Goal: Check status: Check status

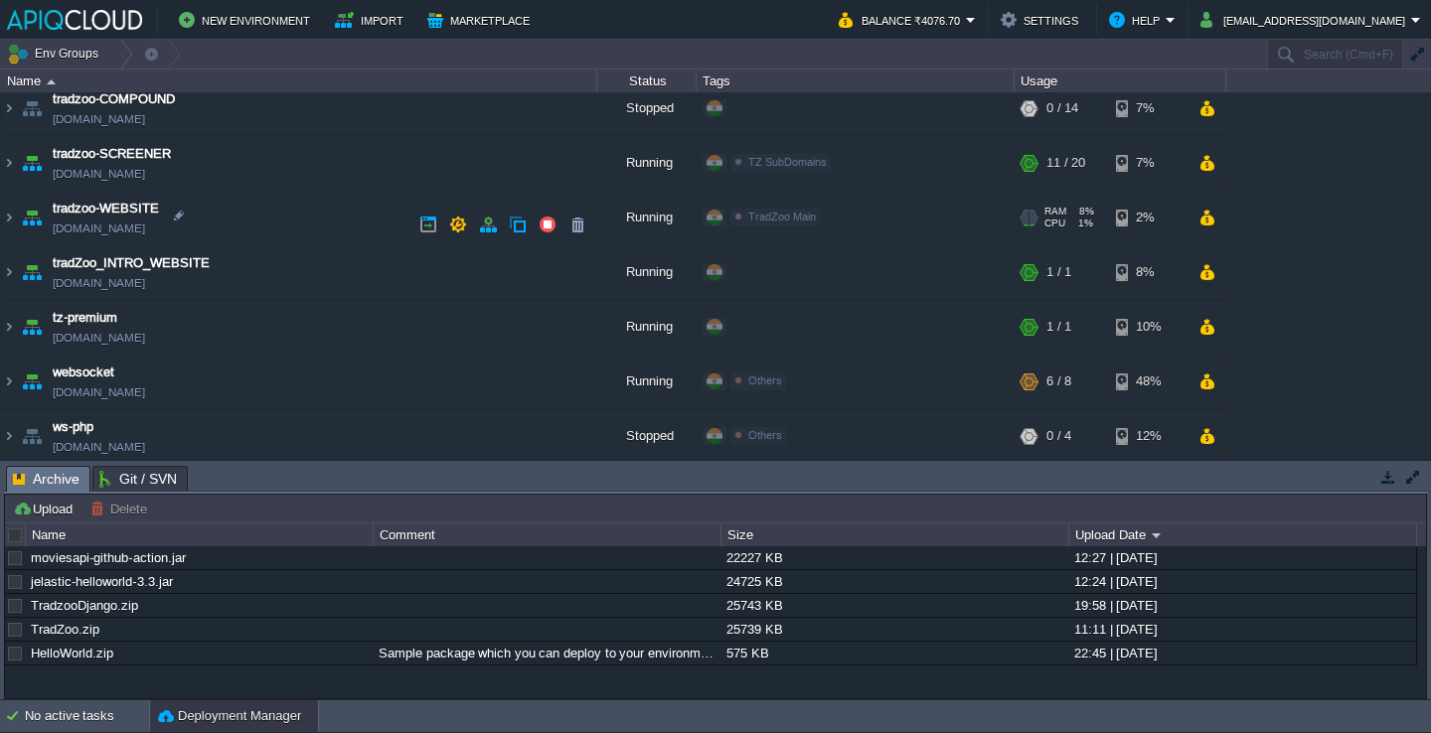
scroll to position [726, 0]
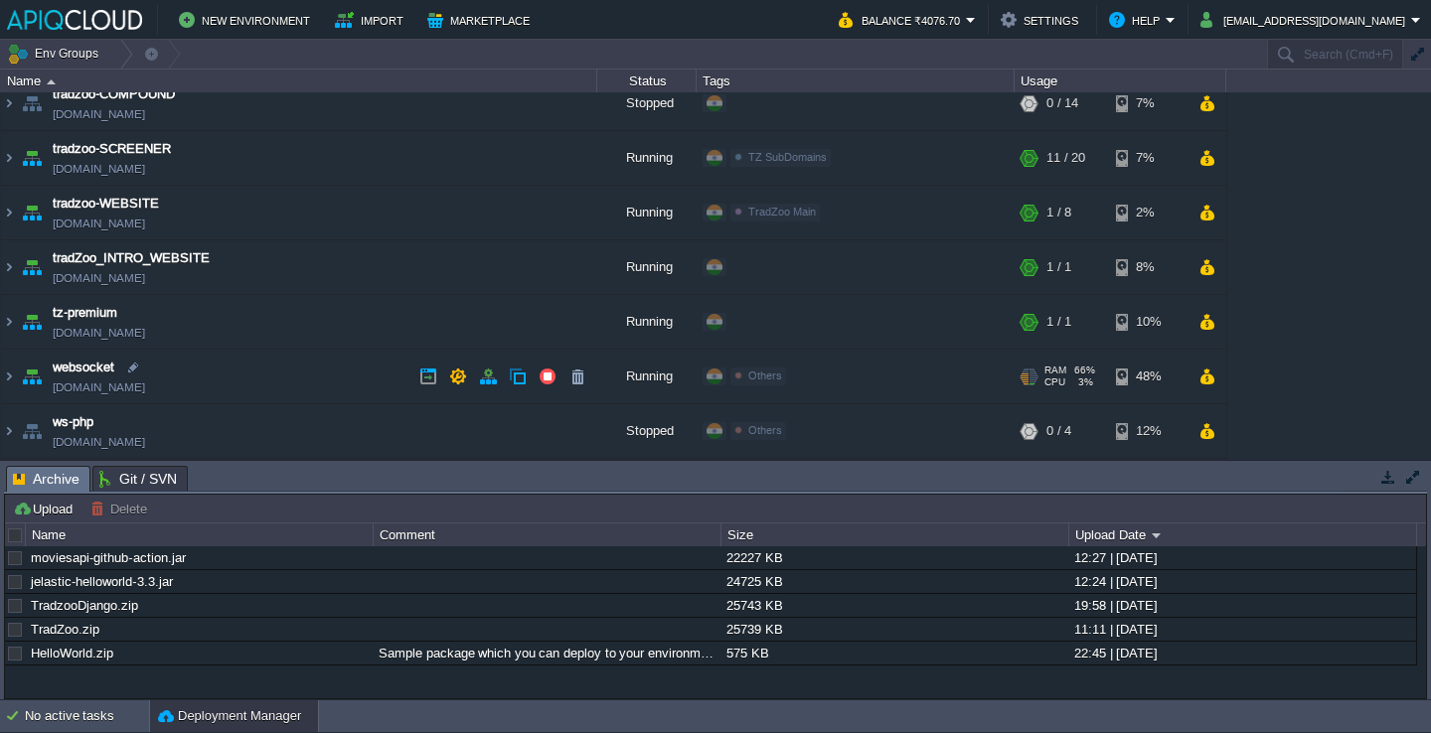
click at [284, 360] on td "websocket [DOMAIN_NAME]" at bounding box center [299, 377] width 596 height 55
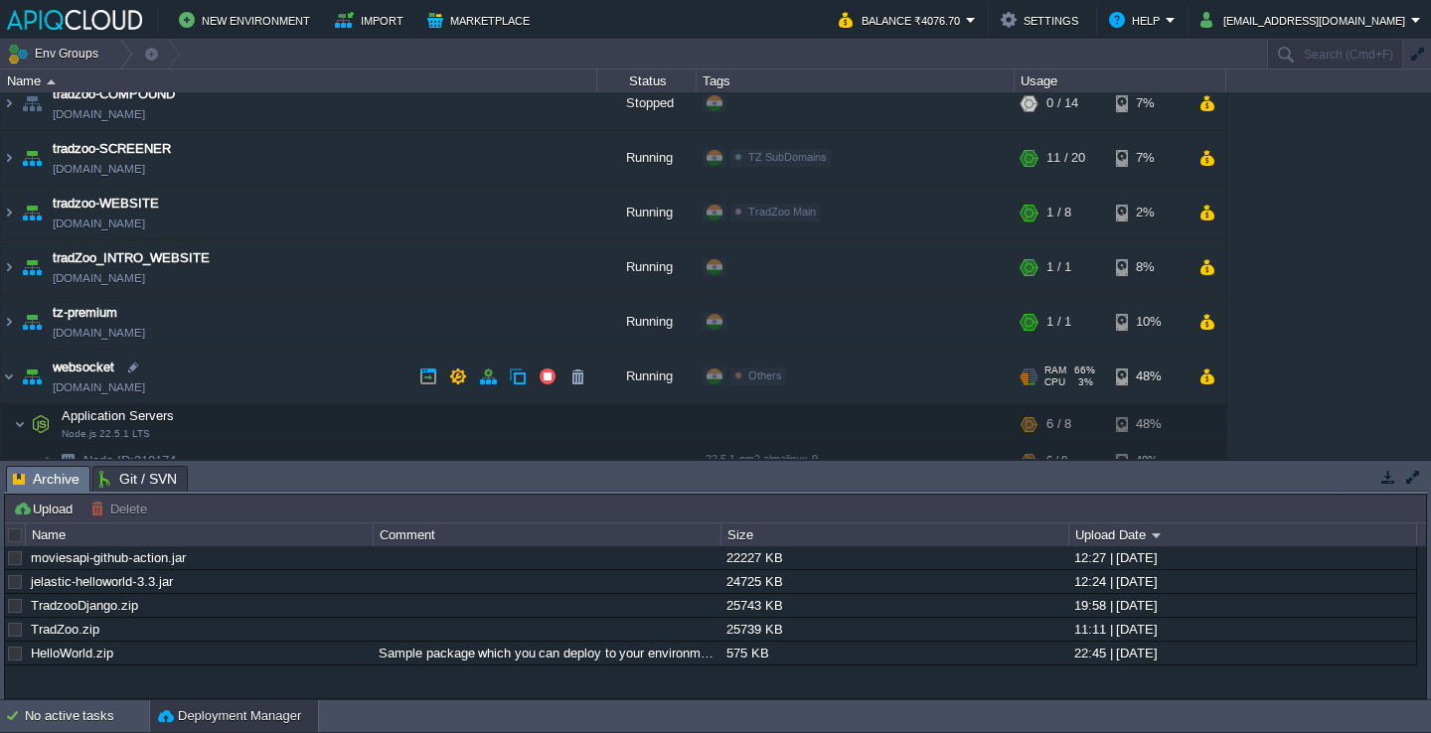
scroll to position [831, 0]
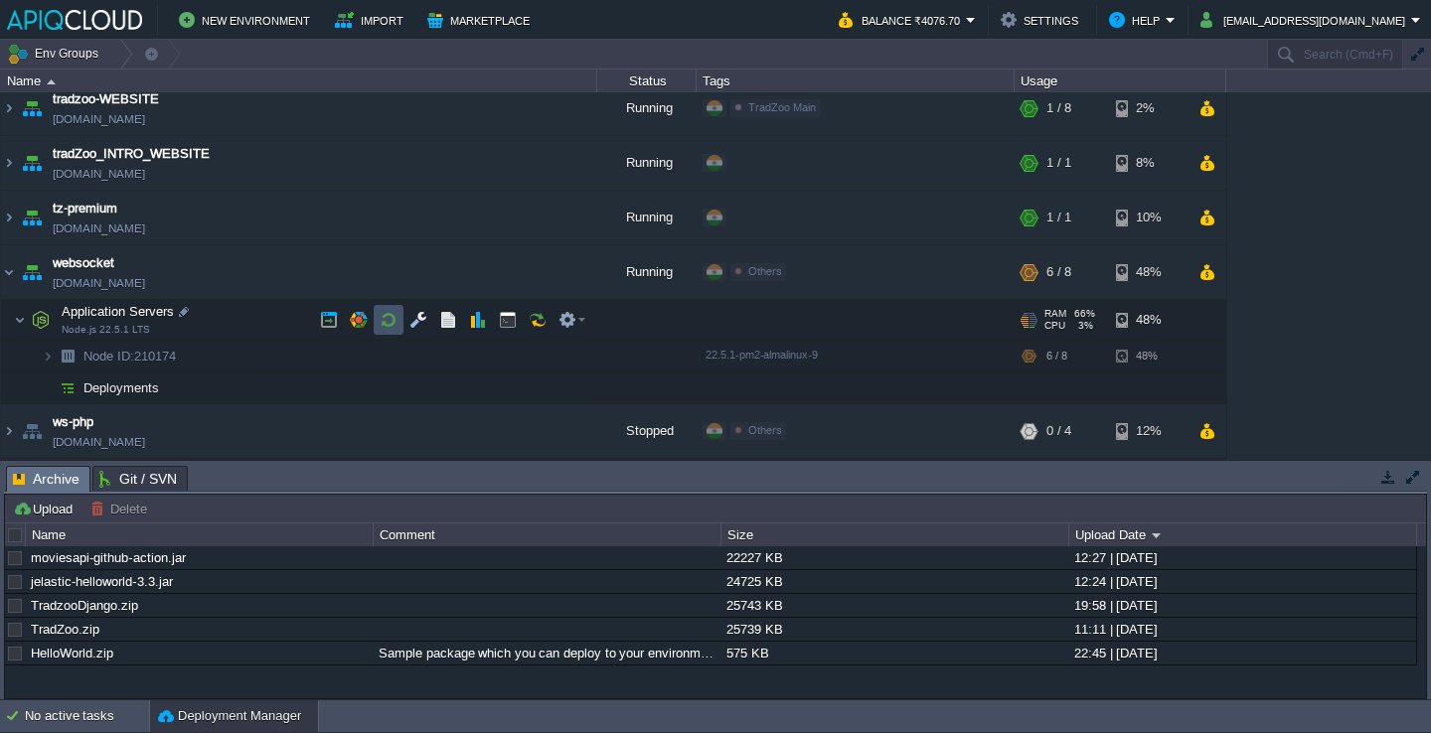
click at [394, 325] on button "button" at bounding box center [389, 320] width 18 height 18
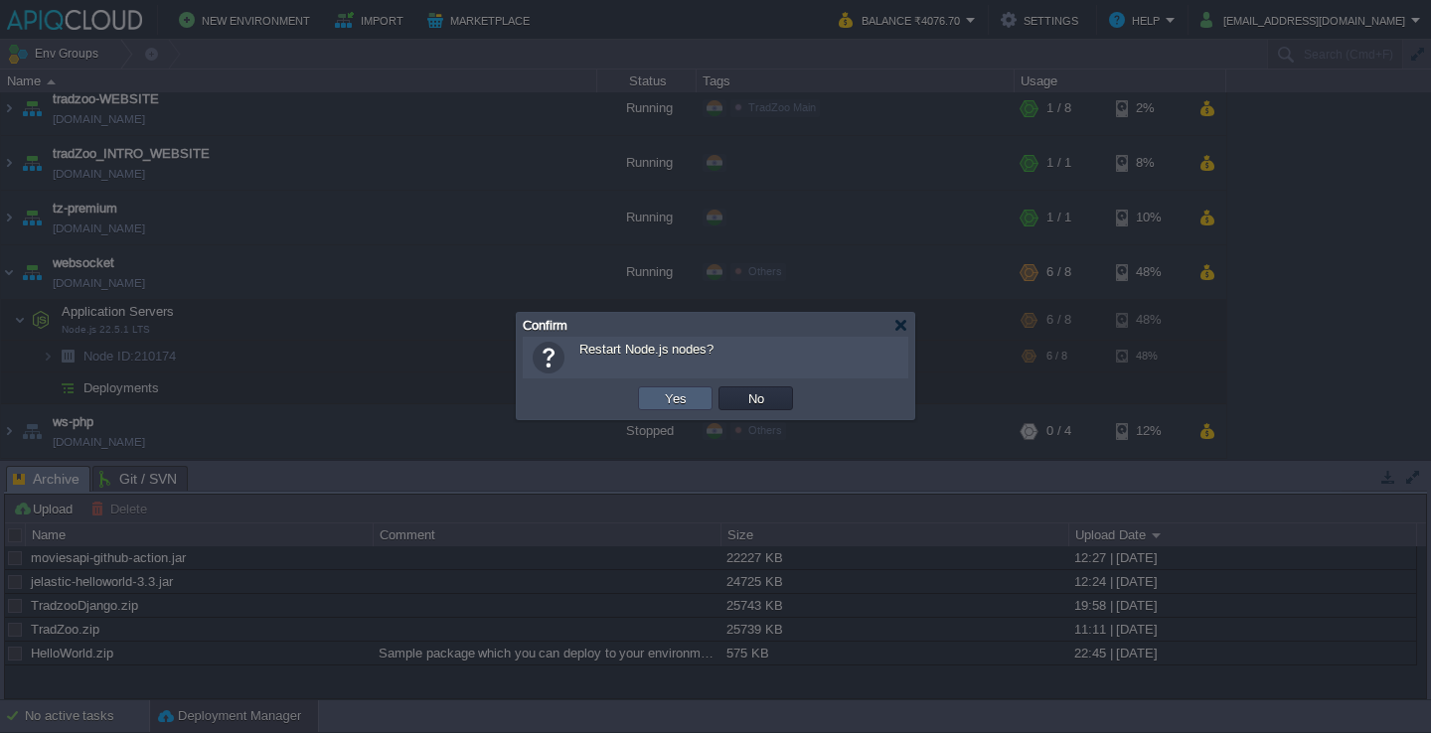
click at [694, 397] on td "Yes" at bounding box center [675, 399] width 75 height 24
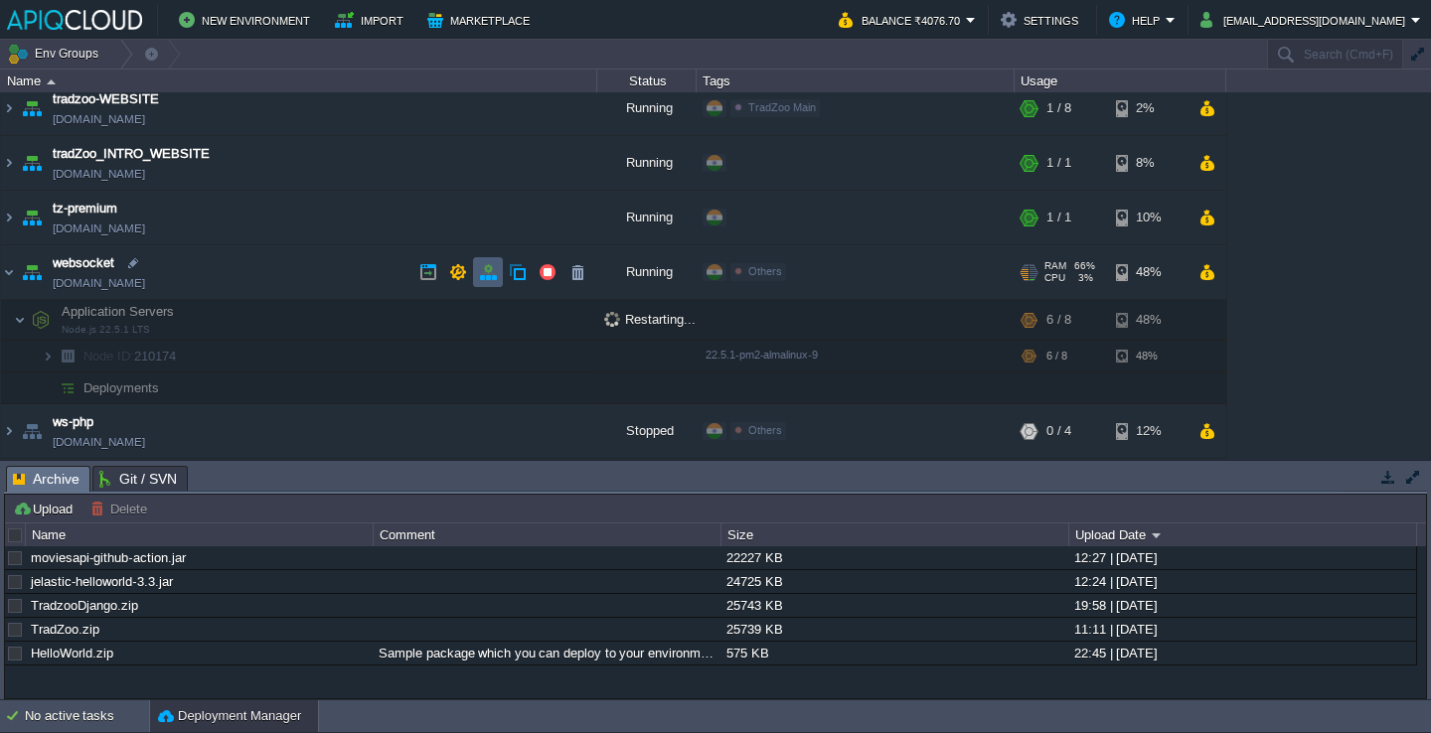
click at [476, 270] on td at bounding box center [488, 272] width 30 height 30
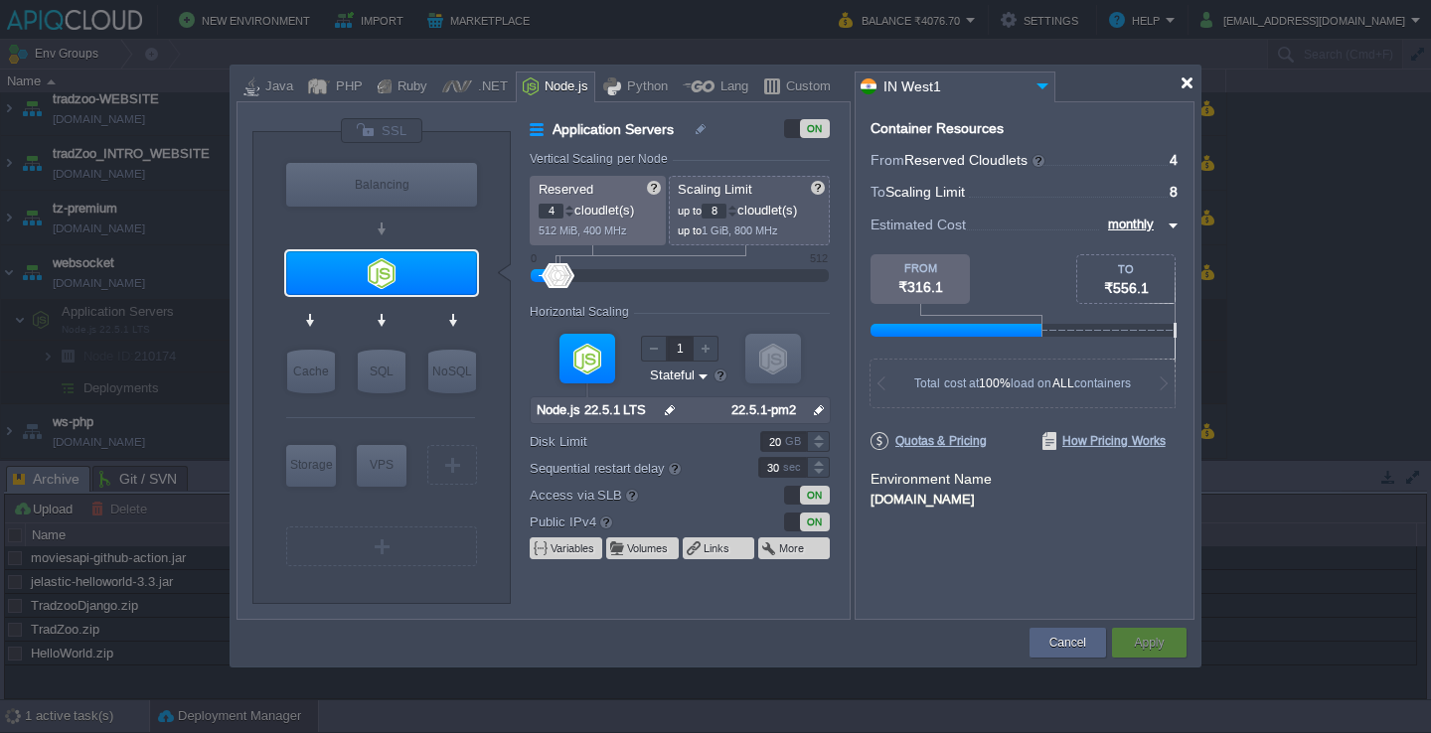
click at [1184, 84] on div at bounding box center [1186, 83] width 15 height 15
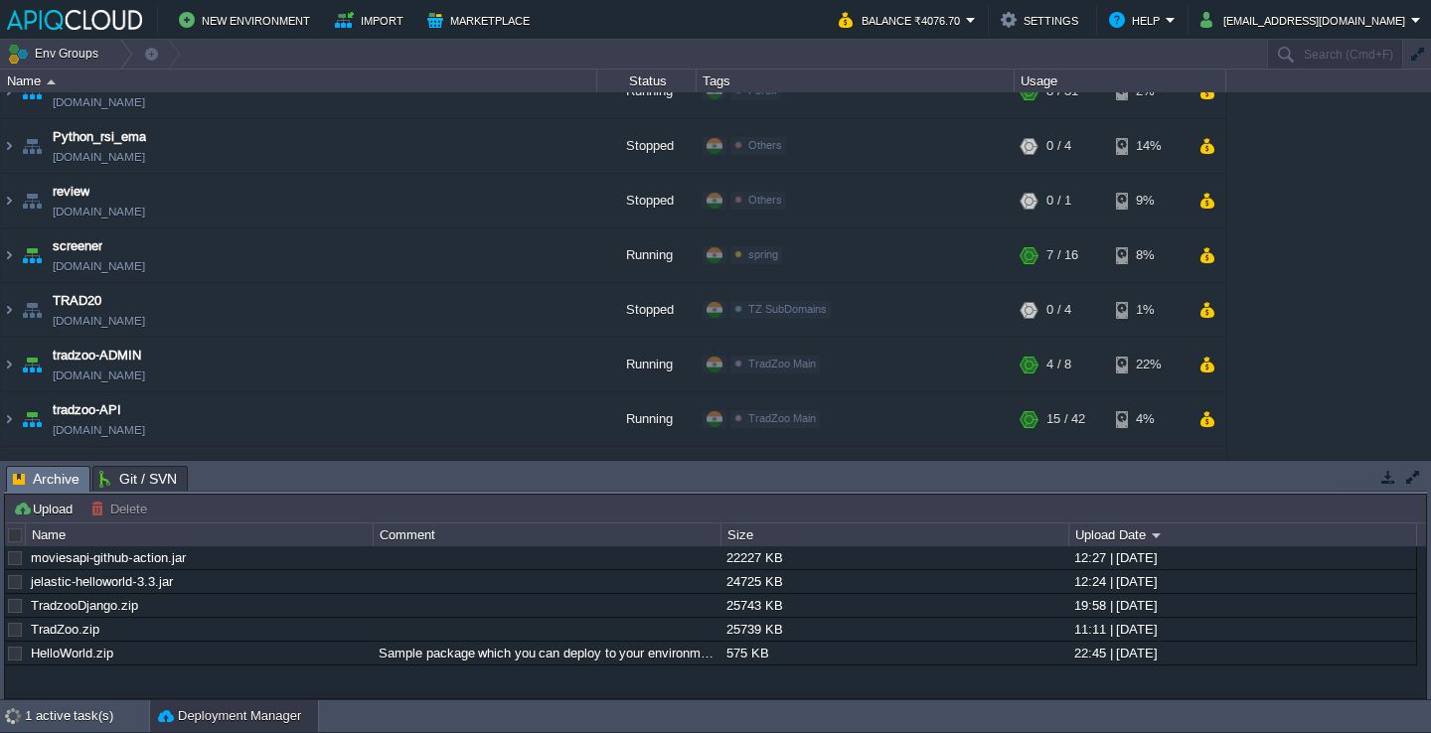
scroll to position [0, 0]
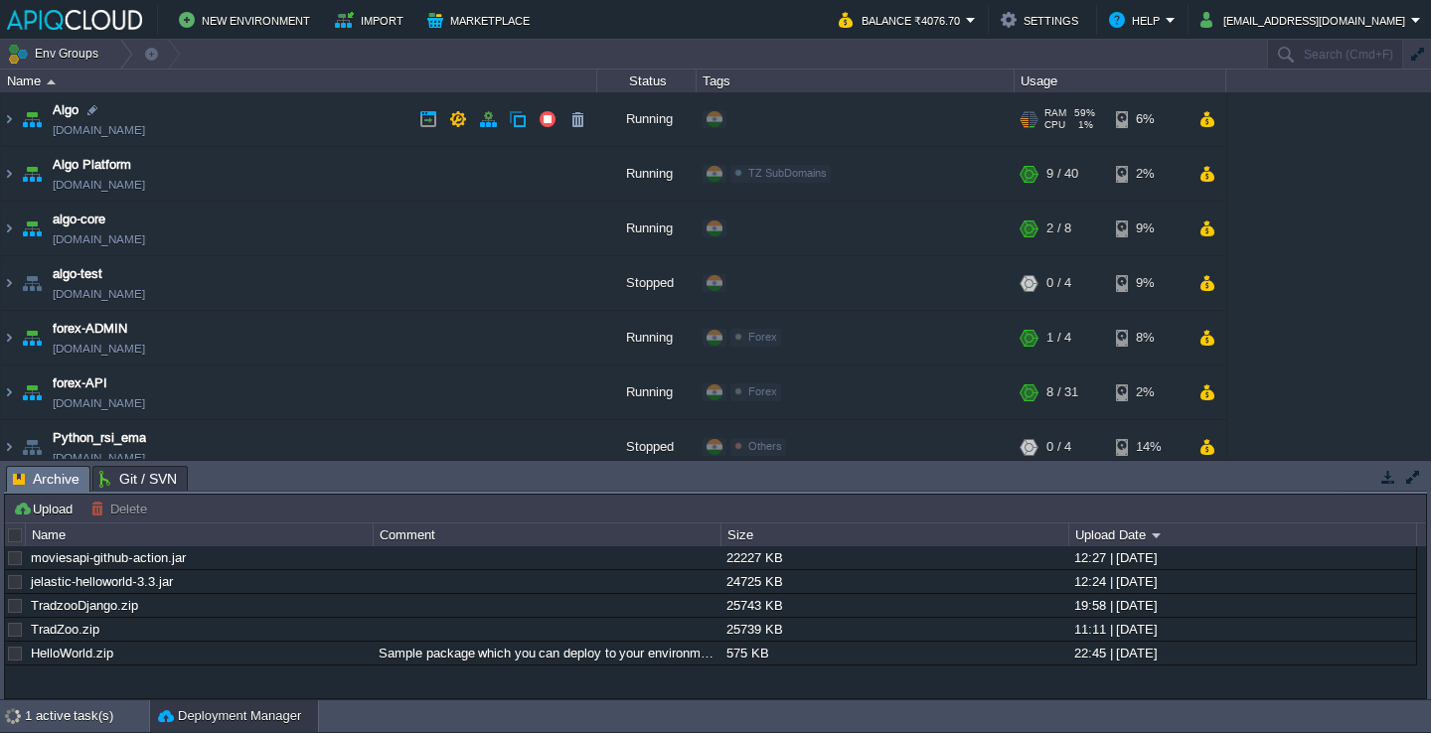
click at [305, 127] on td "Algo [DOMAIN_NAME]" at bounding box center [299, 119] width 596 height 55
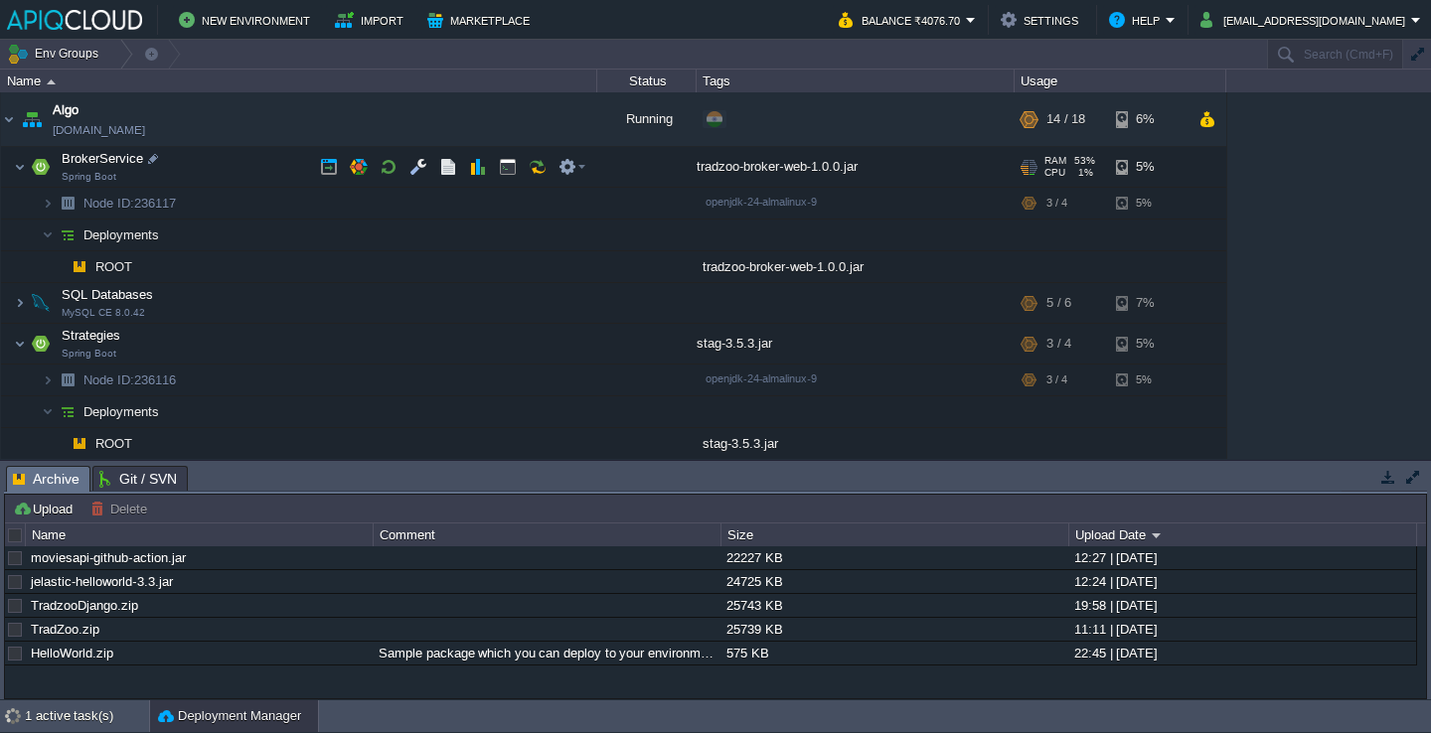
click at [218, 172] on td "BrokerService Spring Boot" at bounding box center [299, 167] width 596 height 41
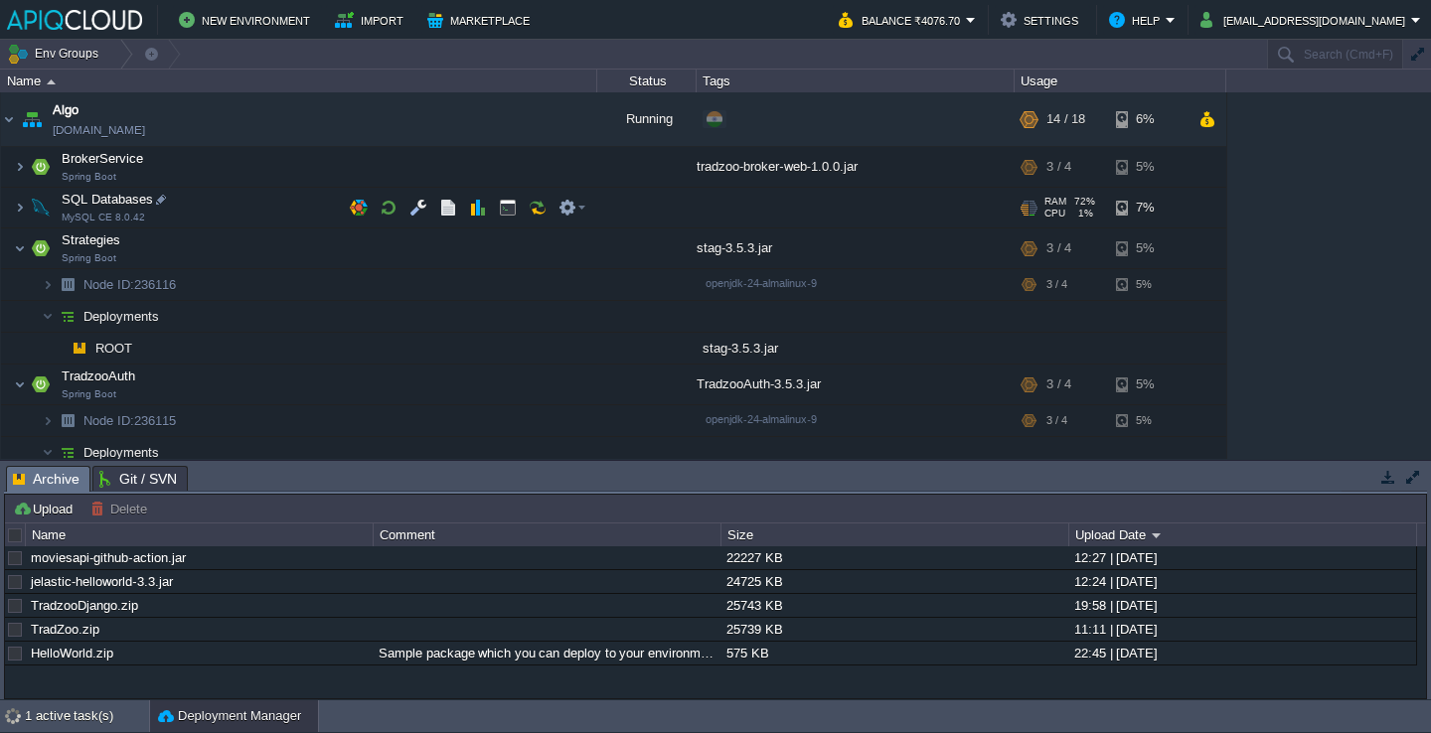
click at [226, 205] on td "SQL Databases MySQL CE 8.0.42" at bounding box center [299, 208] width 596 height 41
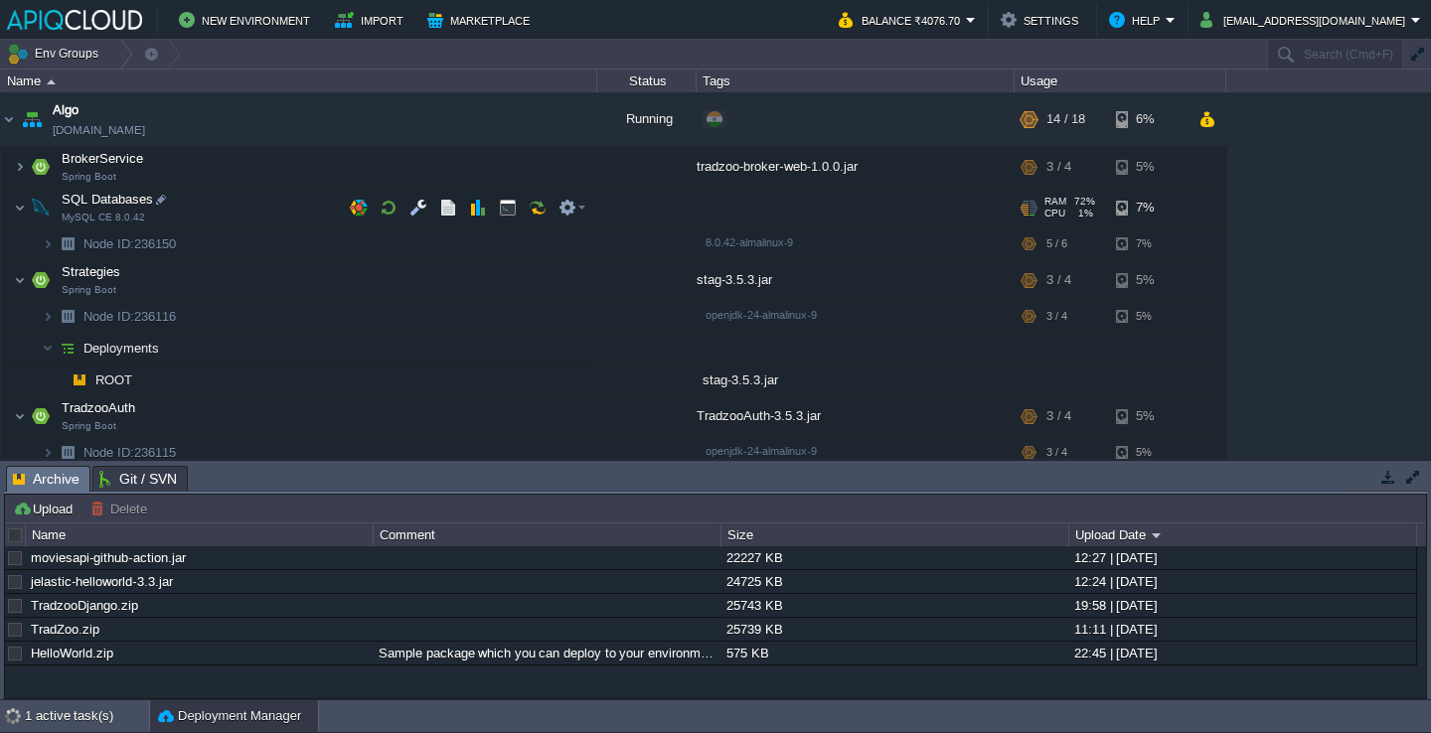
click at [227, 211] on td "SQL Databases MySQL CE 8.0.42" at bounding box center [299, 208] width 596 height 41
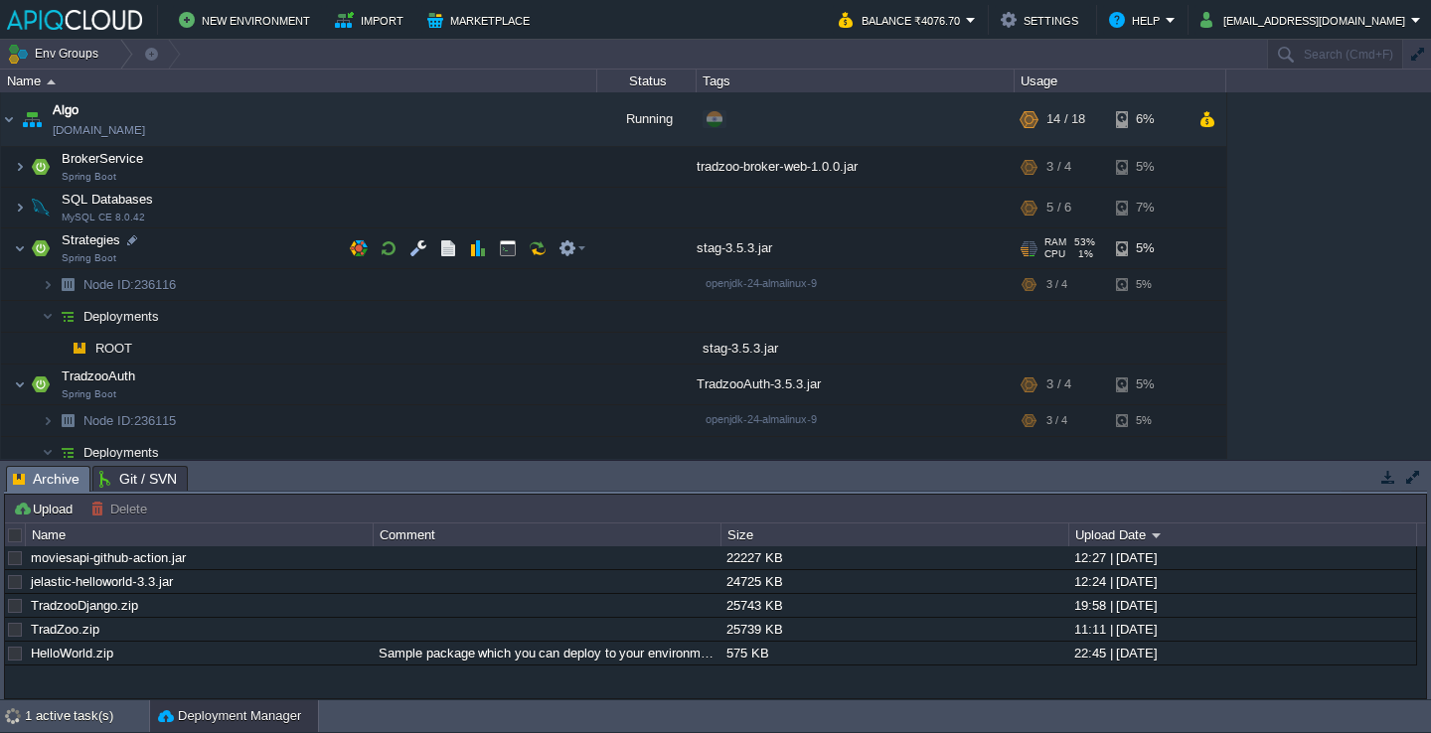
click at [227, 240] on td "Strategies Spring Boot" at bounding box center [299, 249] width 596 height 41
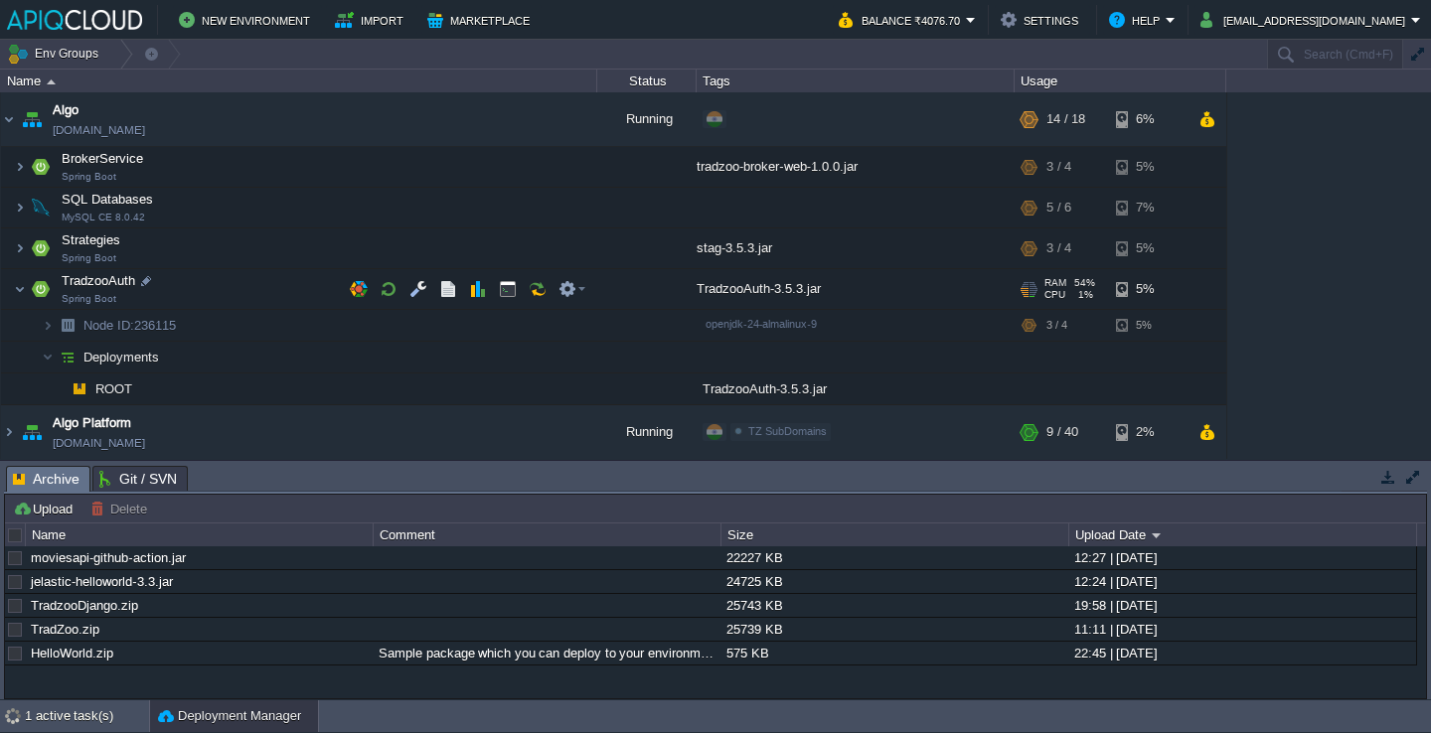
click at [233, 284] on td "TradzooAuth Spring Boot" at bounding box center [299, 289] width 596 height 41
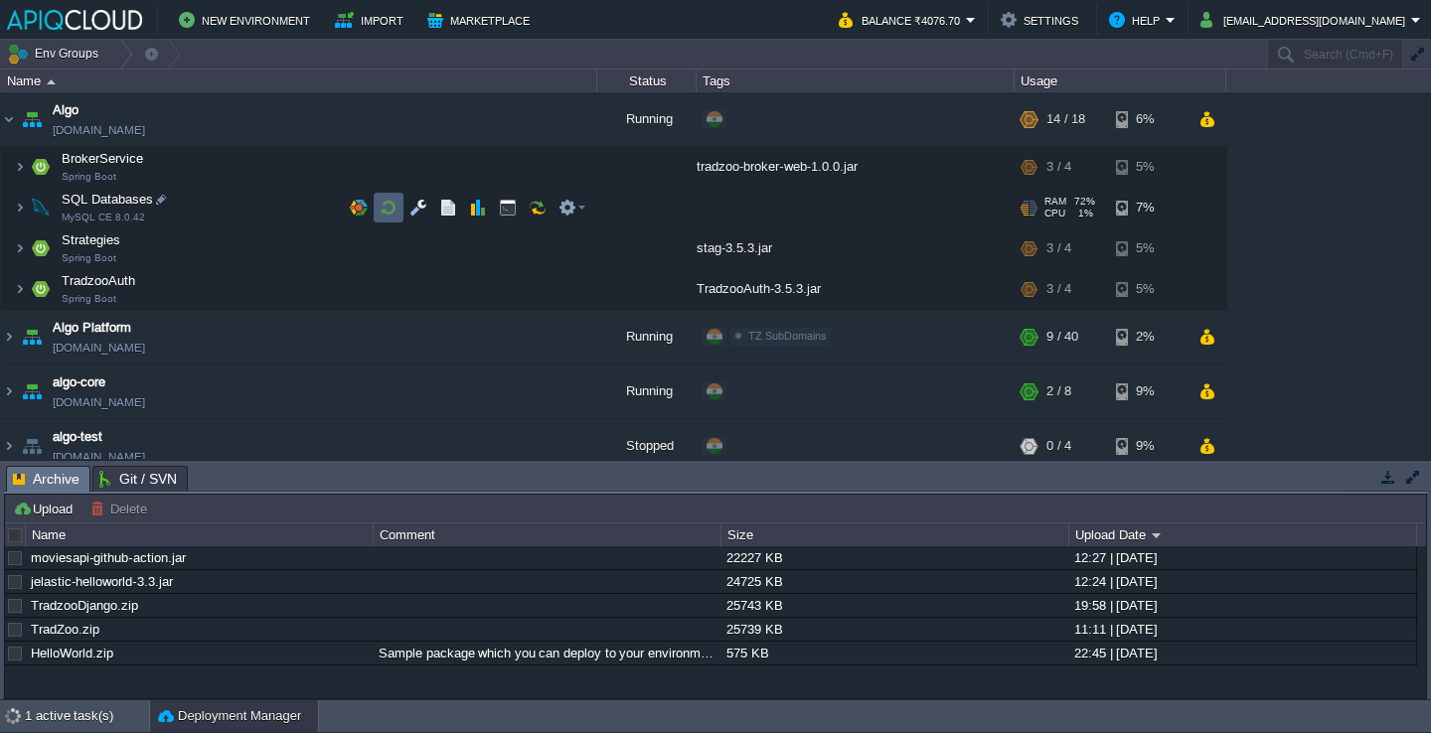
click at [385, 221] on td at bounding box center [389, 208] width 30 height 30
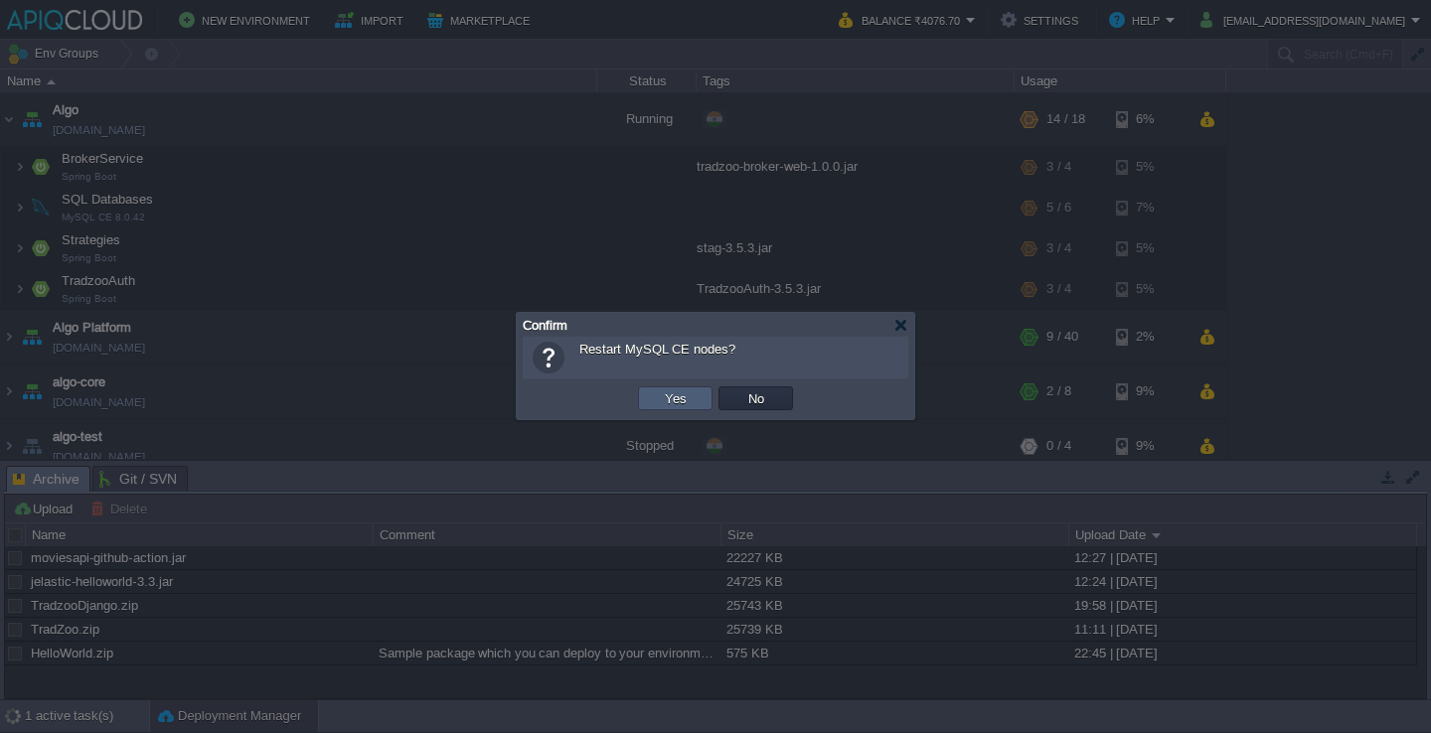
click at [696, 400] on td "Yes" at bounding box center [675, 399] width 75 height 24
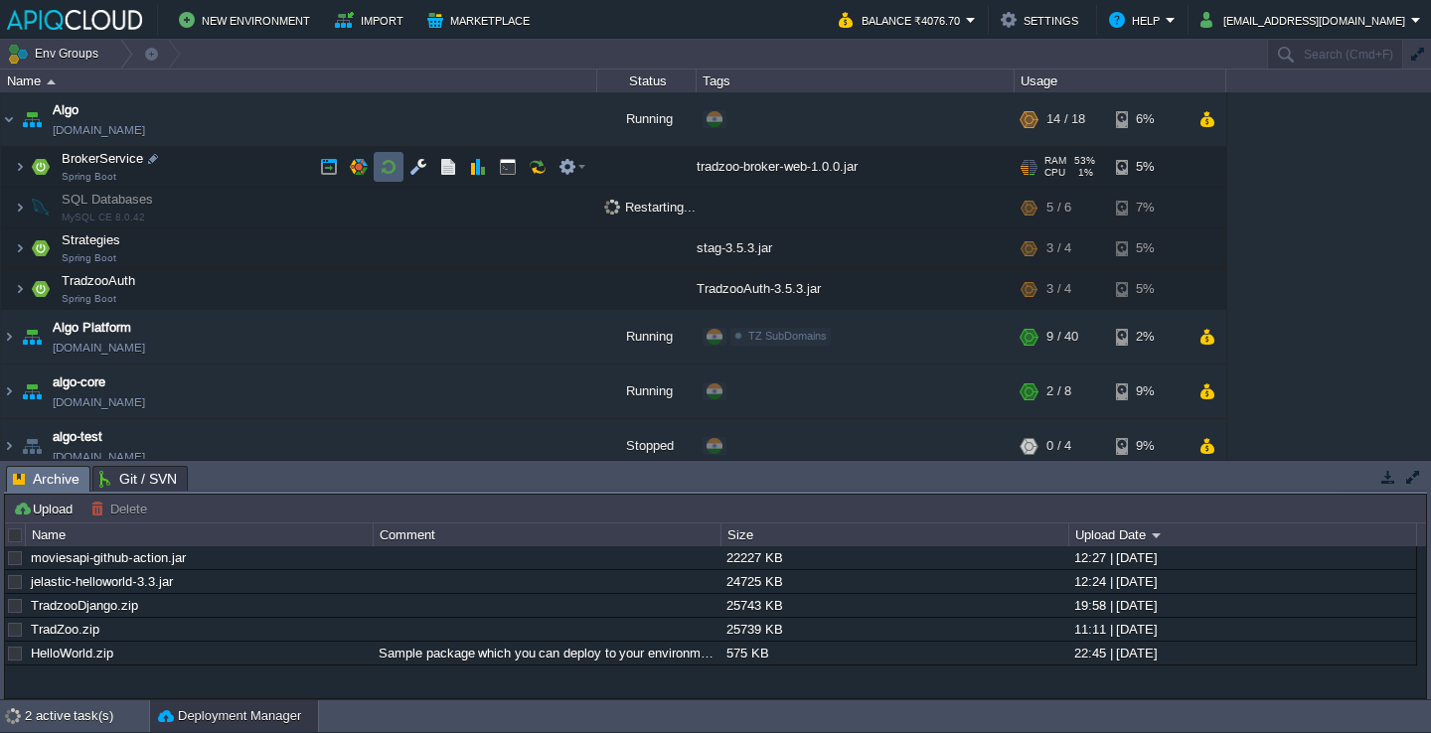
click at [397, 163] on td at bounding box center [389, 167] width 30 height 30
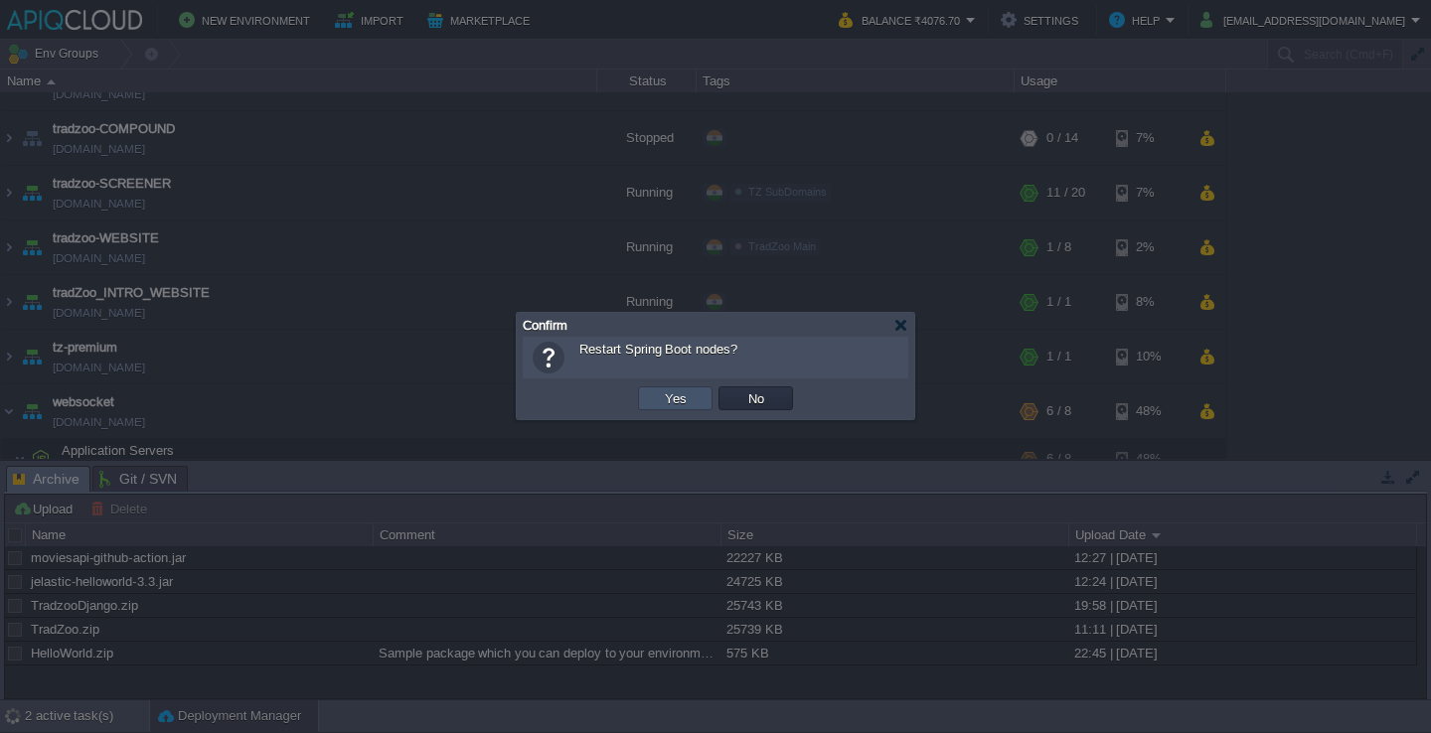
click at [680, 396] on button "Yes" at bounding box center [676, 398] width 34 height 18
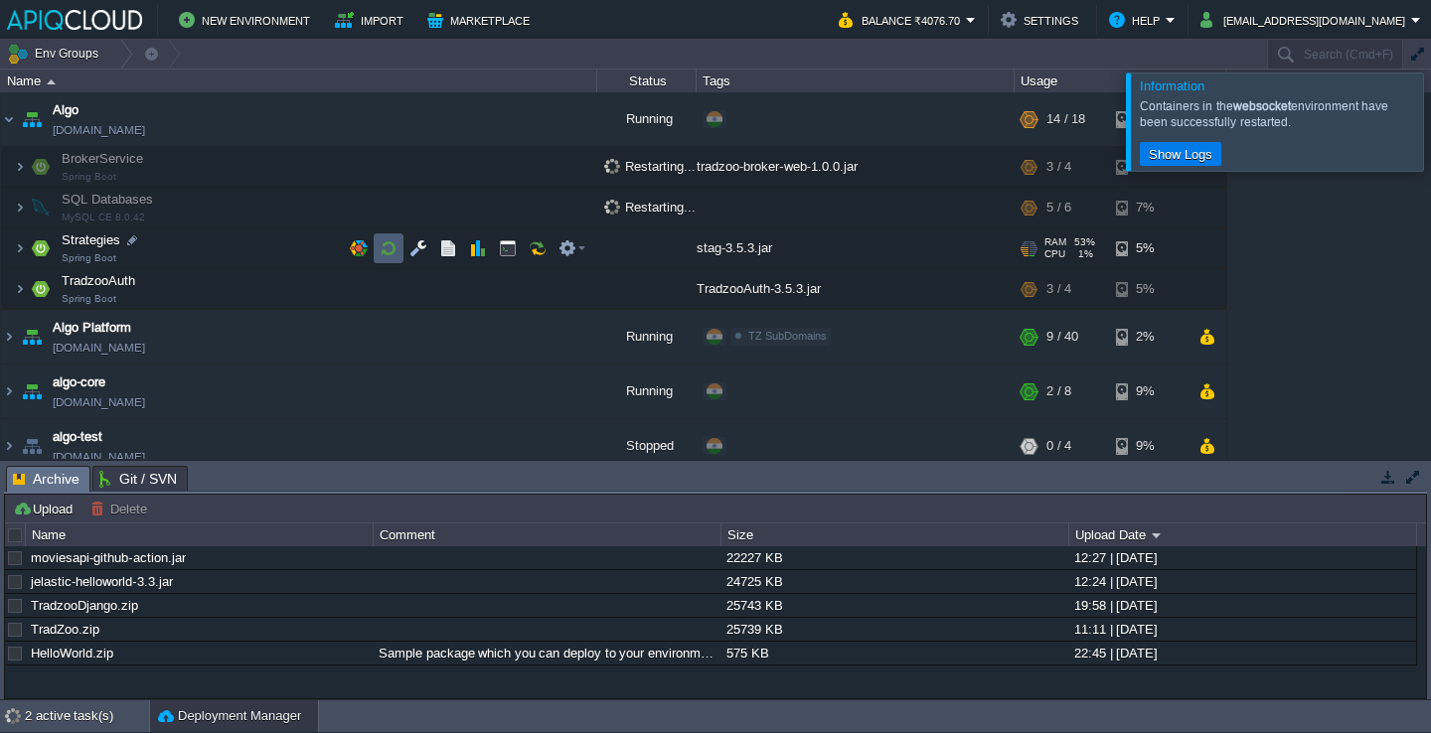
click at [384, 246] on button "button" at bounding box center [389, 248] width 18 height 18
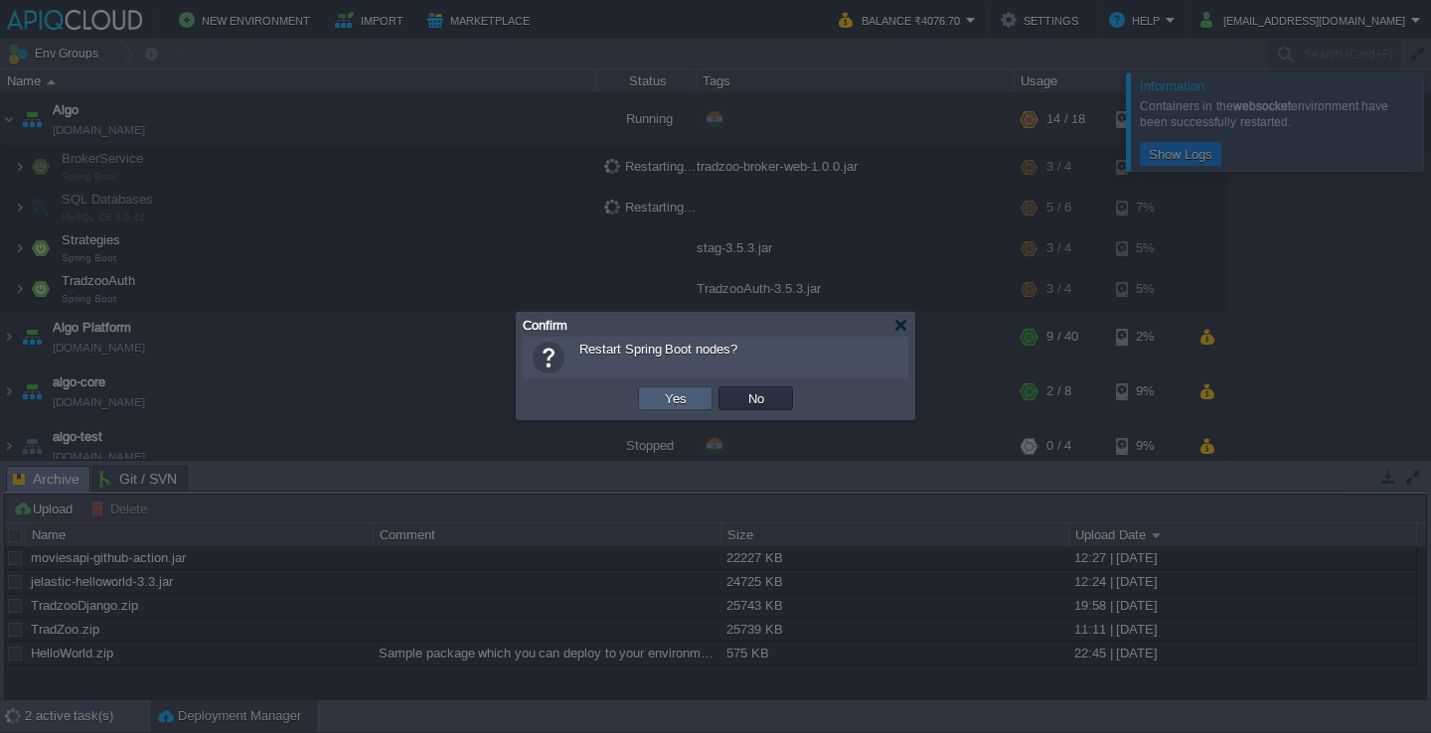
click at [678, 401] on button "Yes" at bounding box center [676, 398] width 34 height 18
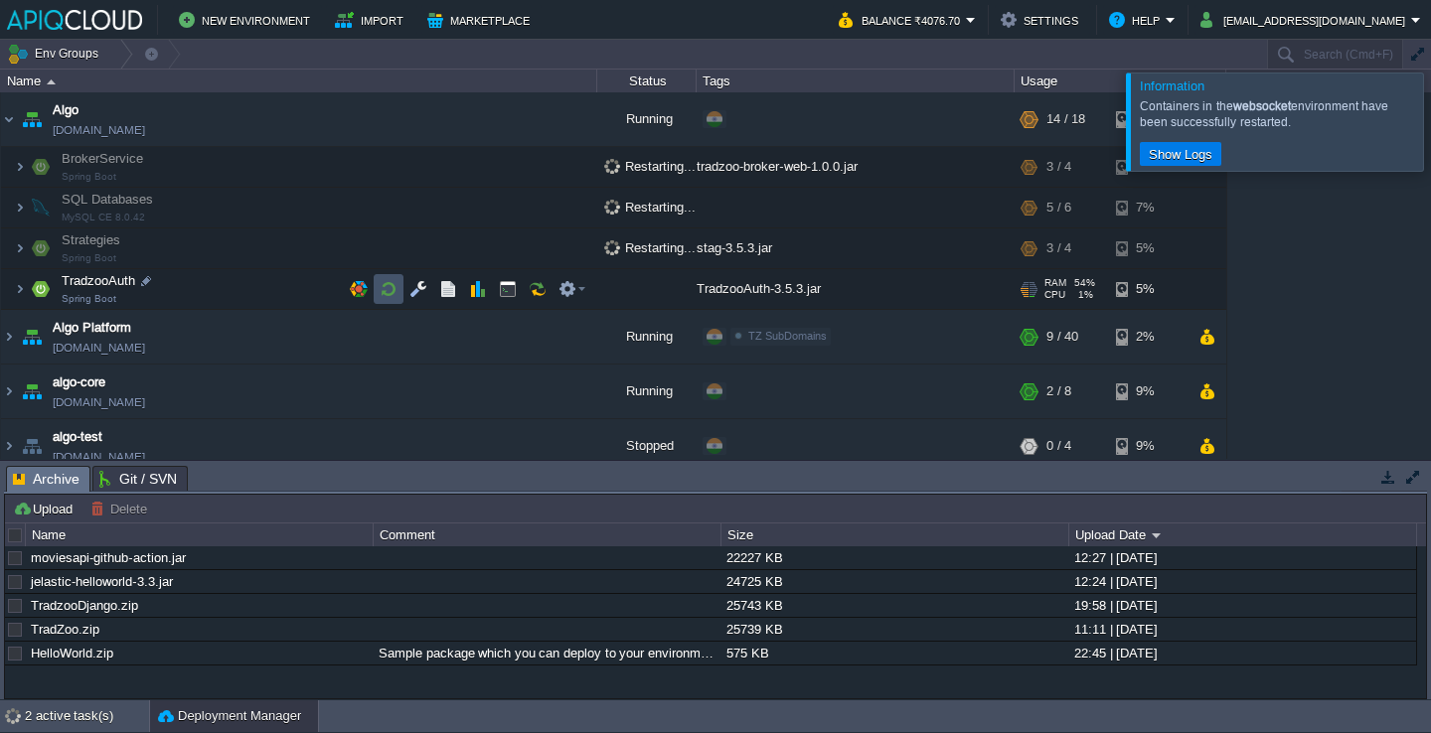
click at [391, 287] on button "button" at bounding box center [389, 289] width 18 height 18
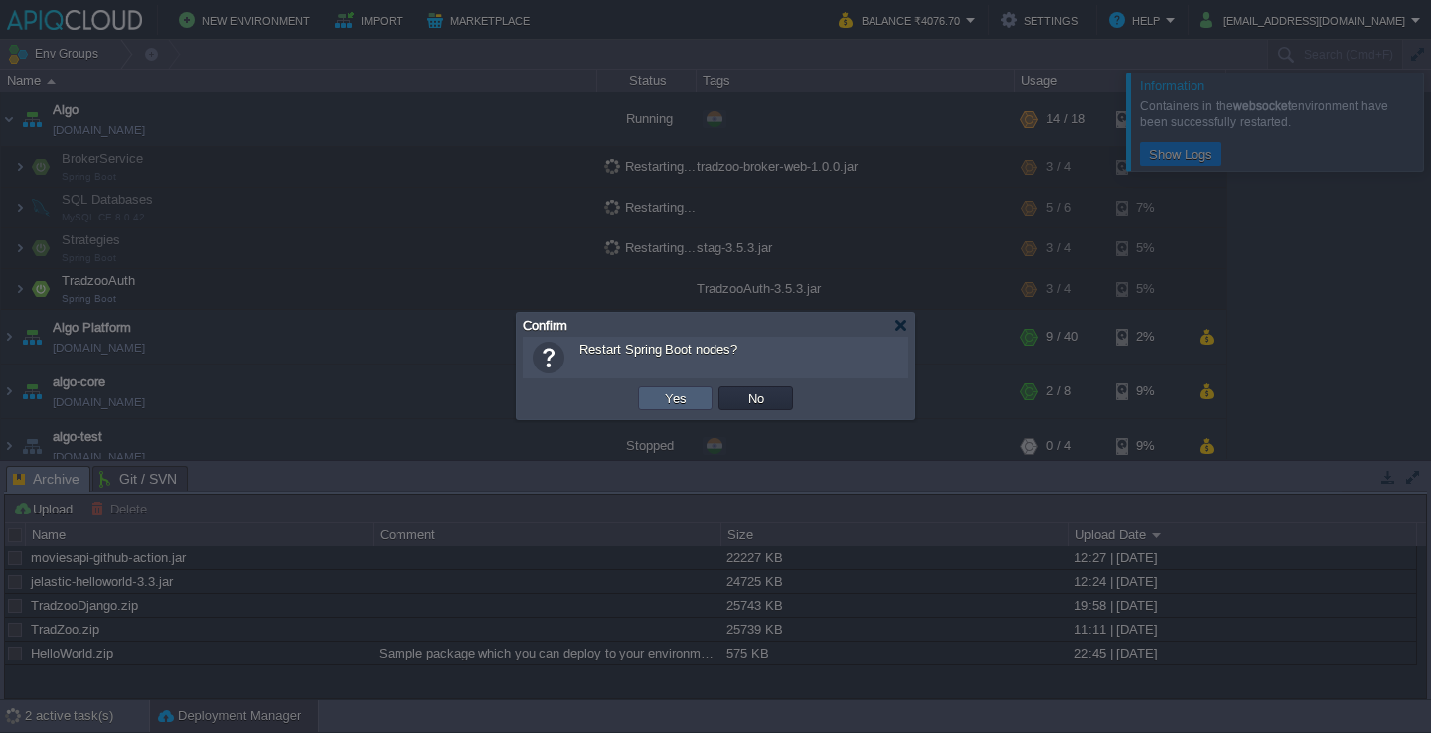
click at [654, 397] on td "Yes" at bounding box center [675, 399] width 75 height 24
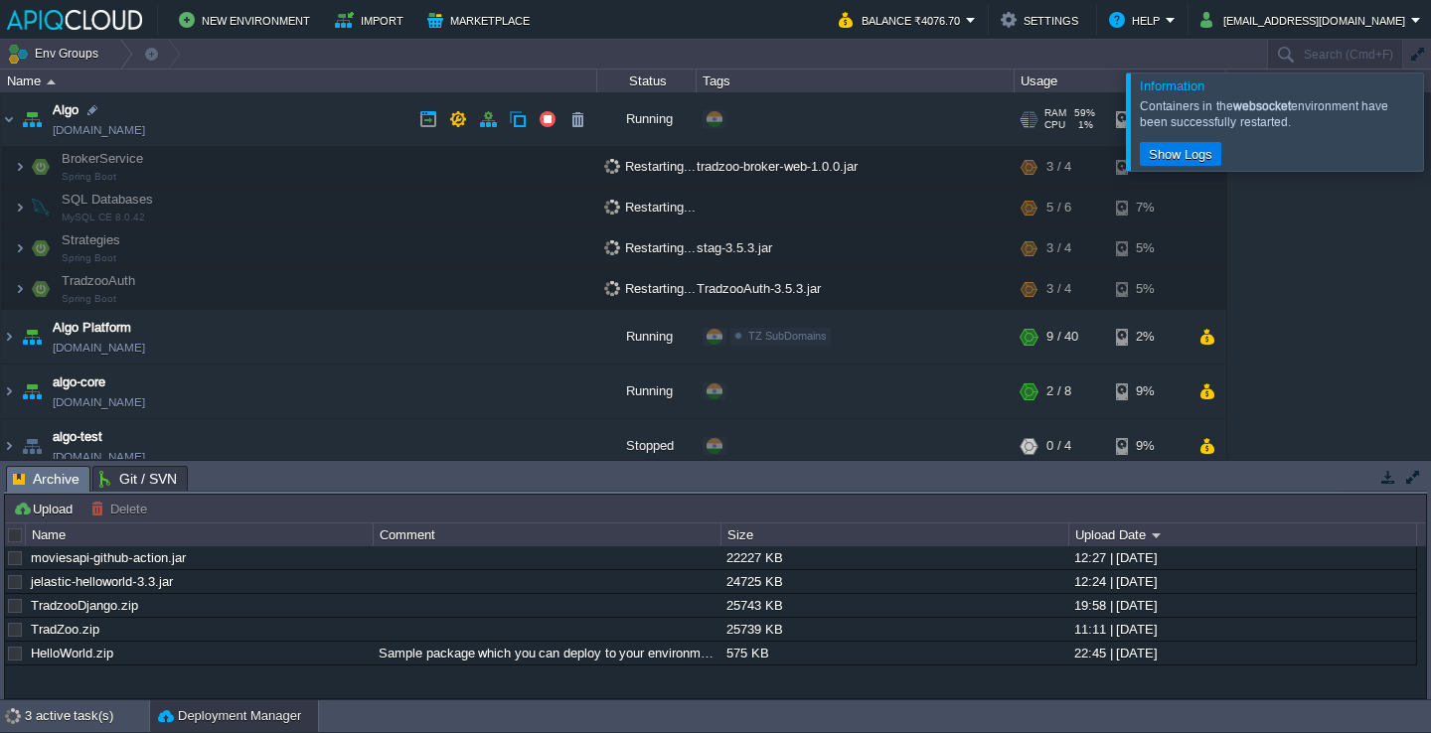
click at [302, 122] on td "Algo [DOMAIN_NAME]" at bounding box center [299, 119] width 596 height 55
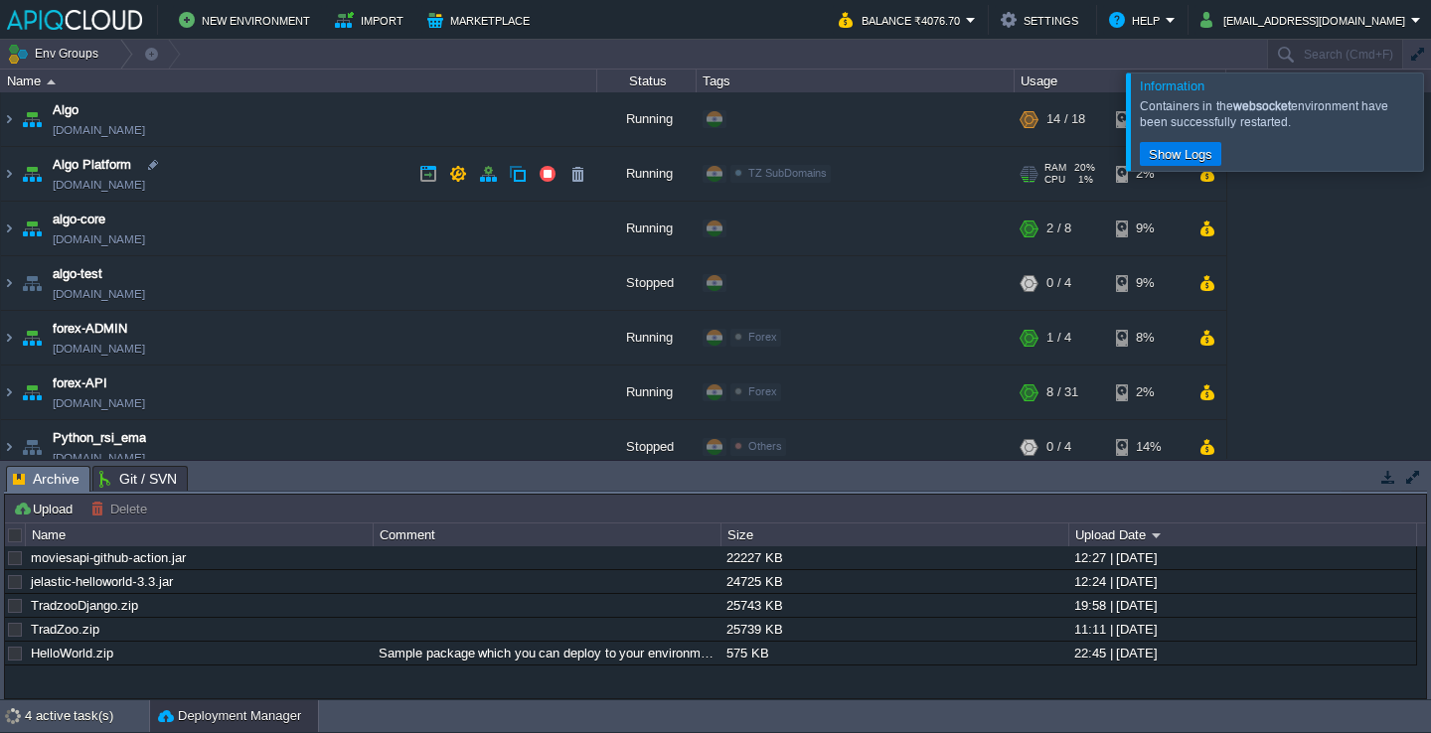
click at [303, 161] on td "Algo Platform [DOMAIN_NAME]" at bounding box center [299, 174] width 596 height 55
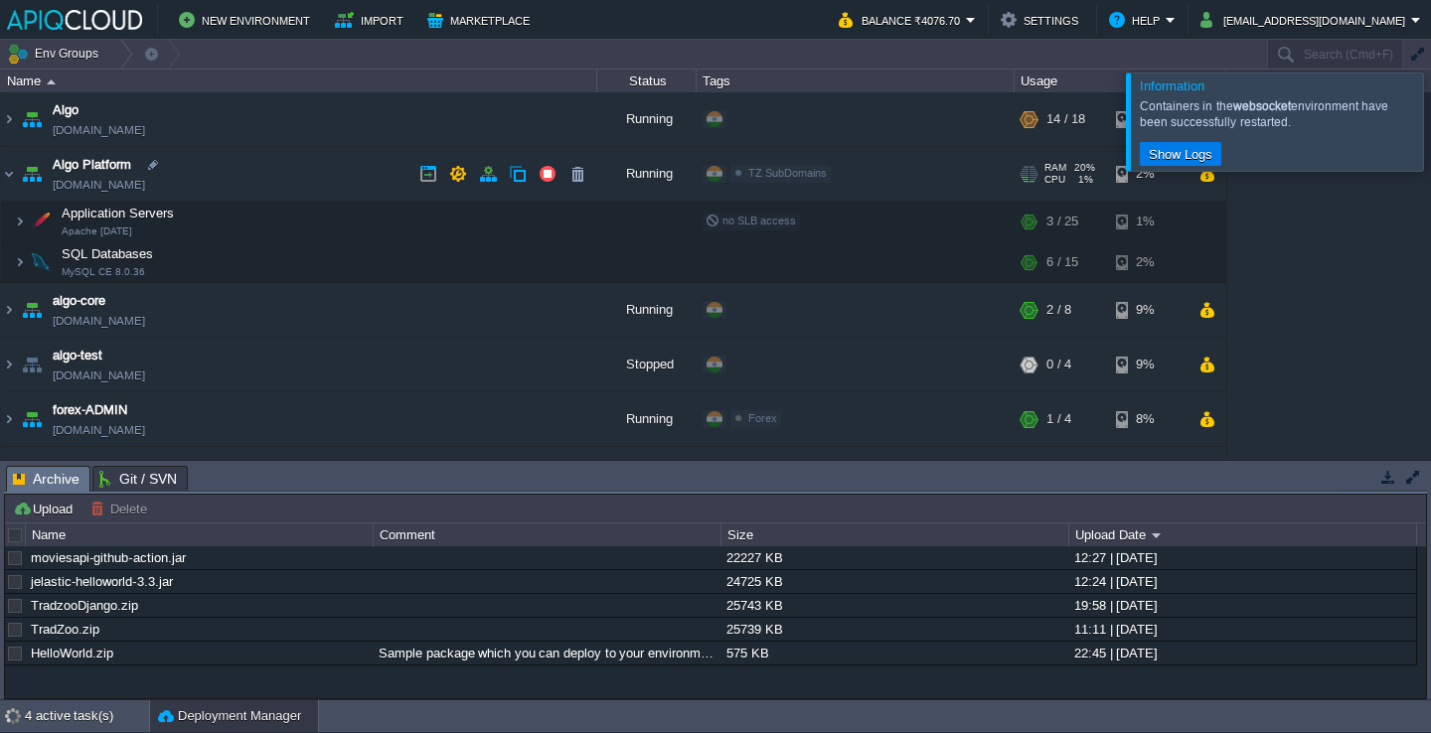
click at [282, 179] on td "Algo Platform [DOMAIN_NAME]" at bounding box center [299, 174] width 596 height 55
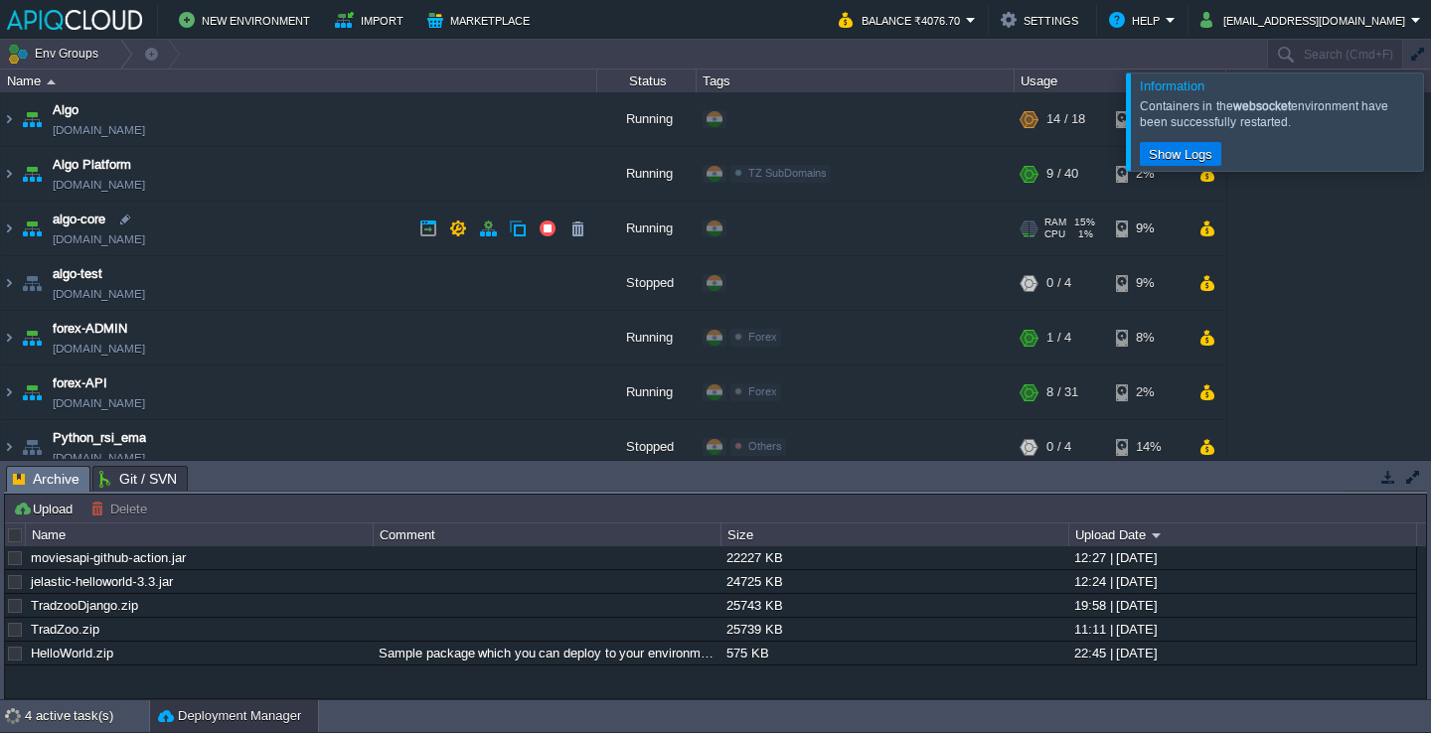
click at [285, 215] on td "algo-core [DOMAIN_NAME]" at bounding box center [299, 229] width 596 height 55
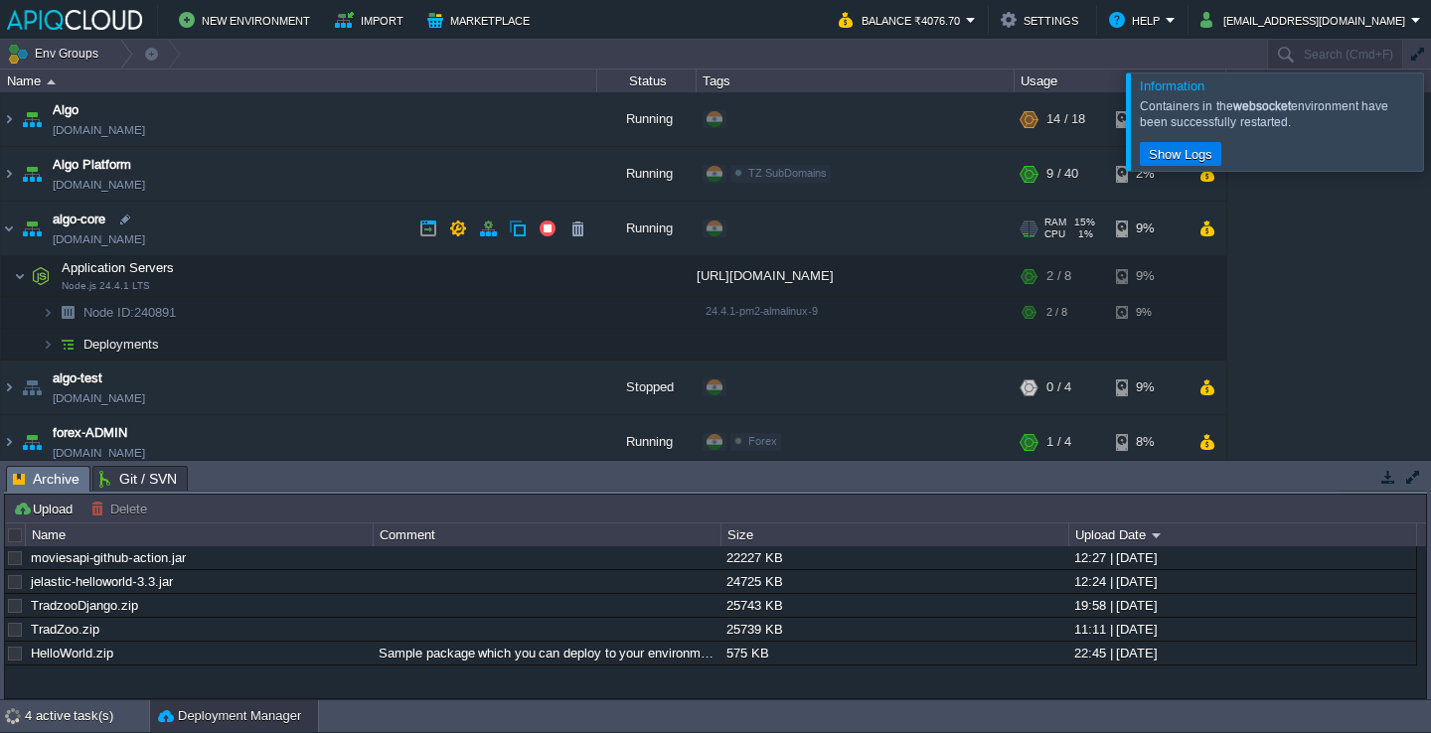
click at [285, 215] on td "algo-core [DOMAIN_NAME]" at bounding box center [299, 229] width 596 height 55
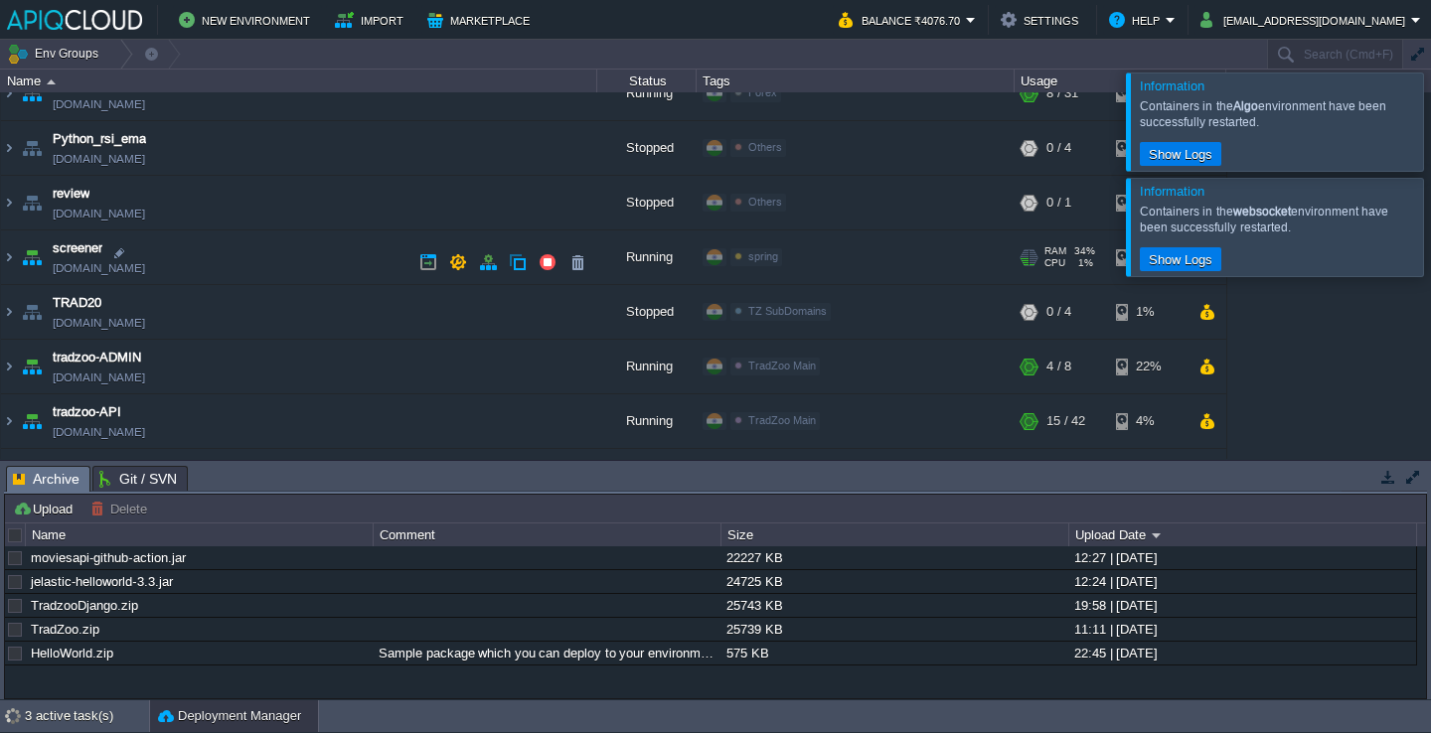
scroll to position [464, 0]
click at [298, 250] on td "screener [DOMAIN_NAME]" at bounding box center [299, 256] width 596 height 55
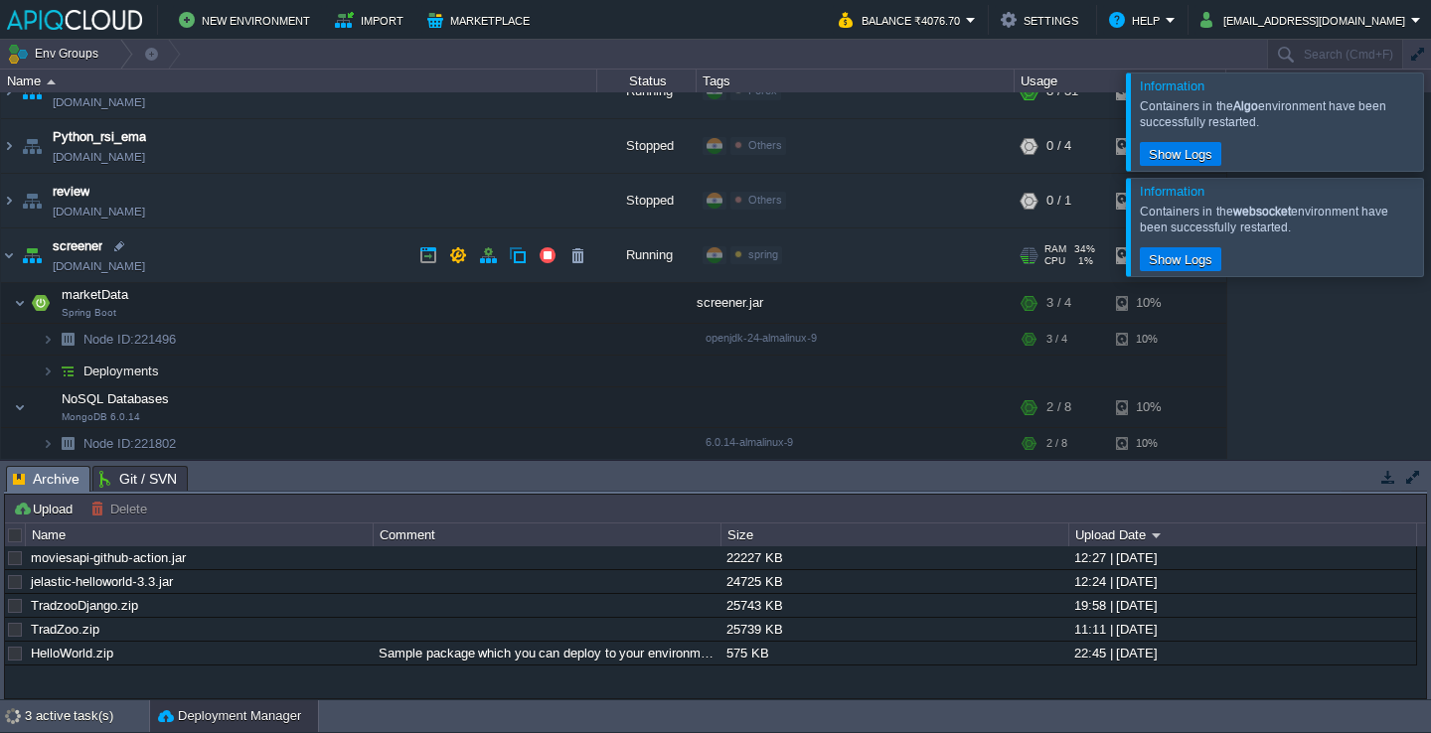
click at [298, 250] on td "screener [DOMAIN_NAME]" at bounding box center [299, 256] width 596 height 55
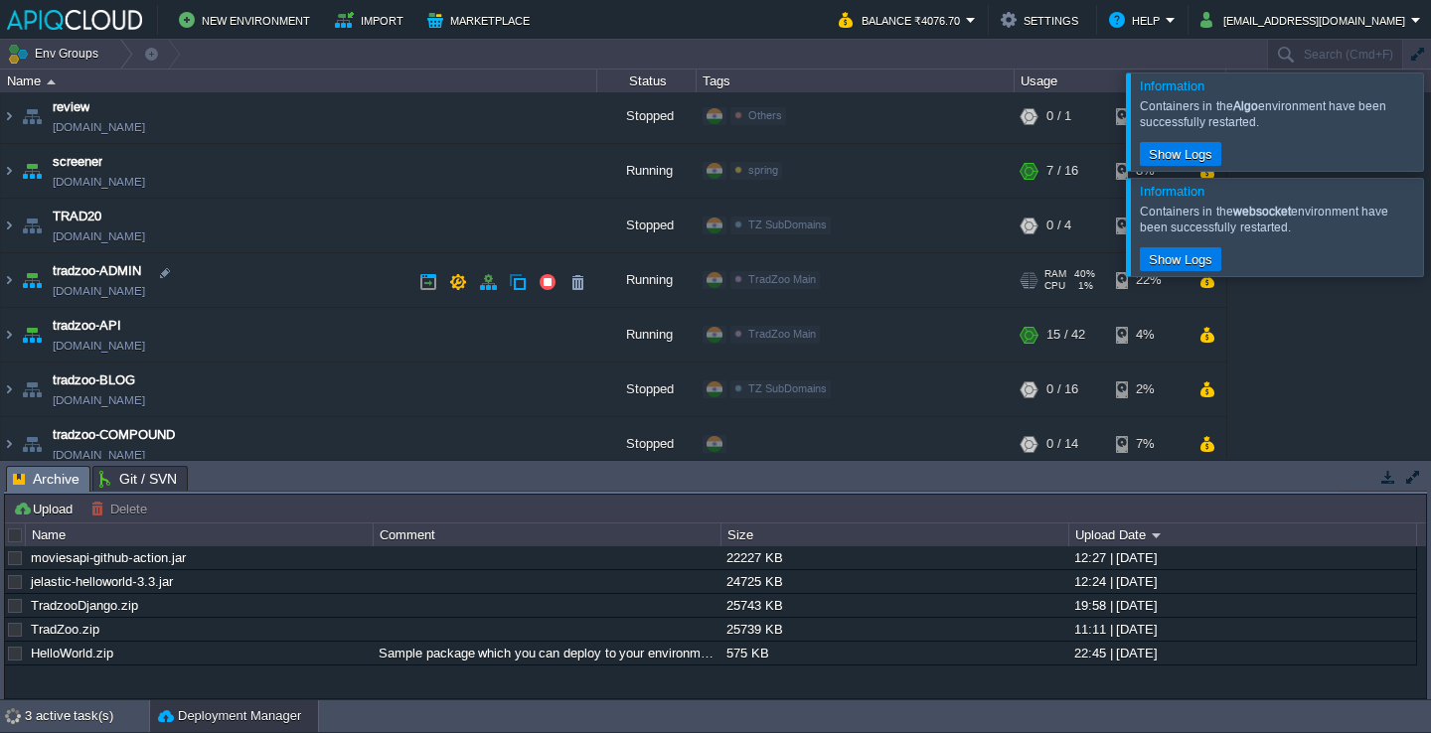
scroll to position [565, 0]
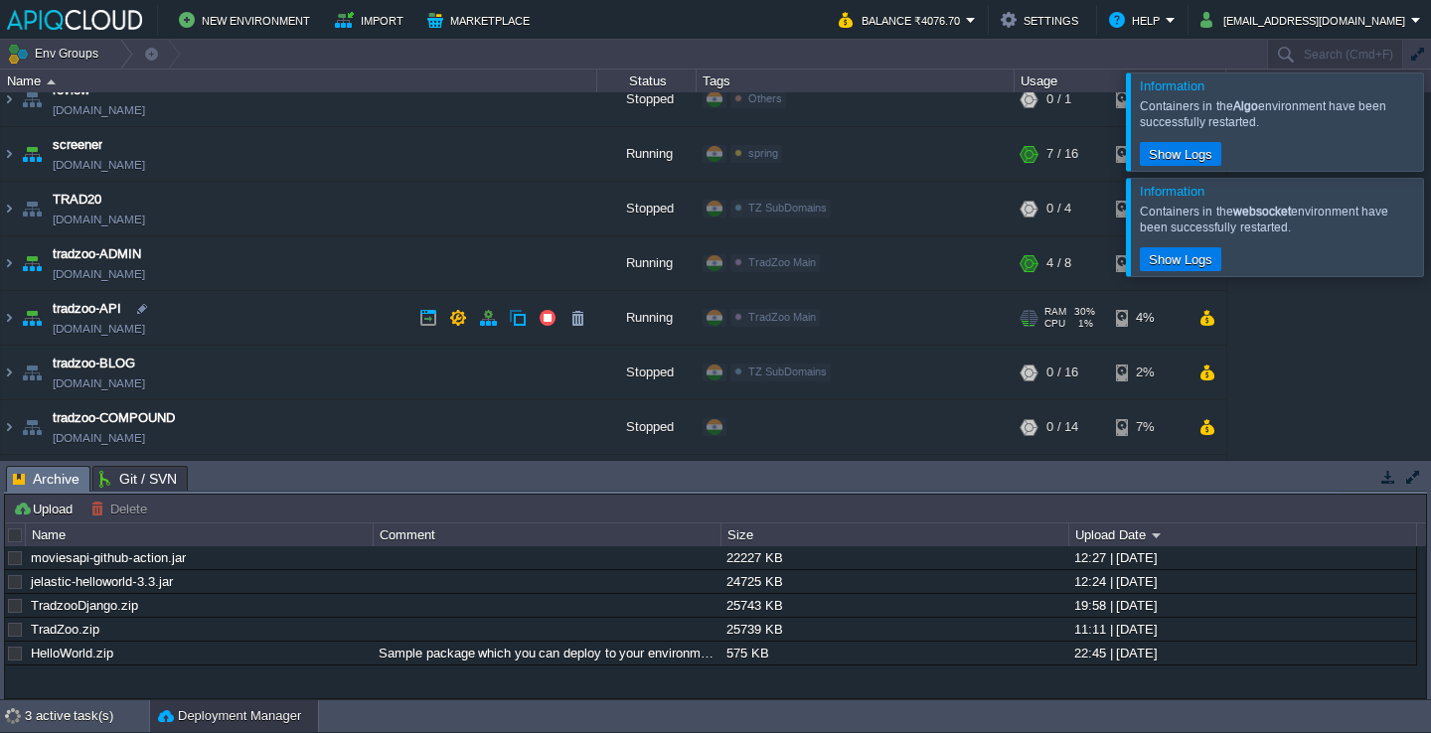
click at [284, 327] on td "tradzoo-API [DOMAIN_NAME]" at bounding box center [299, 318] width 596 height 55
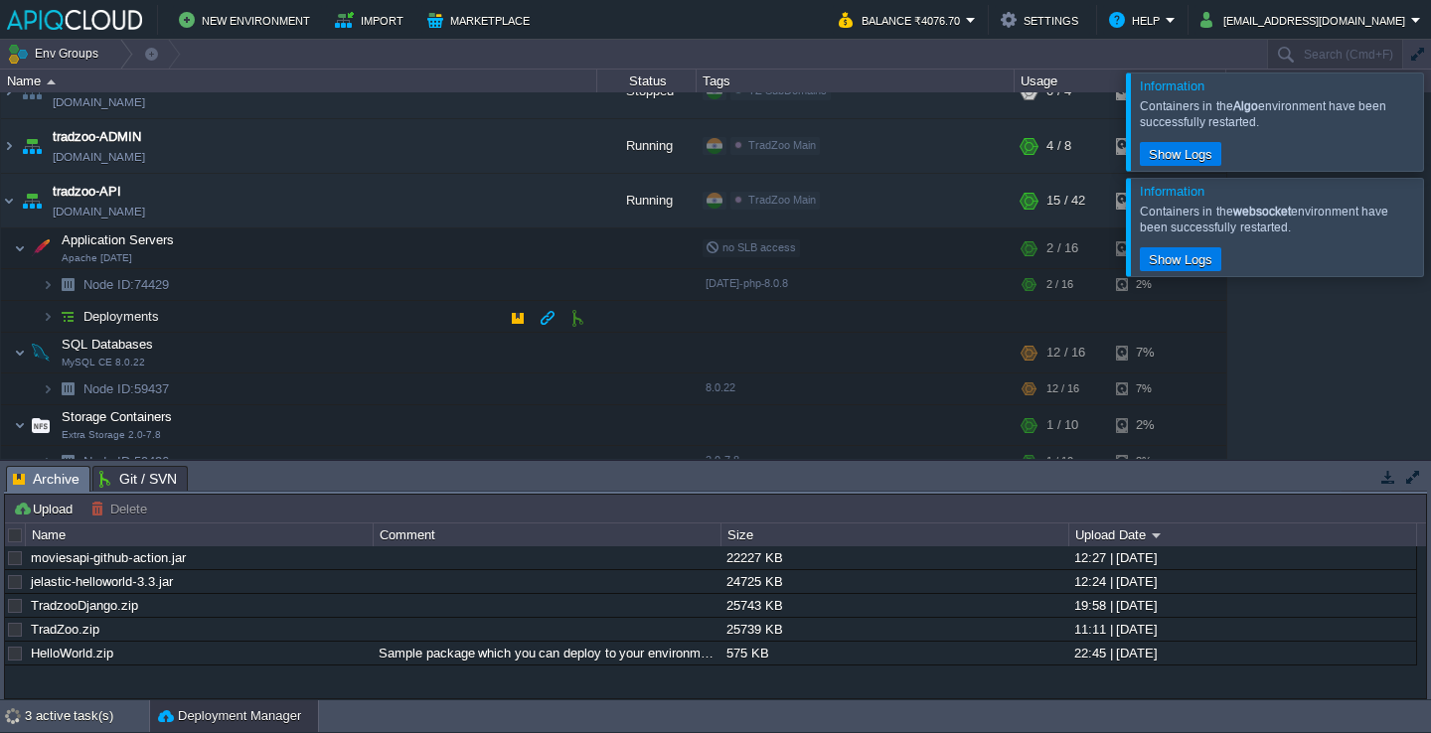
scroll to position [682, 0]
click at [393, 343] on td at bounding box center [389, 354] width 30 height 30
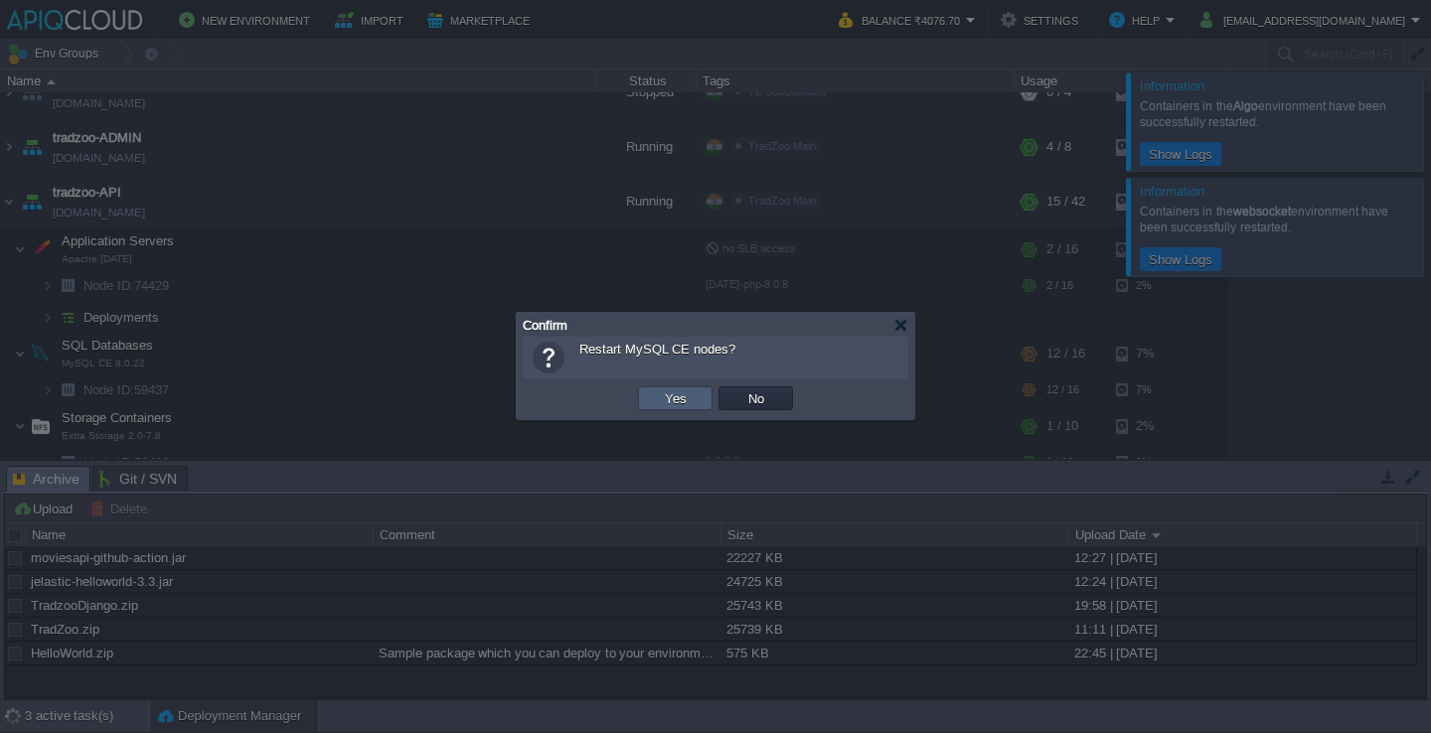
click at [649, 395] on td "Yes" at bounding box center [675, 399] width 75 height 24
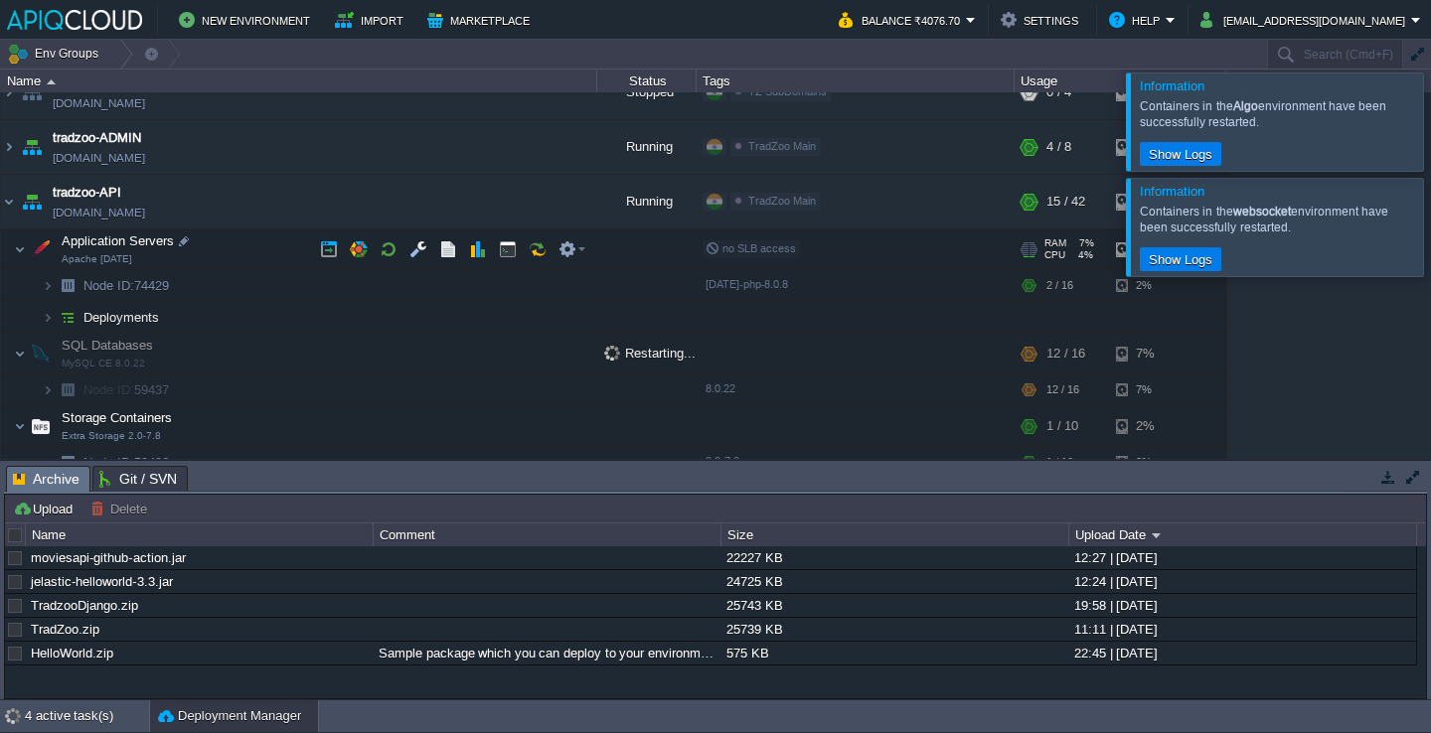
click at [282, 252] on td "Application Servers Apache [DATE]" at bounding box center [299, 250] width 596 height 41
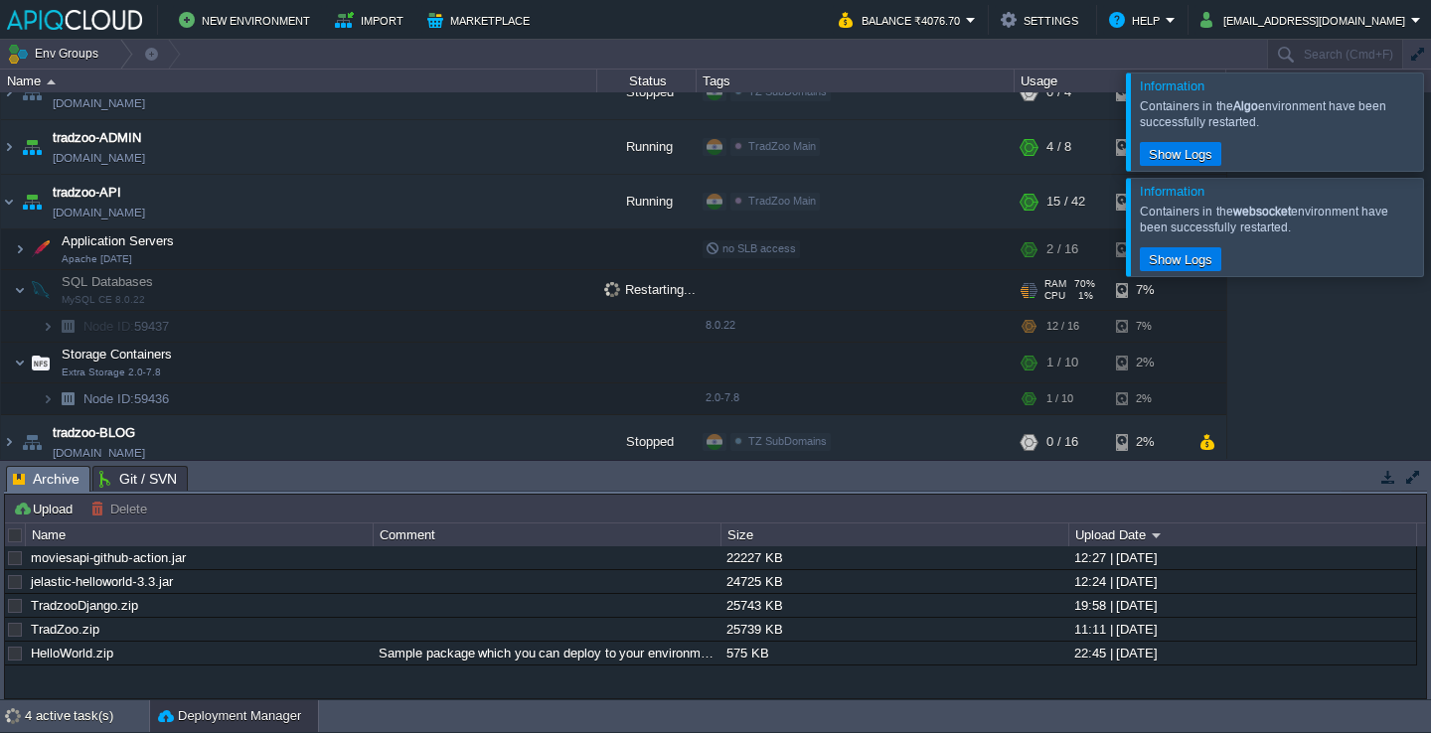
click at [266, 274] on td "SQL Databases MySQL CE 8.0.22" at bounding box center [299, 290] width 596 height 41
click at [241, 342] on td "Node ID: 59437" at bounding box center [299, 327] width 596 height 32
click at [482, 203] on button "button" at bounding box center [488, 202] width 18 height 18
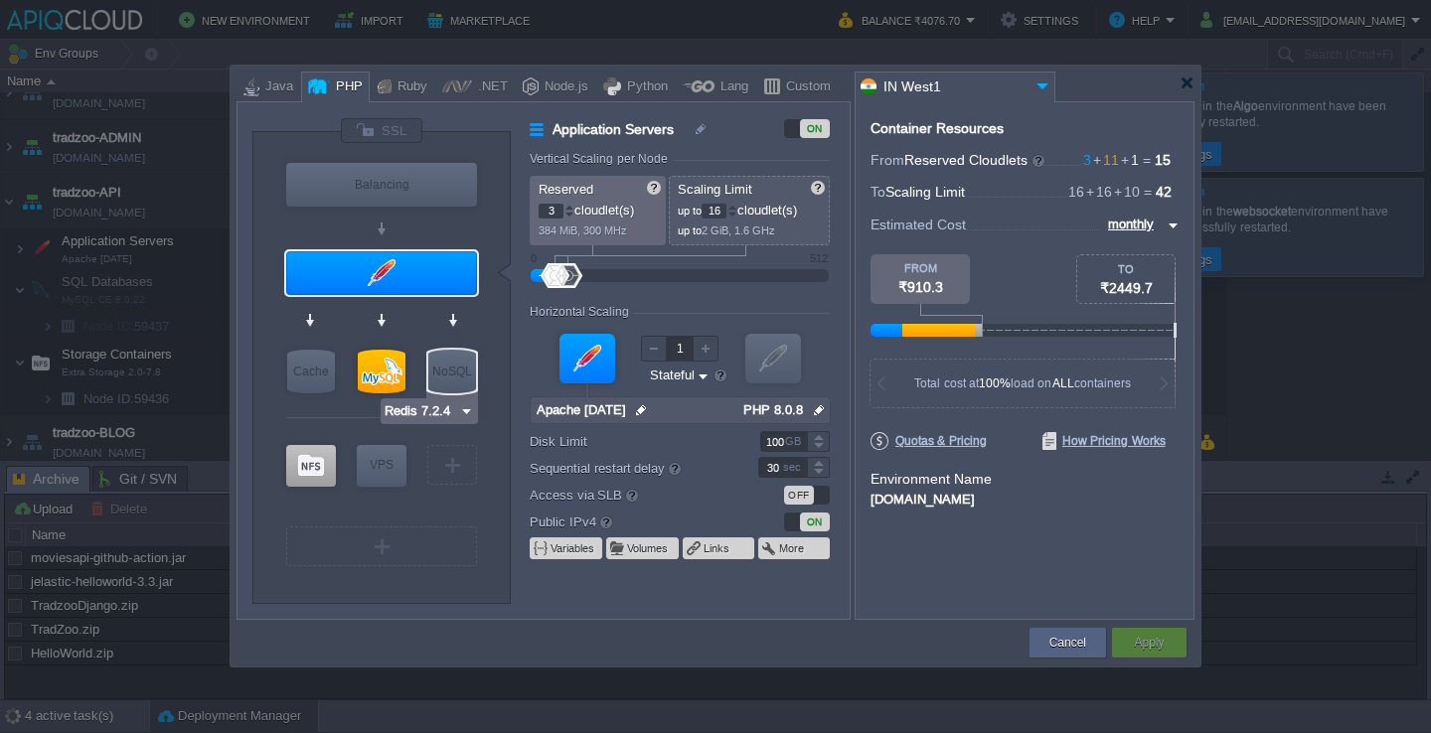
type input "MySQL CE 8.0.22"
click at [373, 380] on div at bounding box center [382, 372] width 48 height 44
type input "SQL Databases"
type input "11"
type input "MySQL CE 8.0.22"
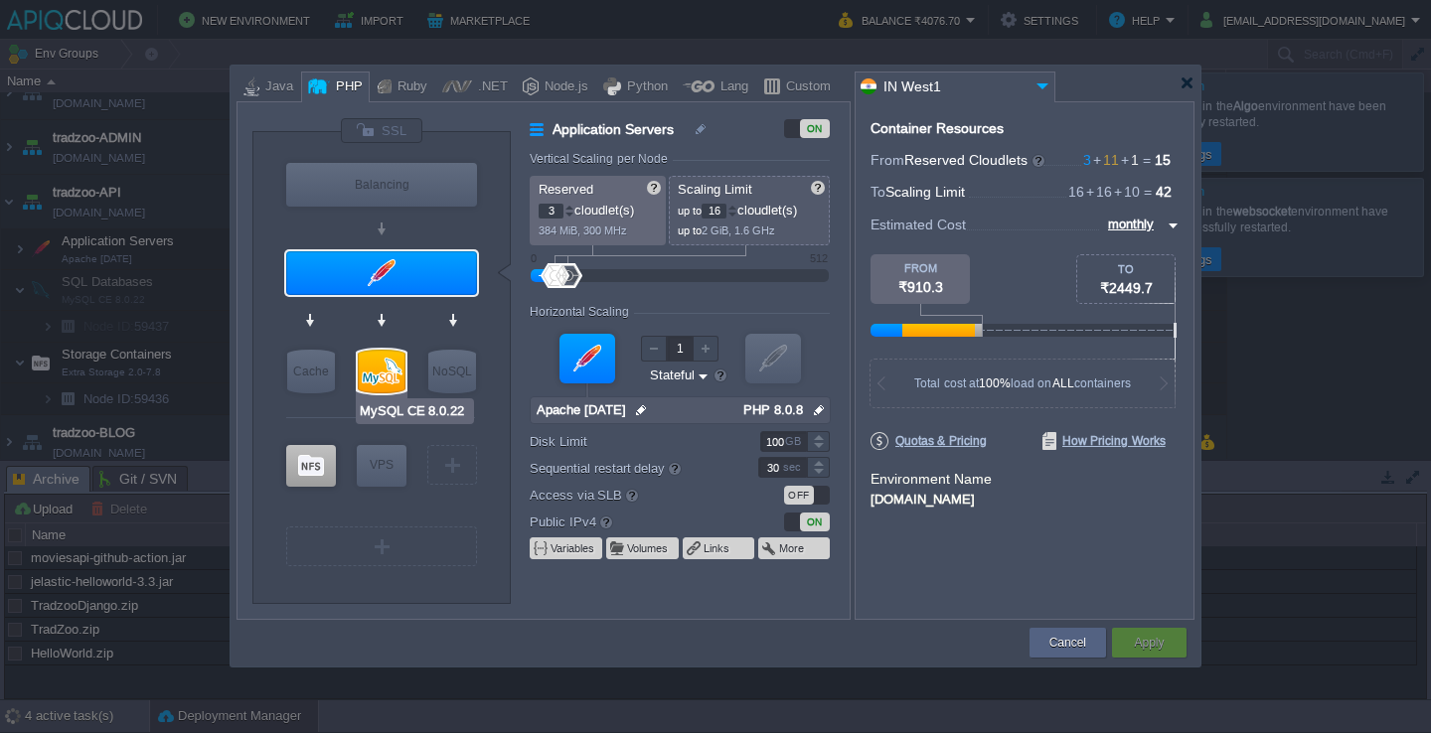
type input "null"
type input "8.0.22"
type input "Stateless"
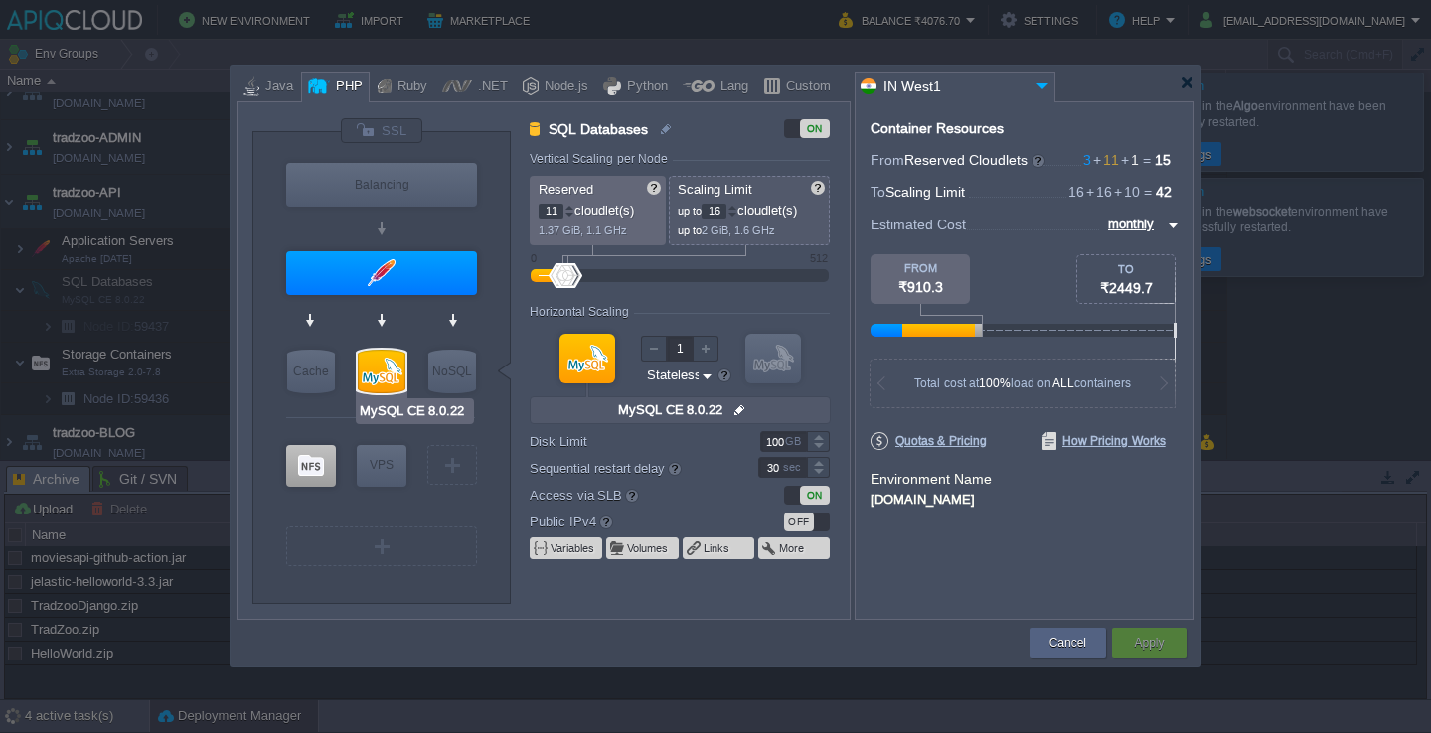
type input "Apache [DATE]"
click at [1185, 84] on div at bounding box center [1186, 83] width 15 height 15
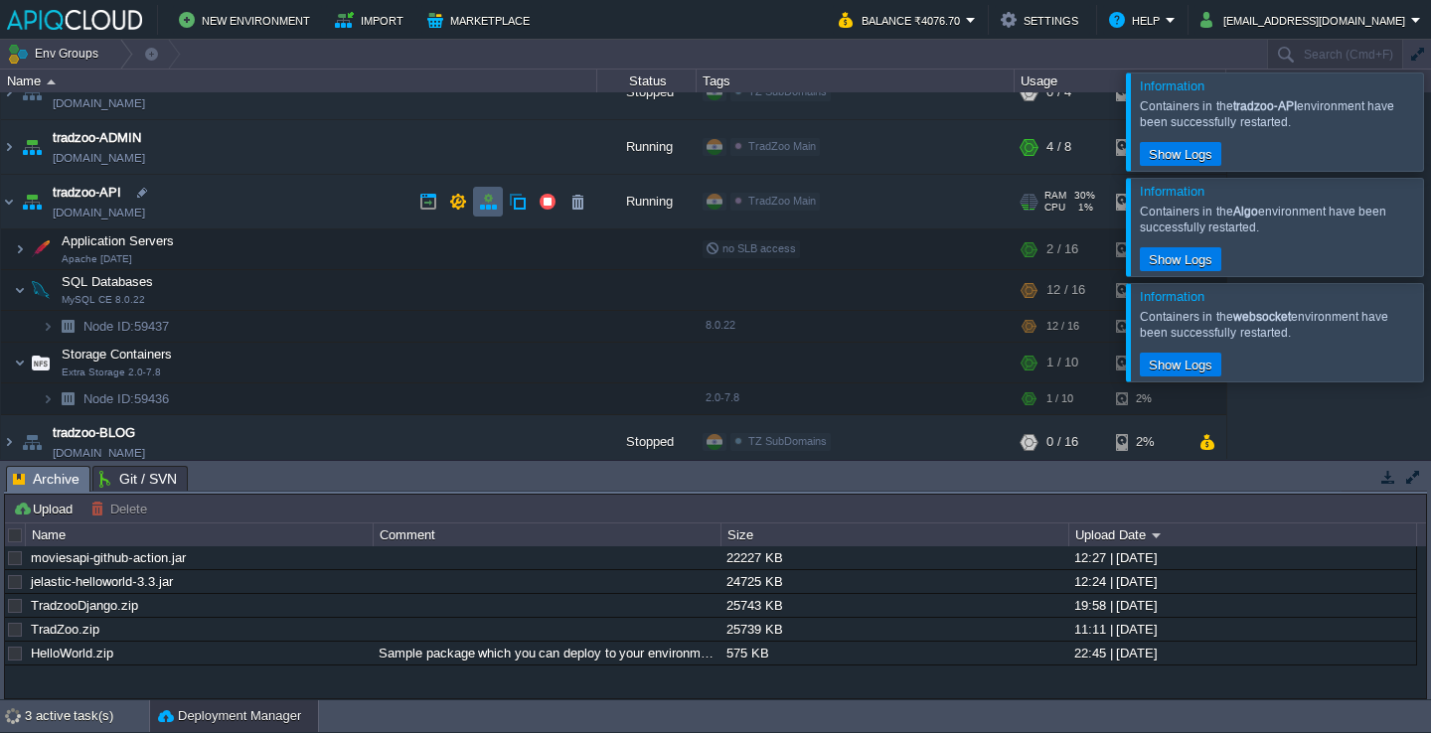
click at [492, 205] on button "button" at bounding box center [488, 202] width 18 height 18
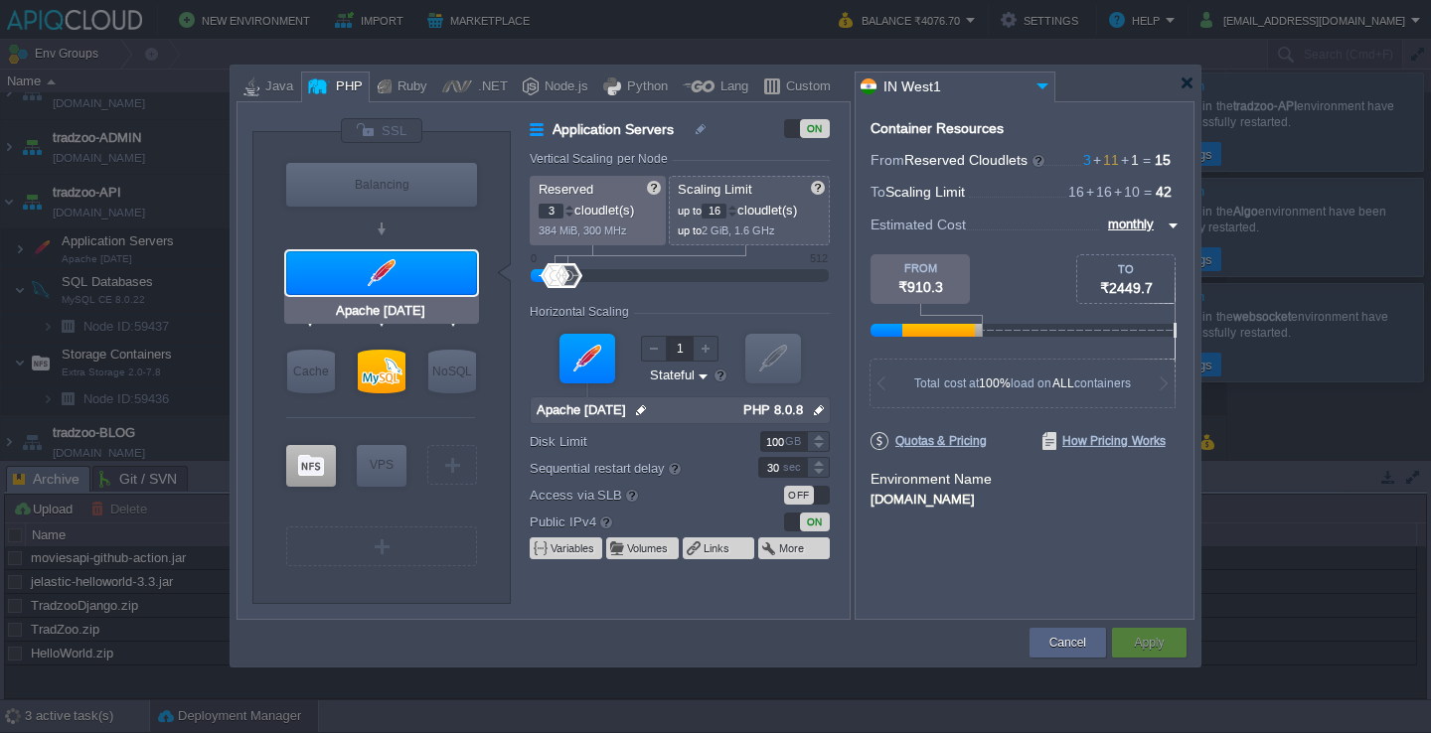
type input "MySQL CE 8.0.22"
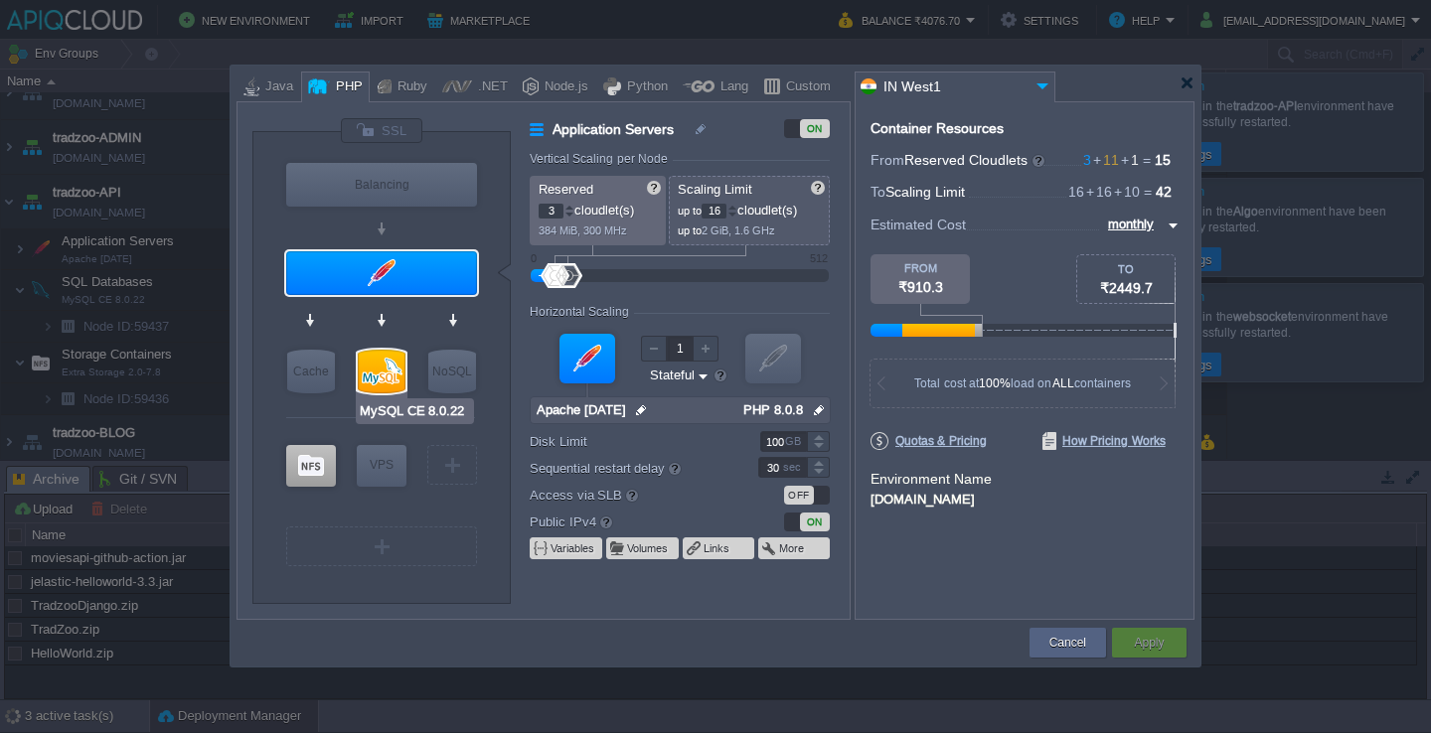
click at [366, 378] on div at bounding box center [382, 372] width 48 height 44
type input "SQL Databases"
type input "11"
type input "MySQL CE 8.0.22"
type input "null"
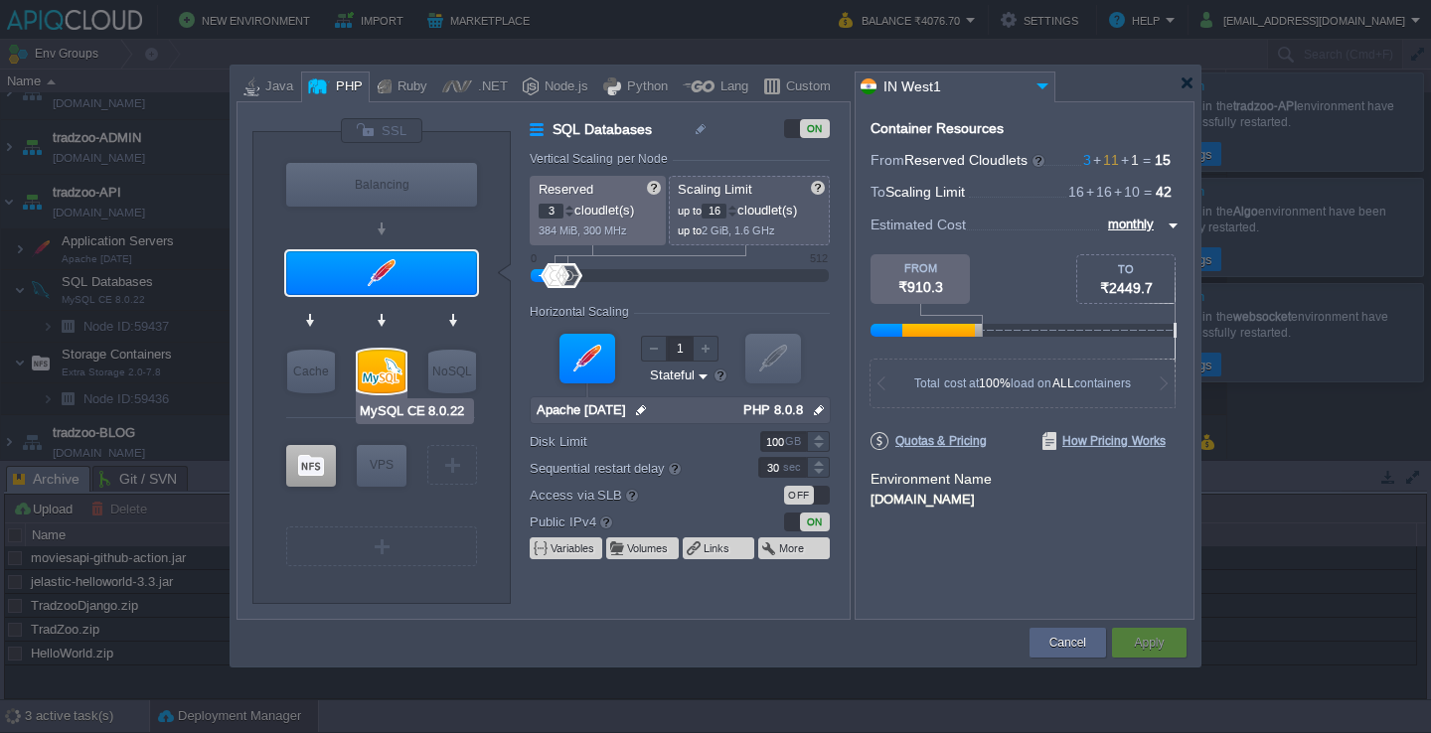
type input "8.0.22"
type input "Stateless"
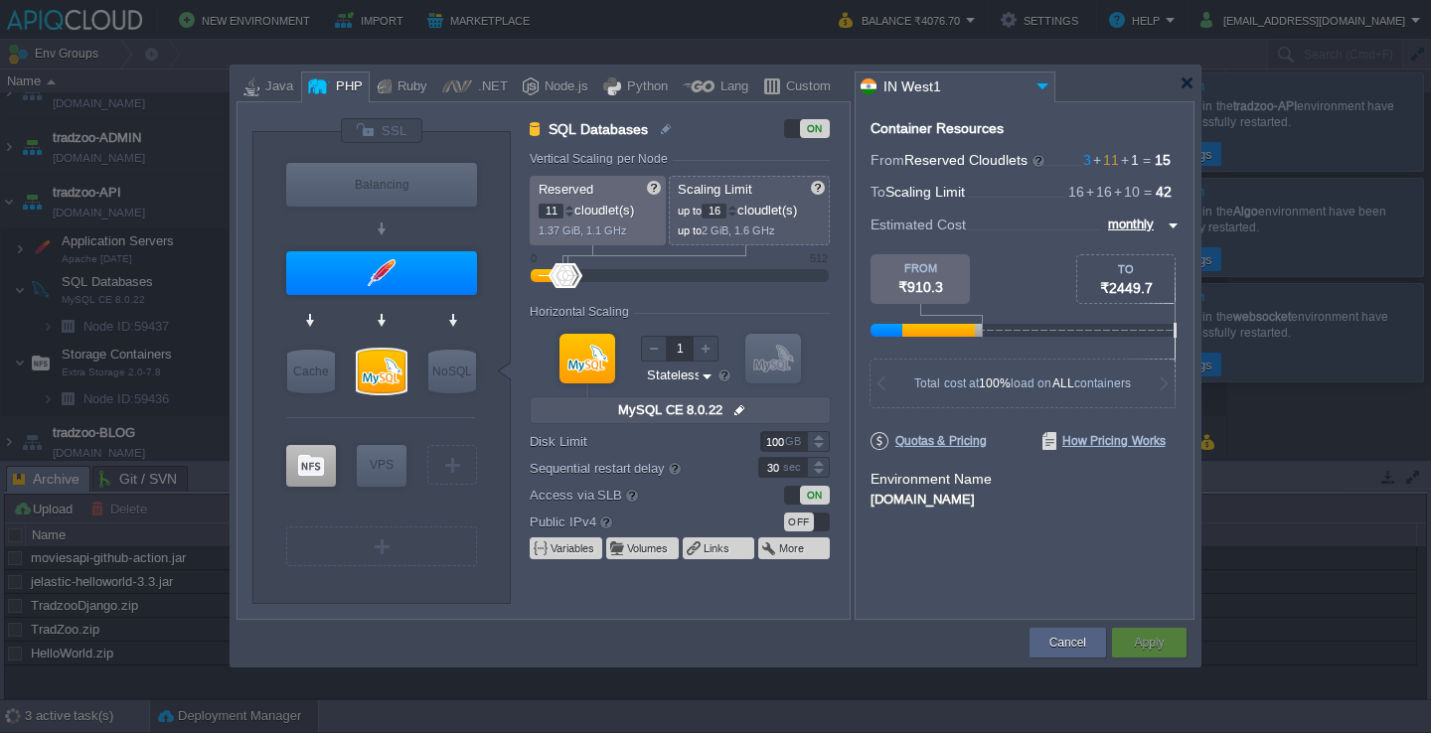
type input "10"
click at [567, 216] on div at bounding box center [569, 215] width 10 height 7
click at [1129, 638] on div "Apply" at bounding box center [1149, 643] width 45 height 30
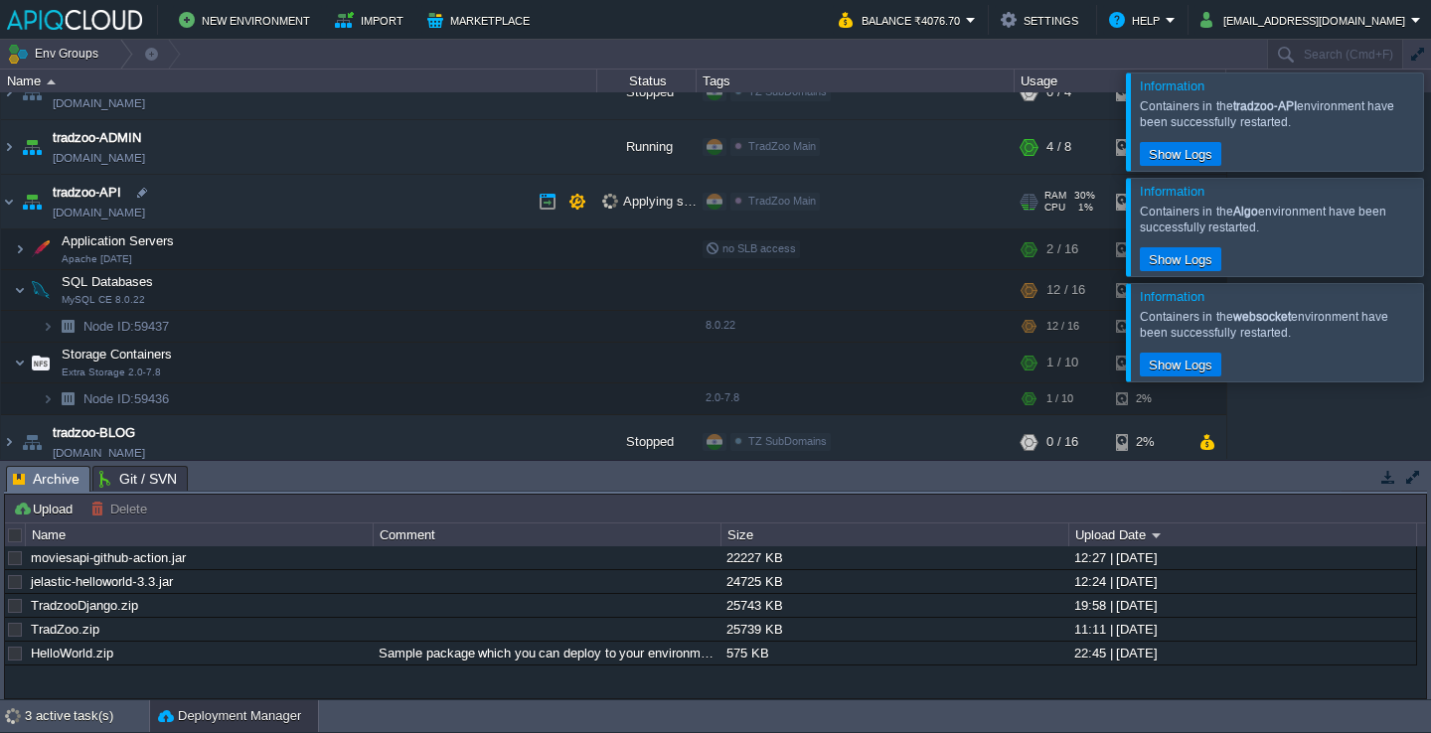
click at [301, 220] on td "tradzoo-API [DOMAIN_NAME]" at bounding box center [299, 202] width 596 height 55
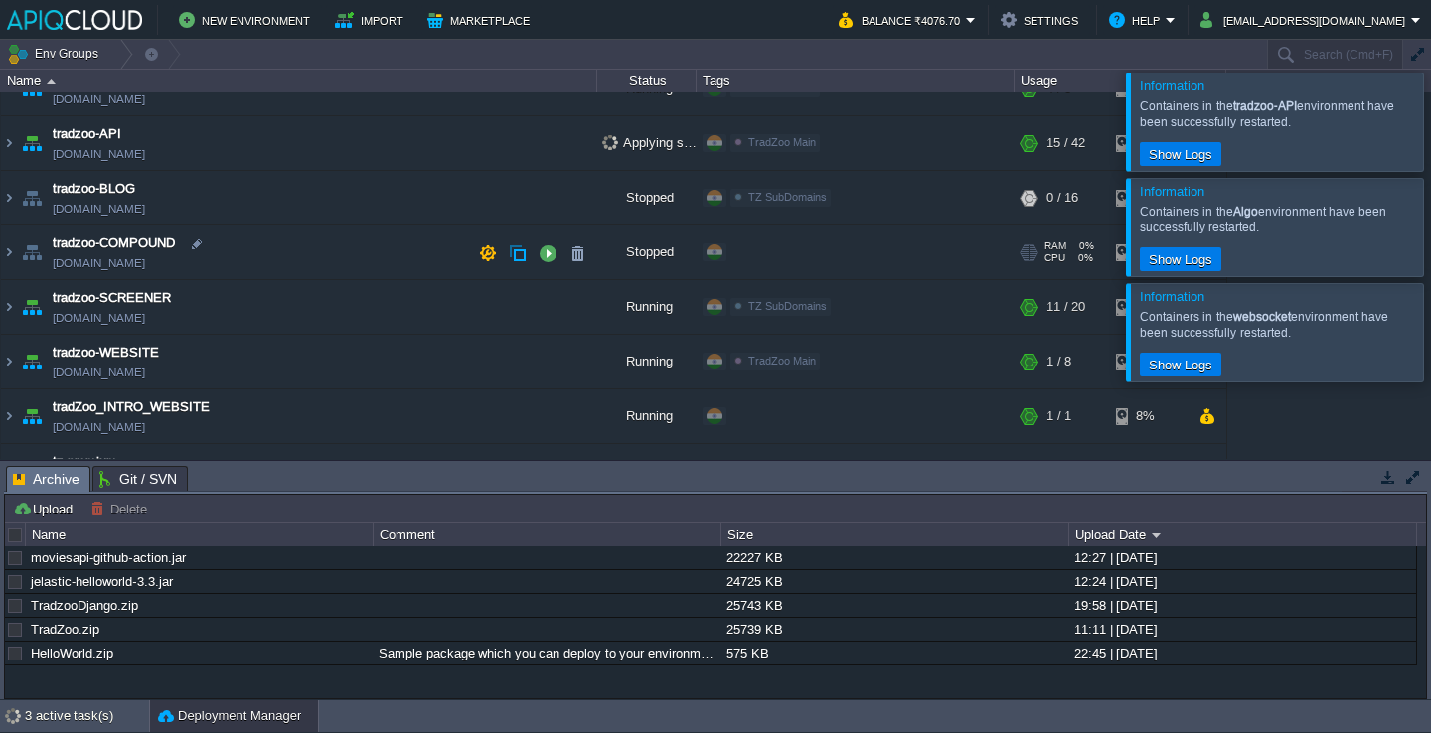
scroll to position [779, 0]
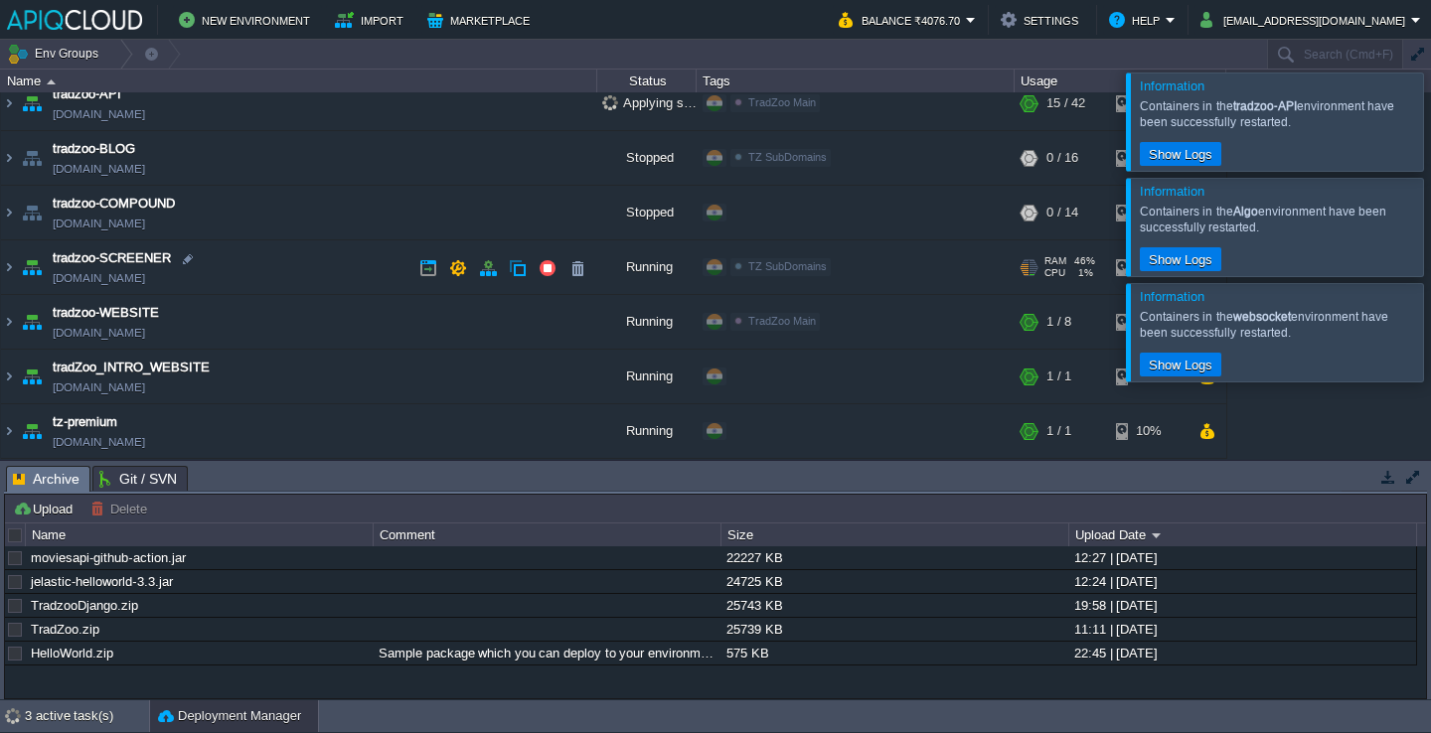
click at [292, 251] on td "tradzoo-SCREENER [DOMAIN_NAME]" at bounding box center [299, 268] width 596 height 55
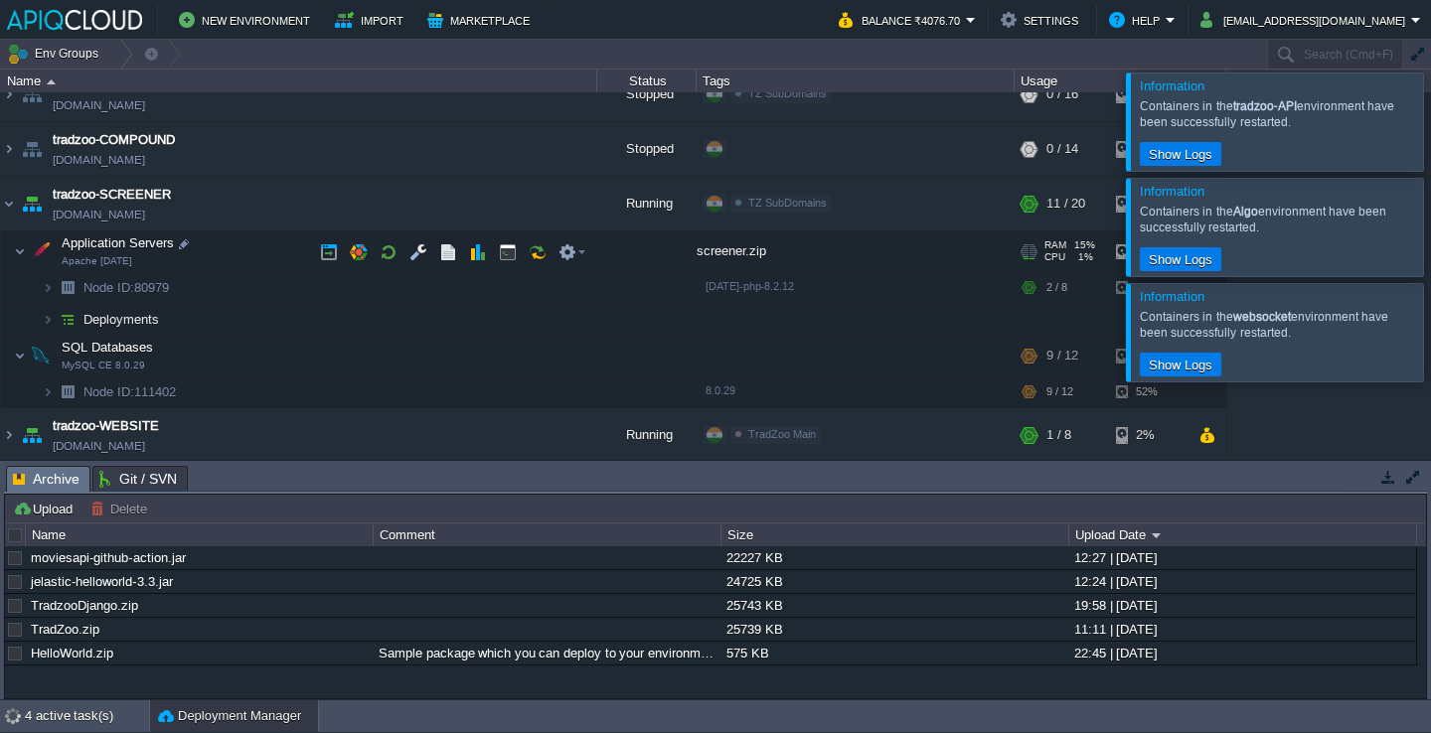
scroll to position [855, 0]
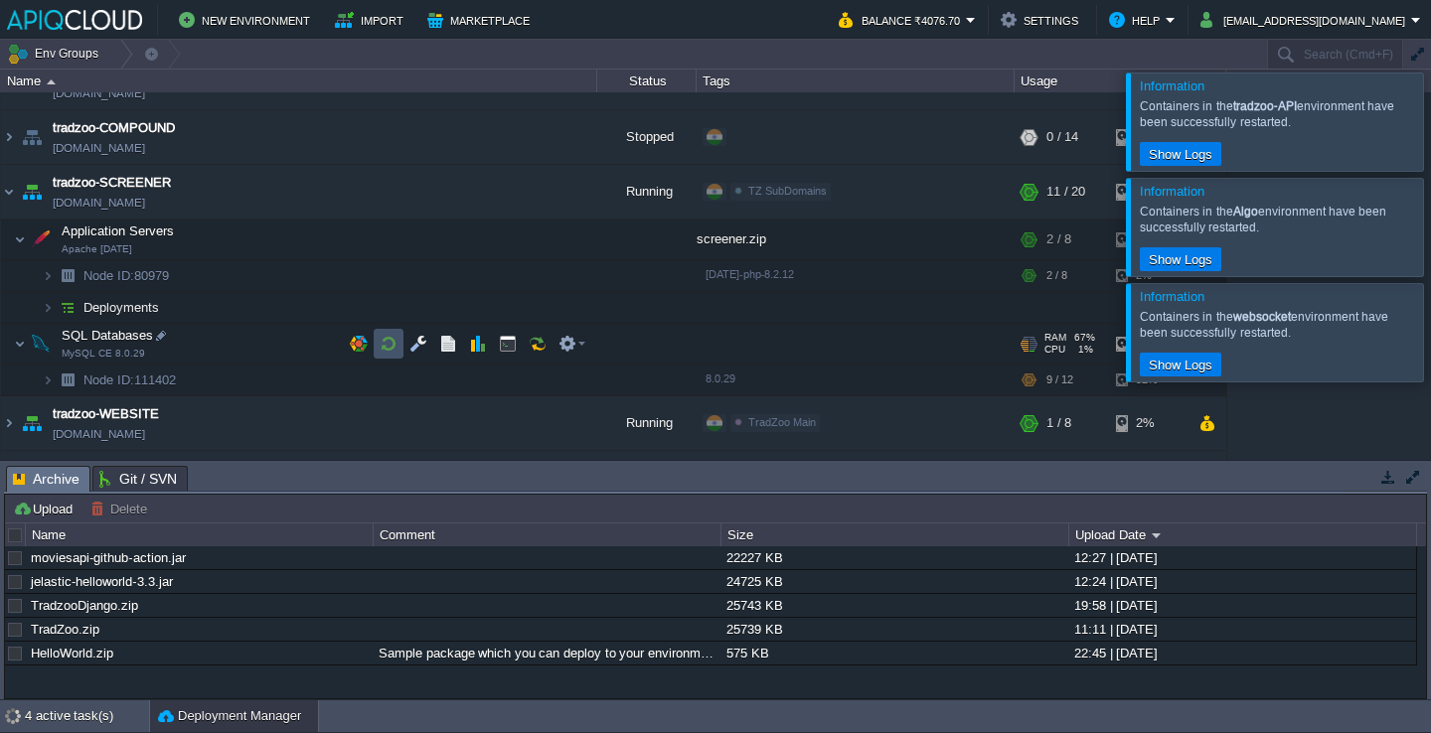
click at [391, 348] on button "button" at bounding box center [389, 344] width 18 height 18
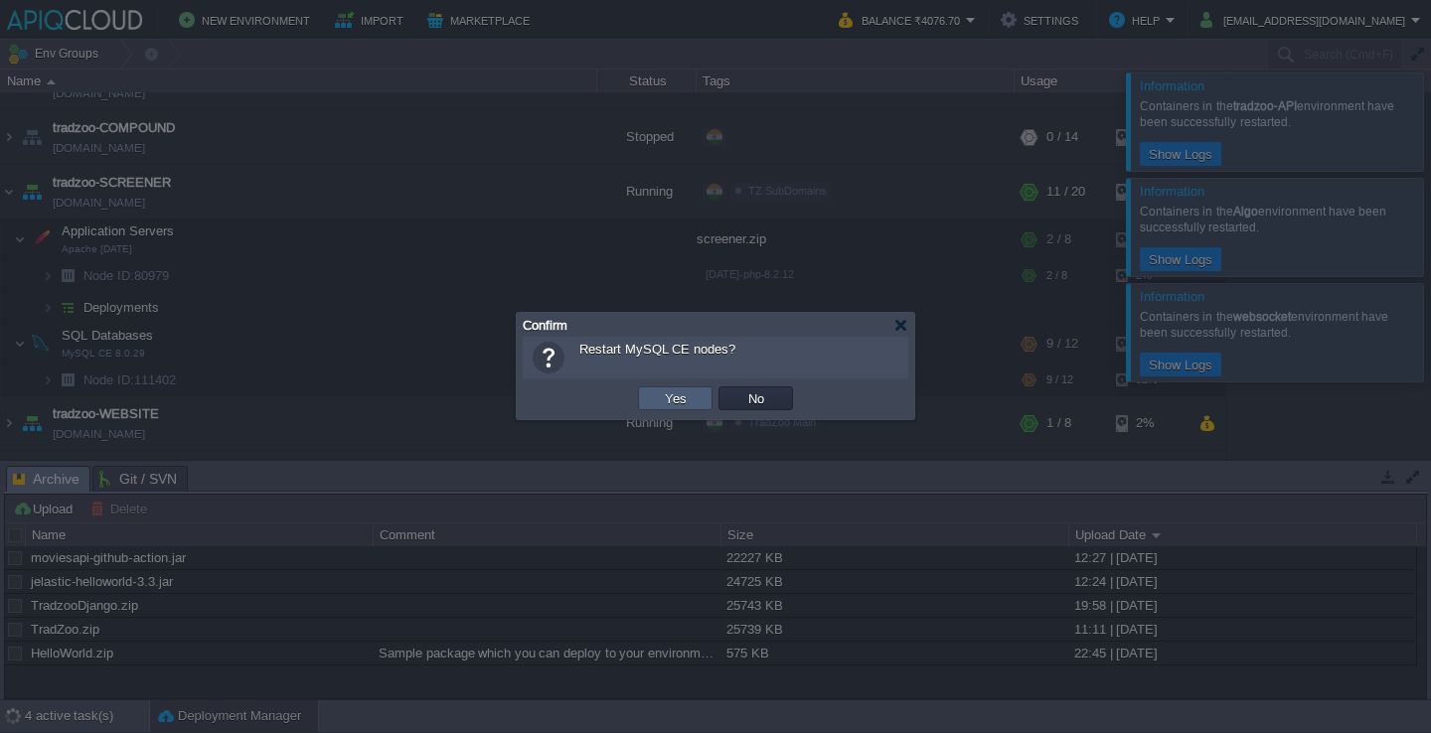
click at [695, 393] on td "Yes" at bounding box center [675, 399] width 75 height 24
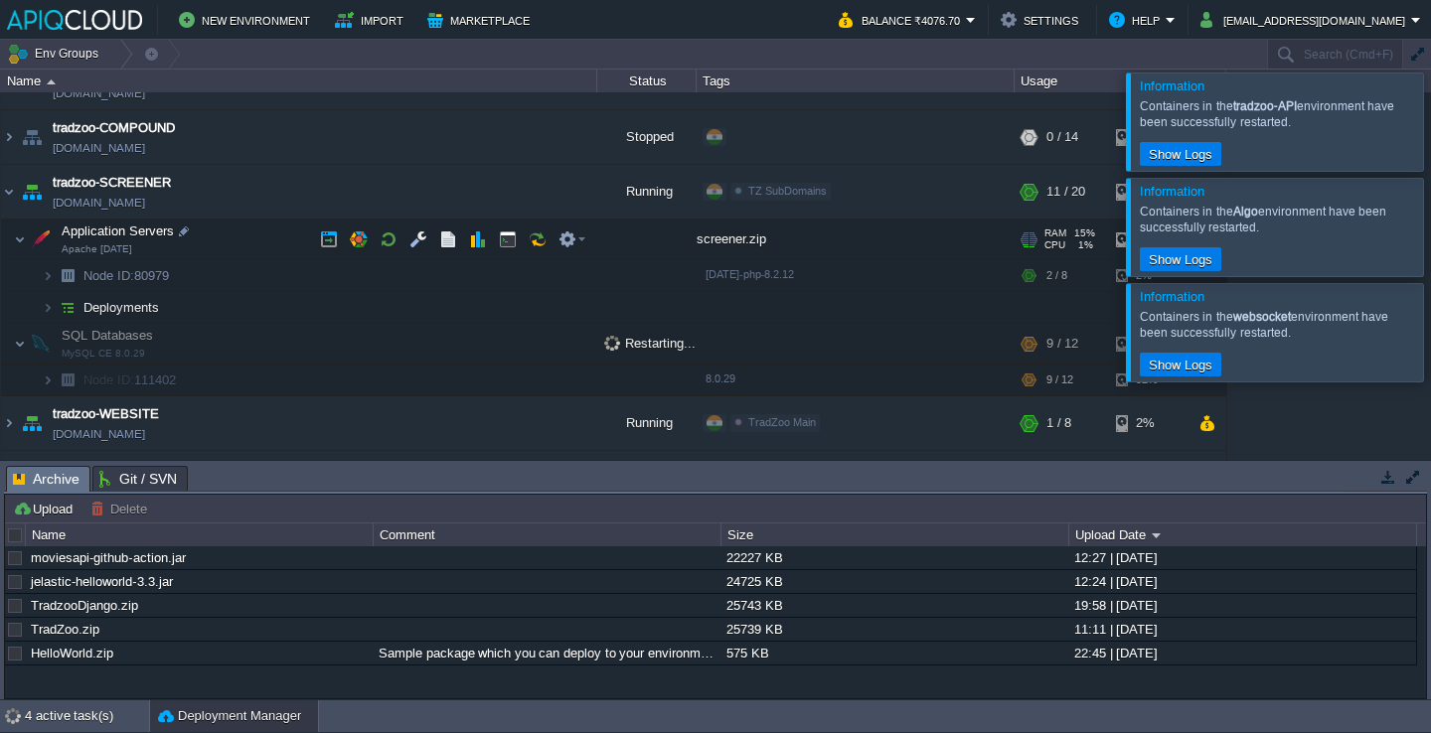
click at [233, 244] on td "Application Servers Apache [DATE]" at bounding box center [299, 240] width 596 height 41
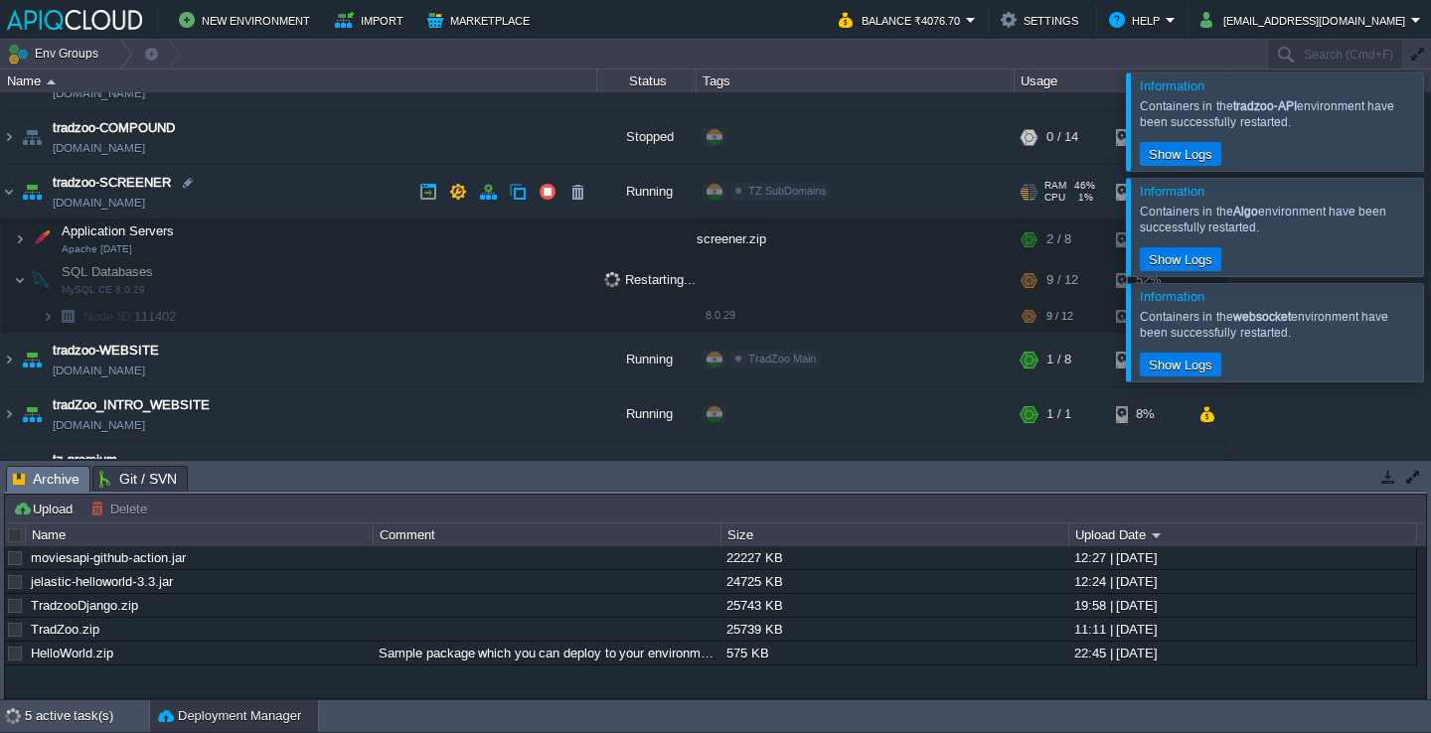
click at [286, 185] on td "tradzoo-SCREENER [DOMAIN_NAME]" at bounding box center [299, 192] width 596 height 55
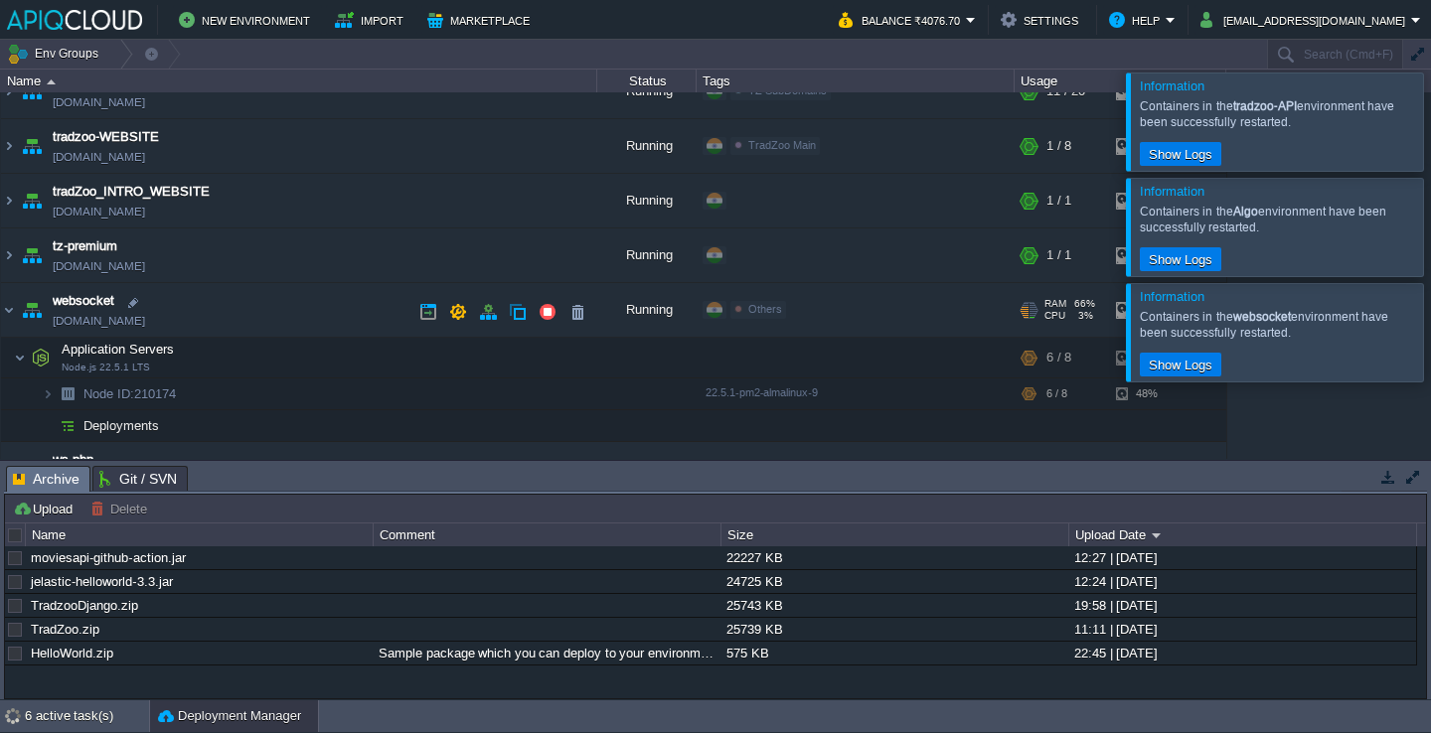
scroll to position [994, 0]
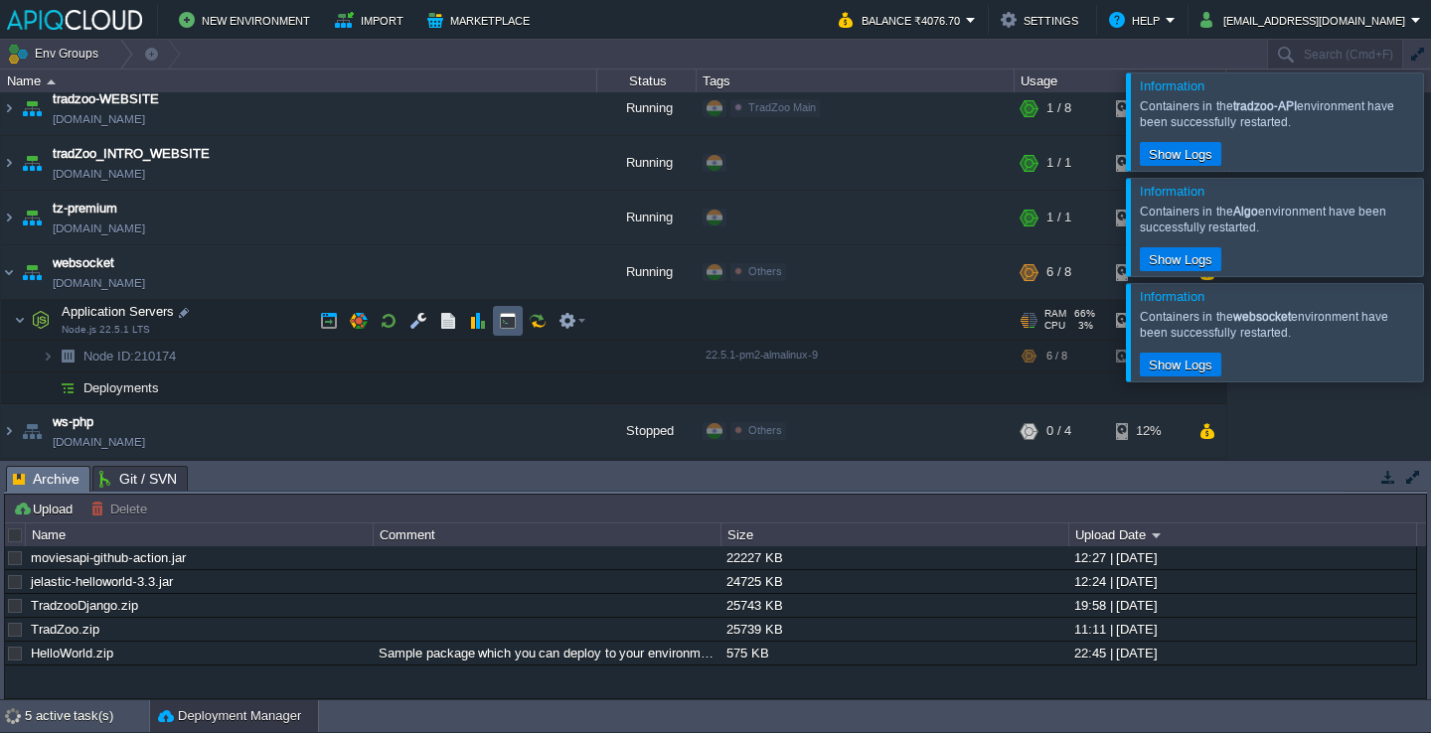
click at [496, 311] on td at bounding box center [508, 320] width 30 height 30
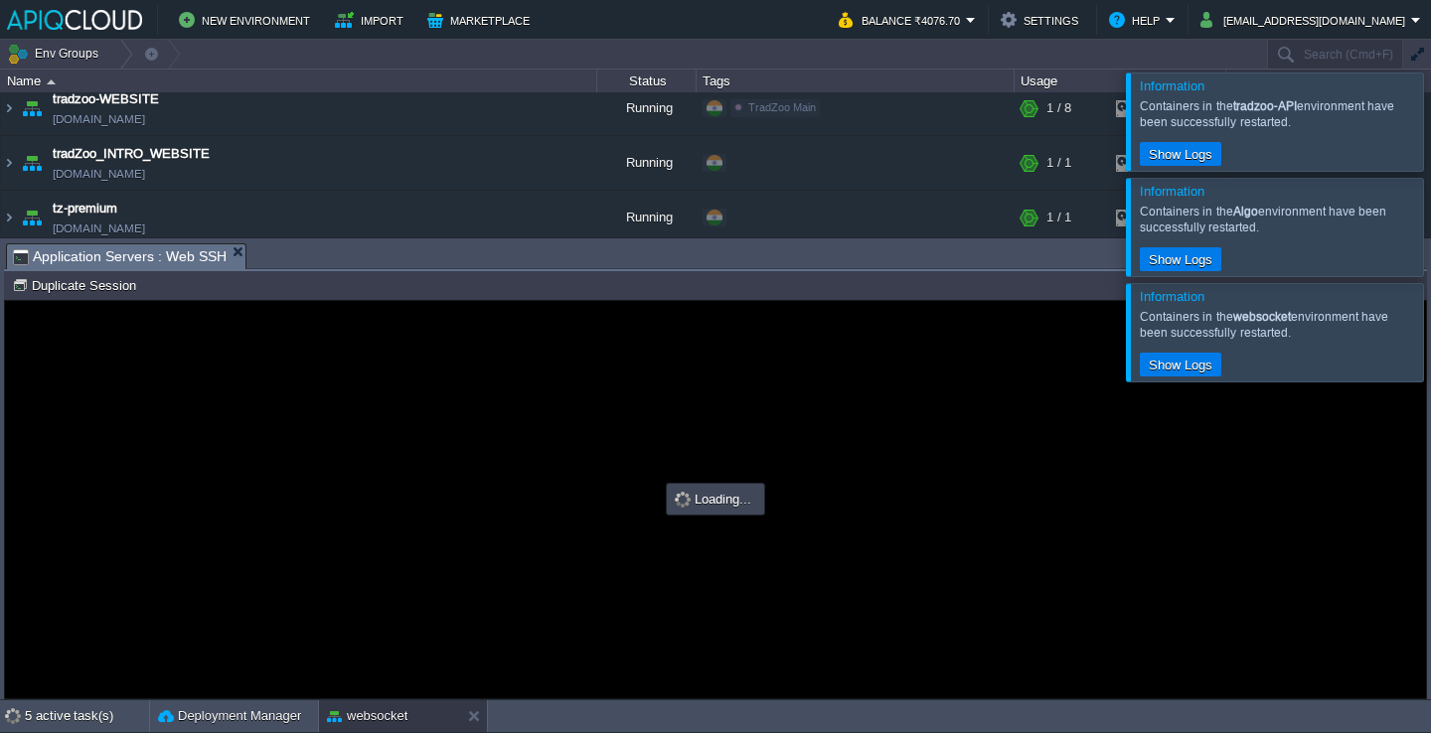
click at [1430, 115] on div at bounding box center [1455, 121] width 0 height 97
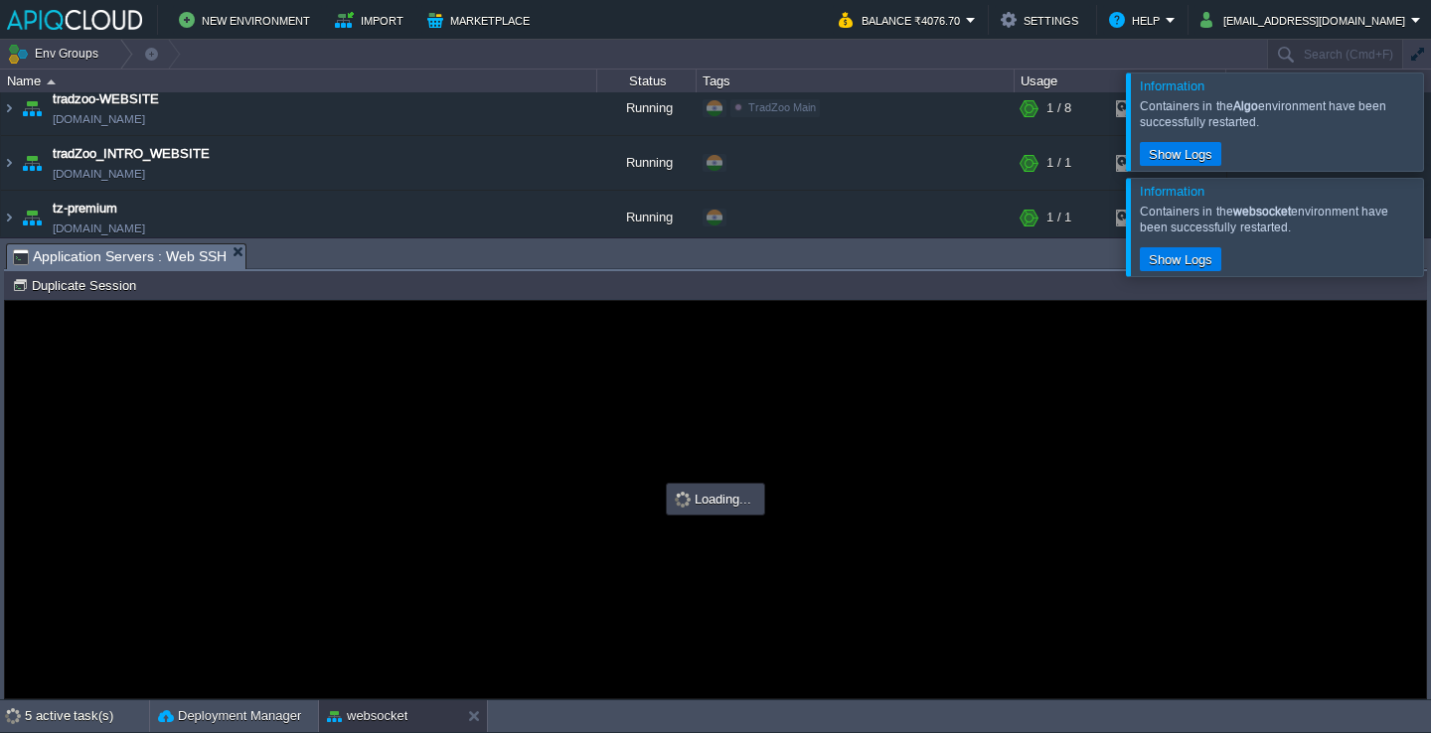
click at [1430, 115] on div at bounding box center [1455, 121] width 0 height 97
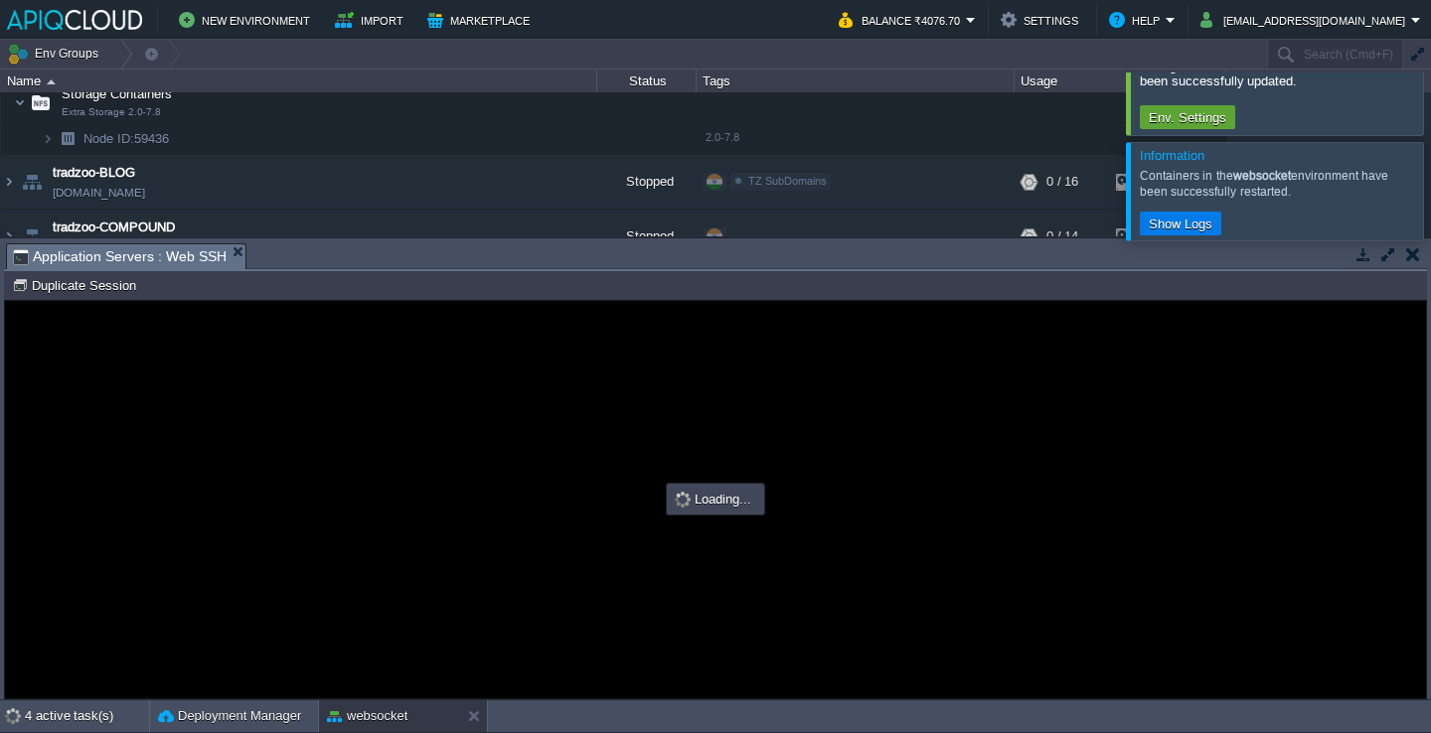
scroll to position [0, 0]
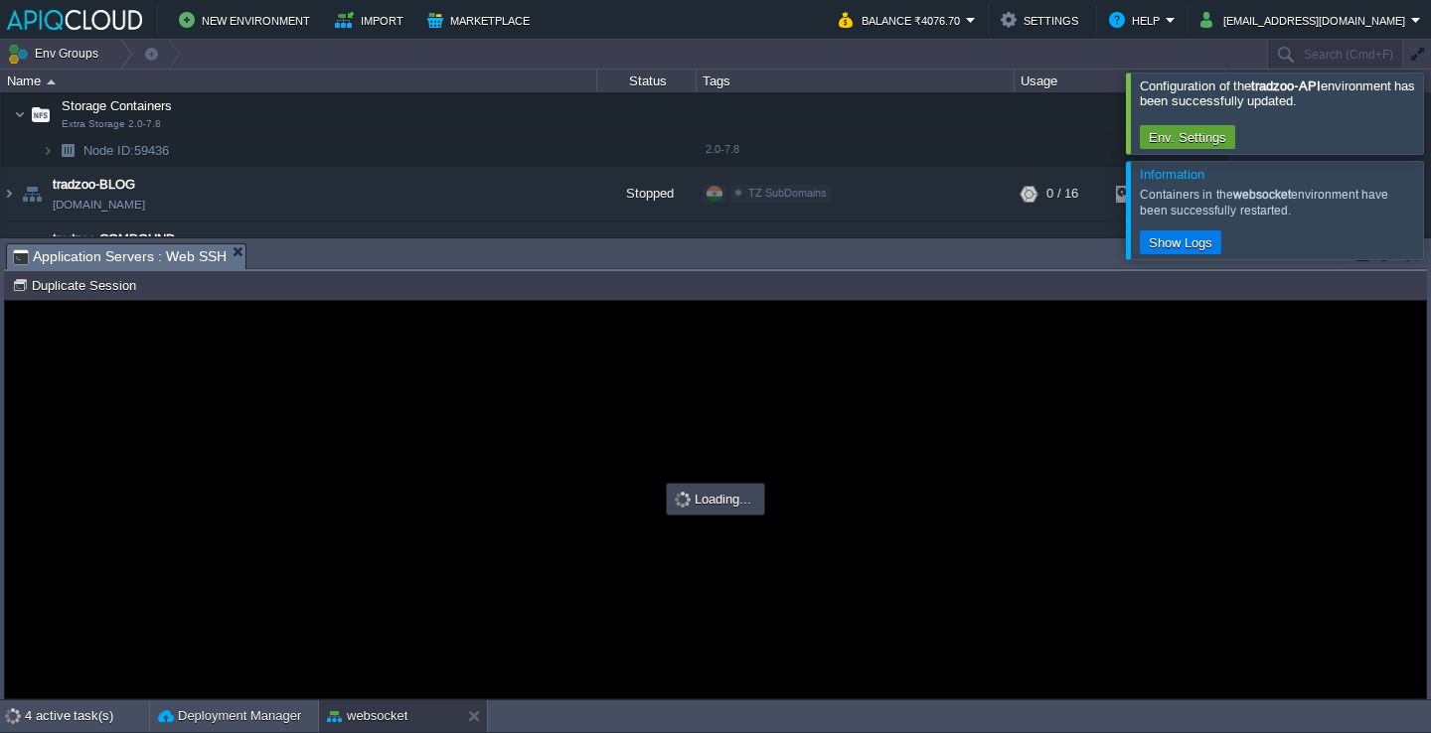
type input "#000000"
click at [1430, 115] on div at bounding box center [1455, 113] width 0 height 80
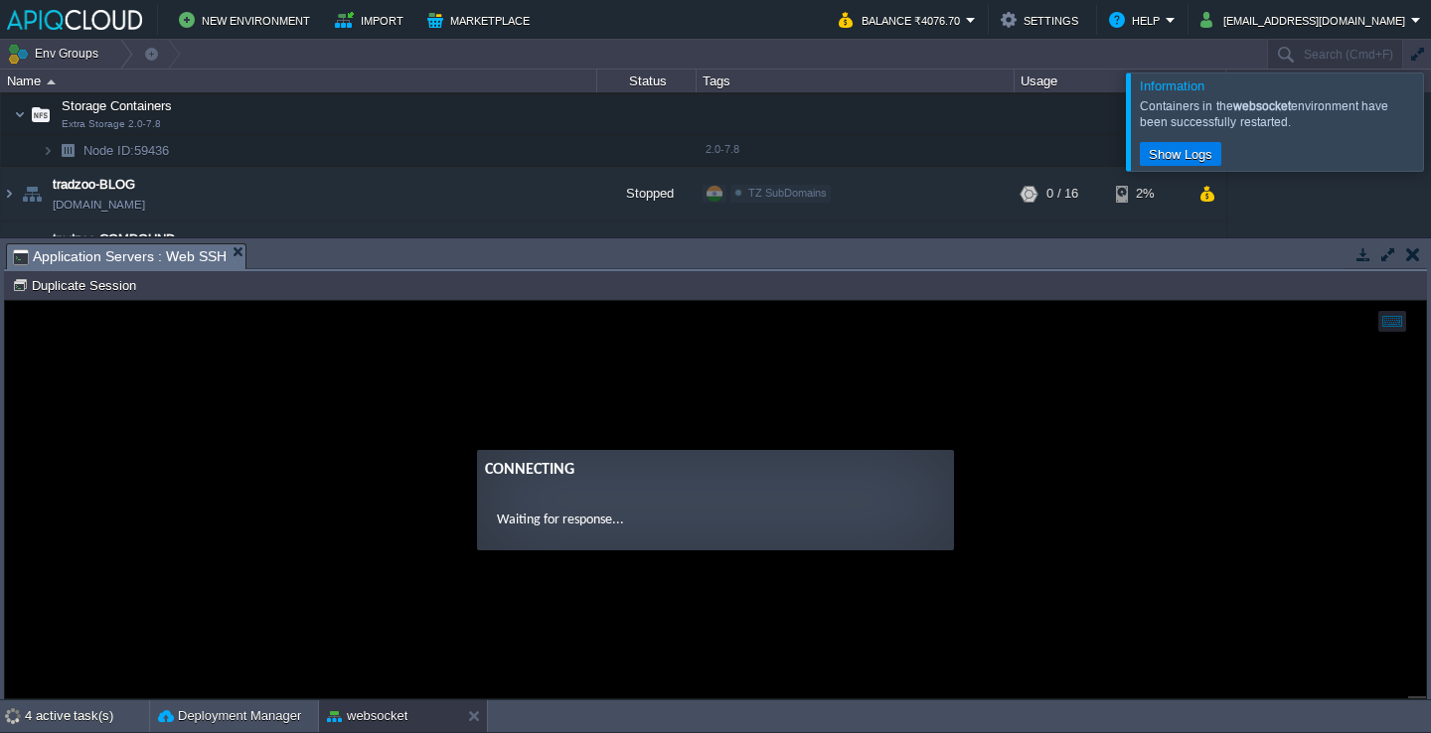
click at [1430, 115] on div at bounding box center [1455, 121] width 0 height 97
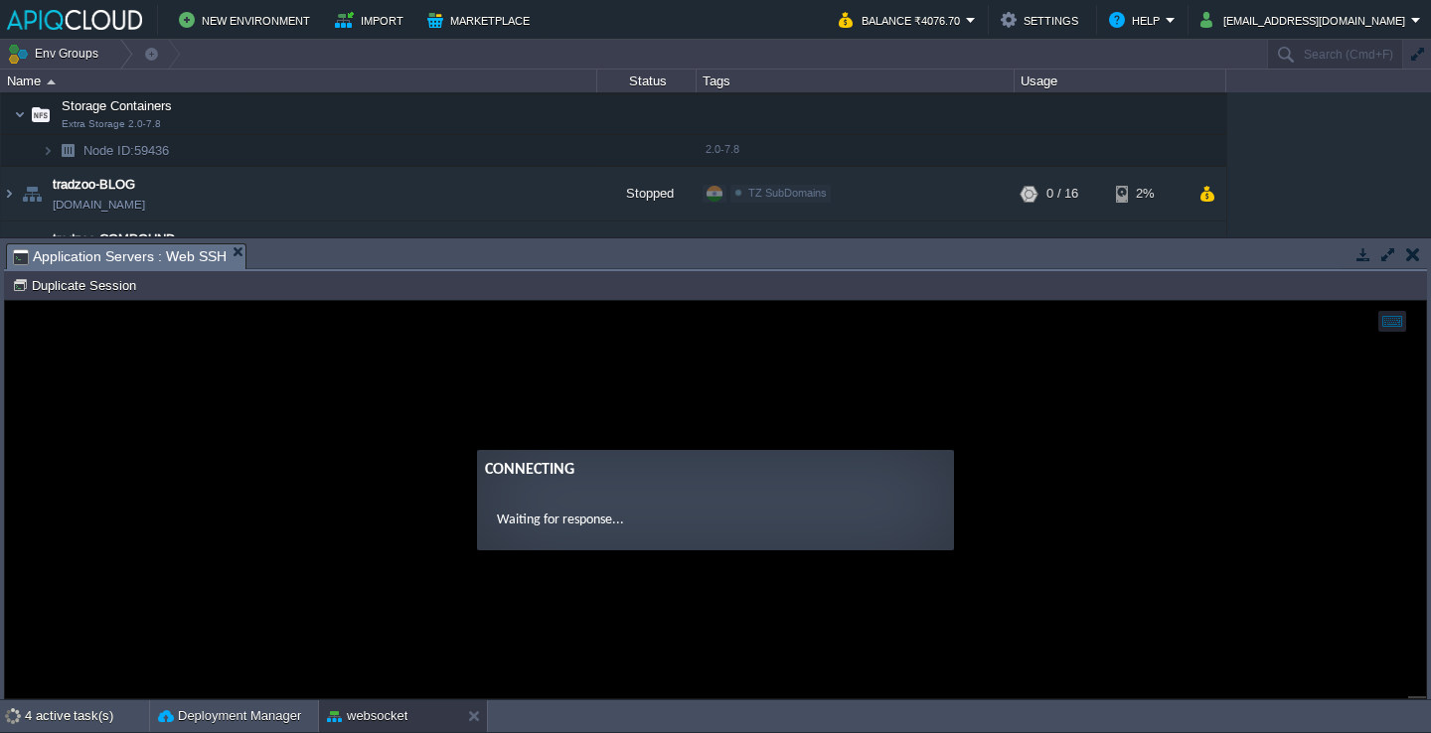
click at [594, 350] on guac-modal "Connecting Waiting for response..." at bounding box center [715, 499] width 1421 height 397
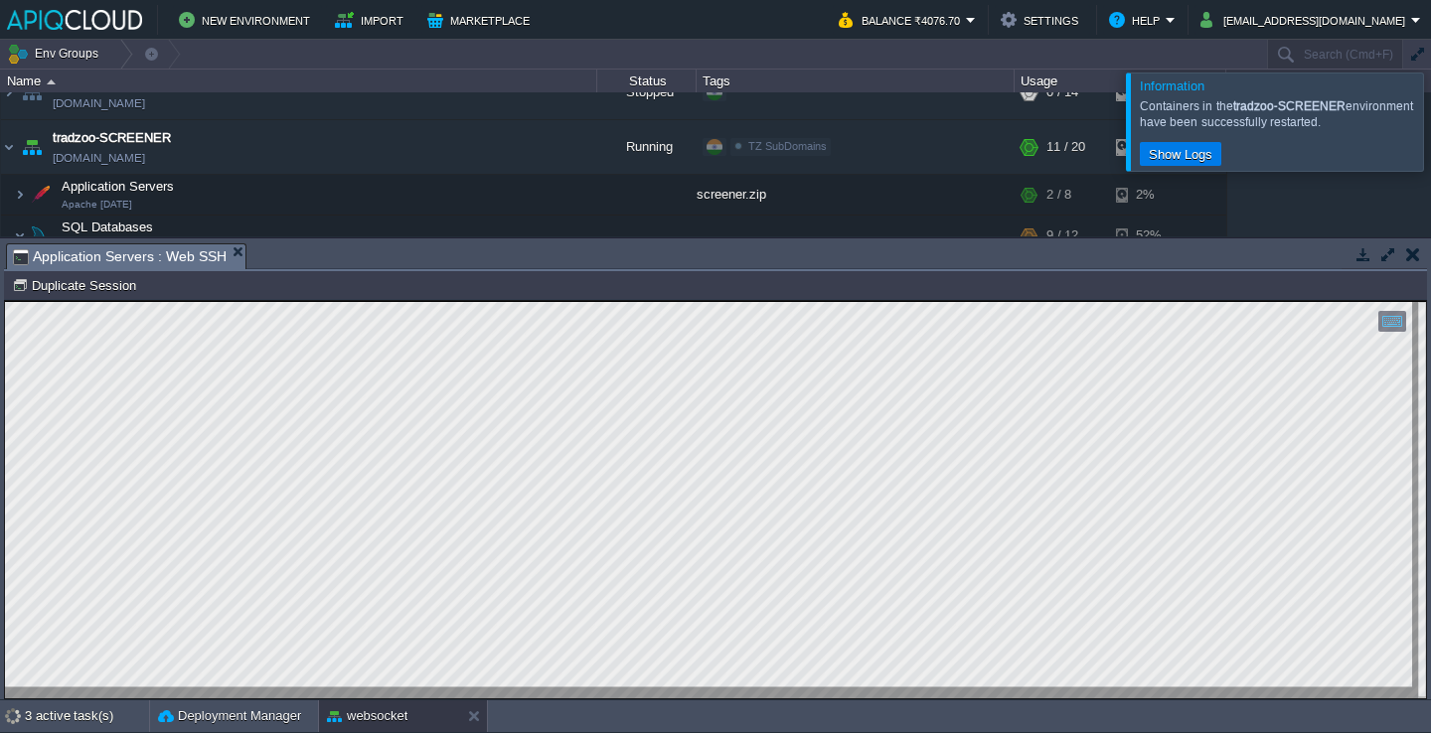
scroll to position [59, 0]
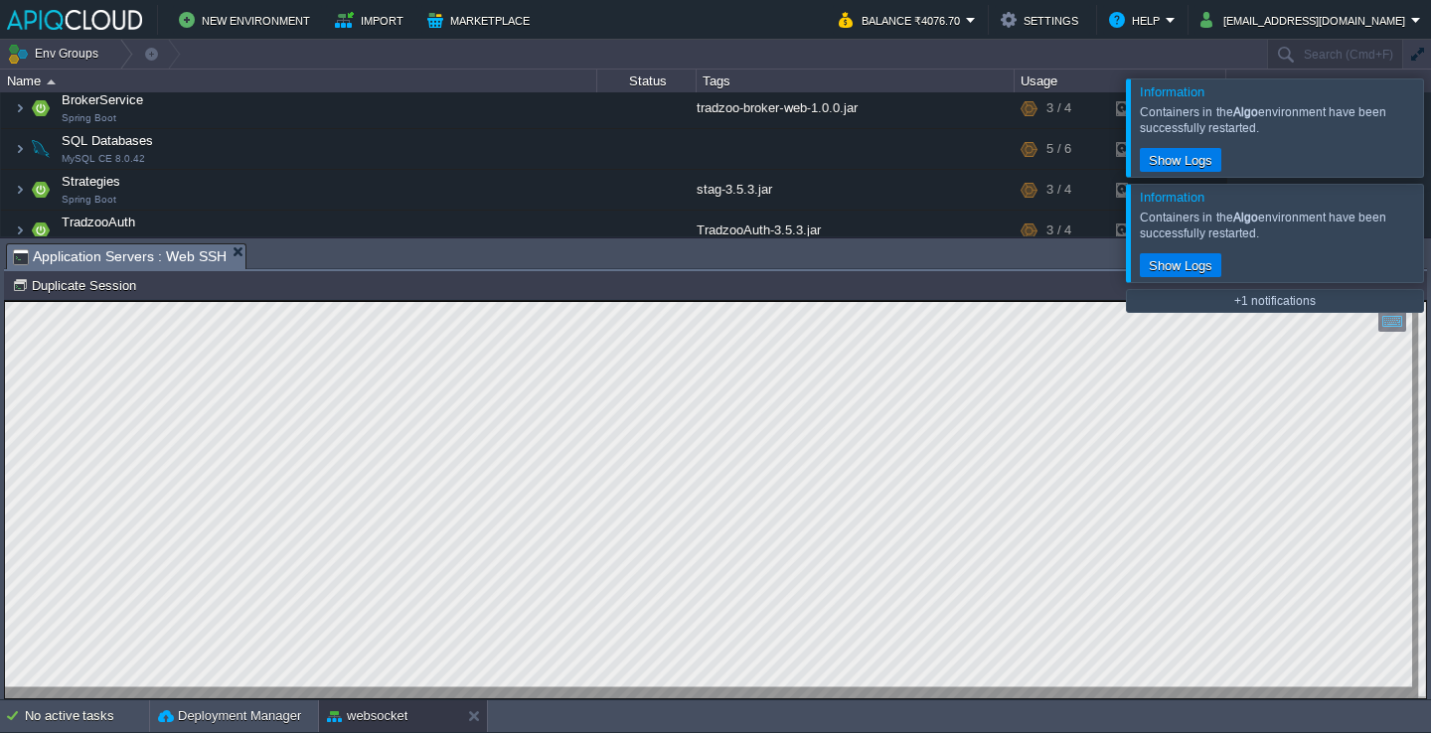
click at [1430, 140] on div at bounding box center [1455, 126] width 0 height 97
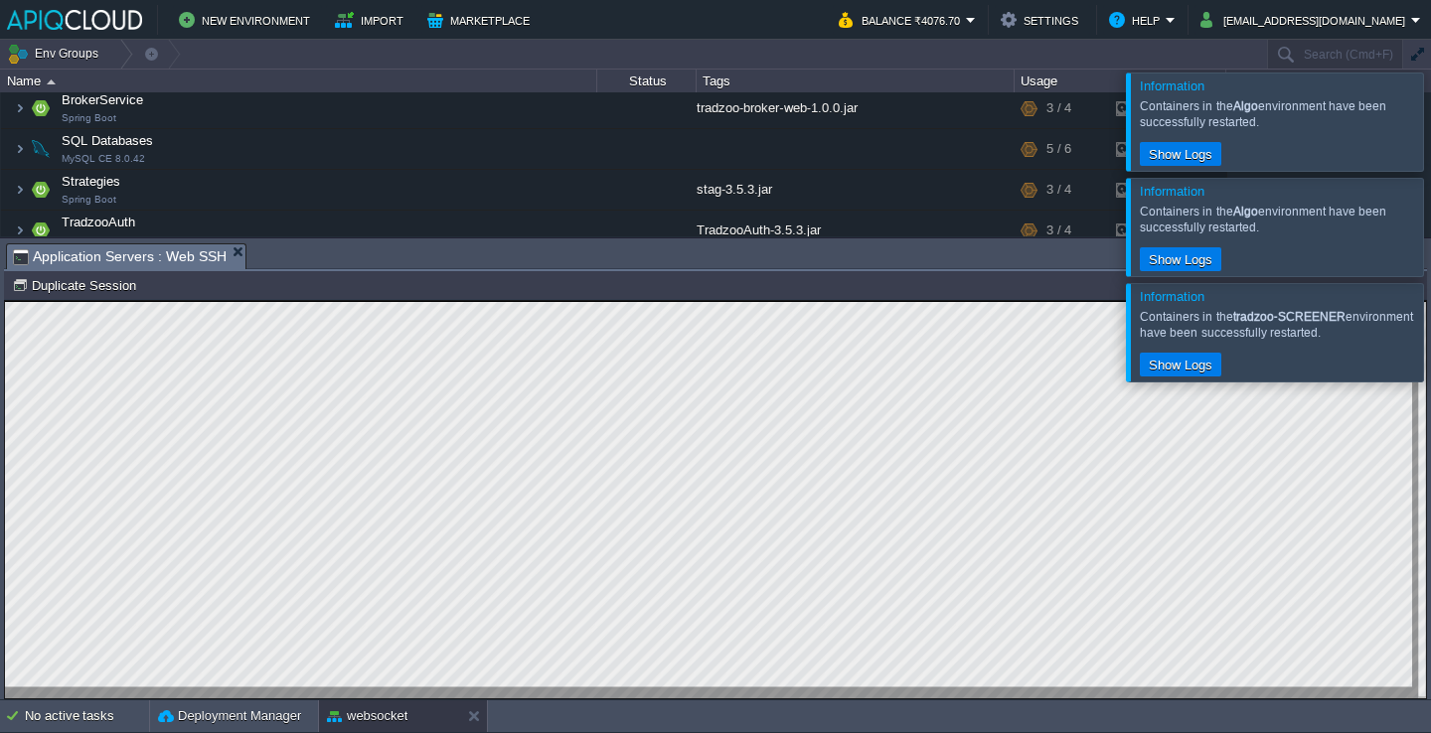
click at [1430, 140] on div at bounding box center [1455, 121] width 0 height 97
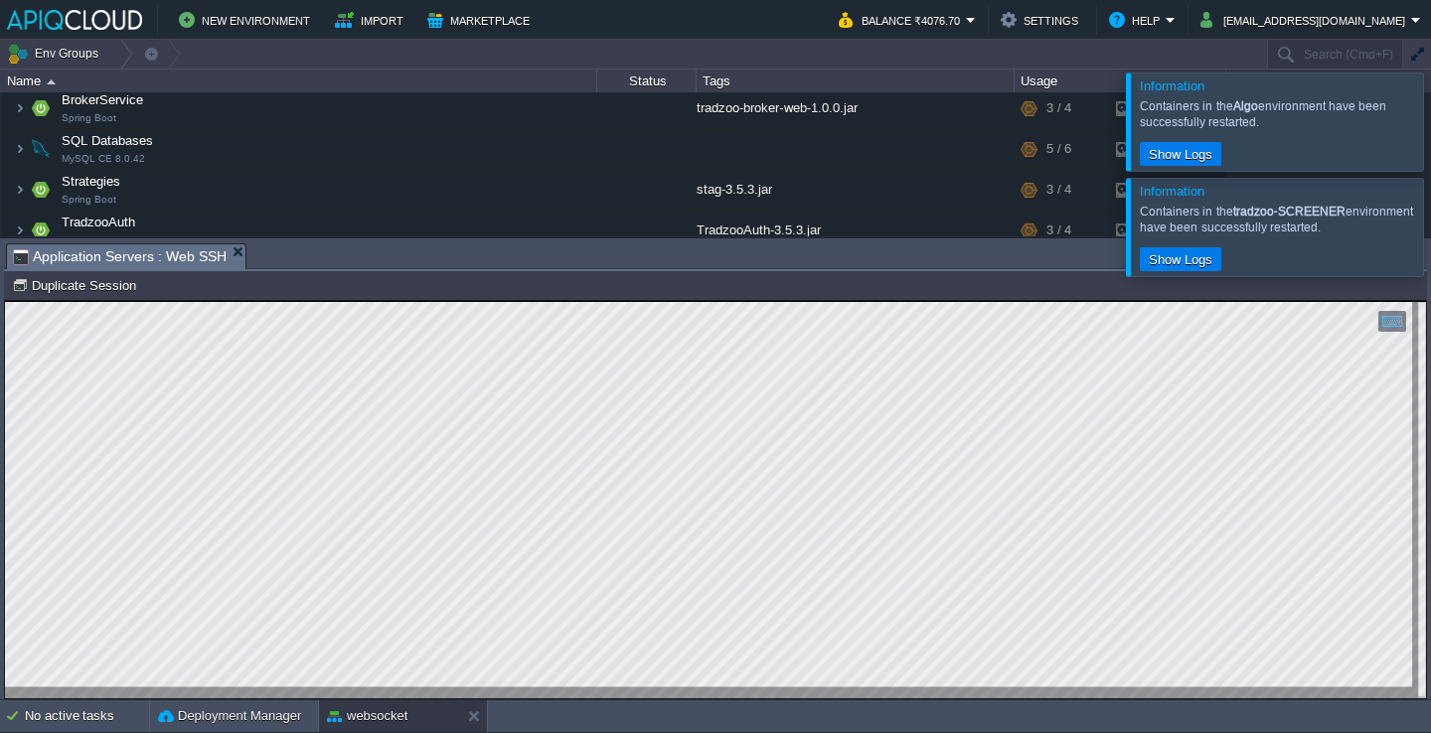
click at [1430, 140] on div at bounding box center [1455, 121] width 0 height 97
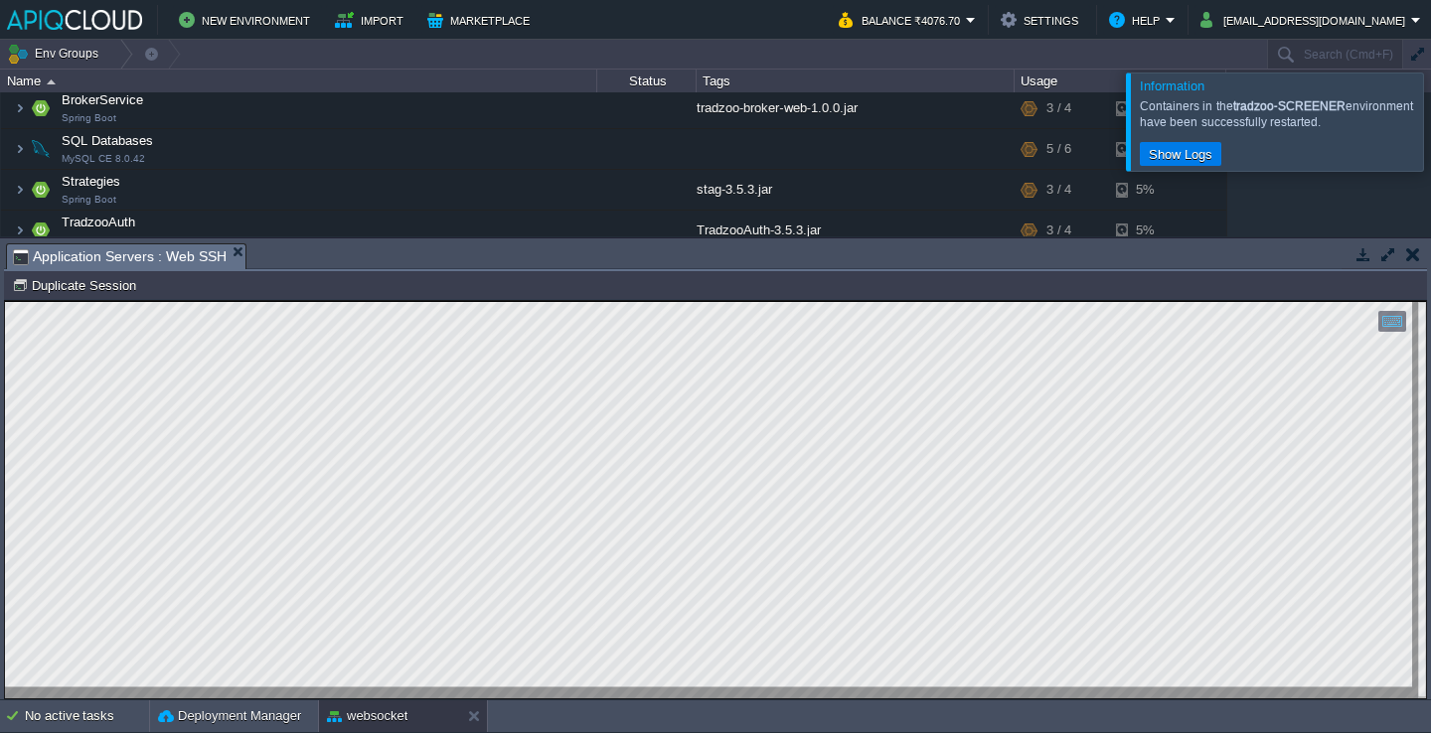
click at [1430, 140] on div at bounding box center [1455, 121] width 0 height 97
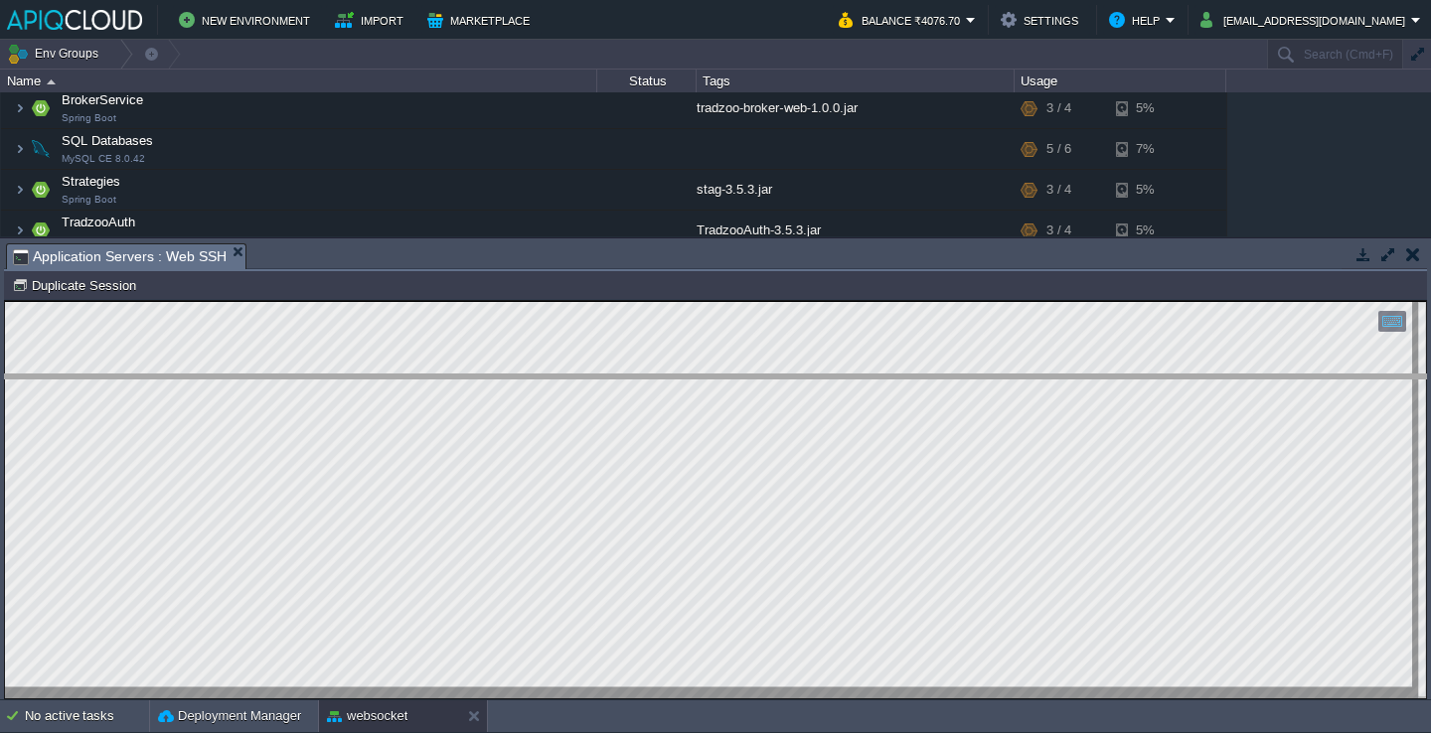
drag, startPoint x: 503, startPoint y: 264, endPoint x: 496, endPoint y: 403, distance: 139.3
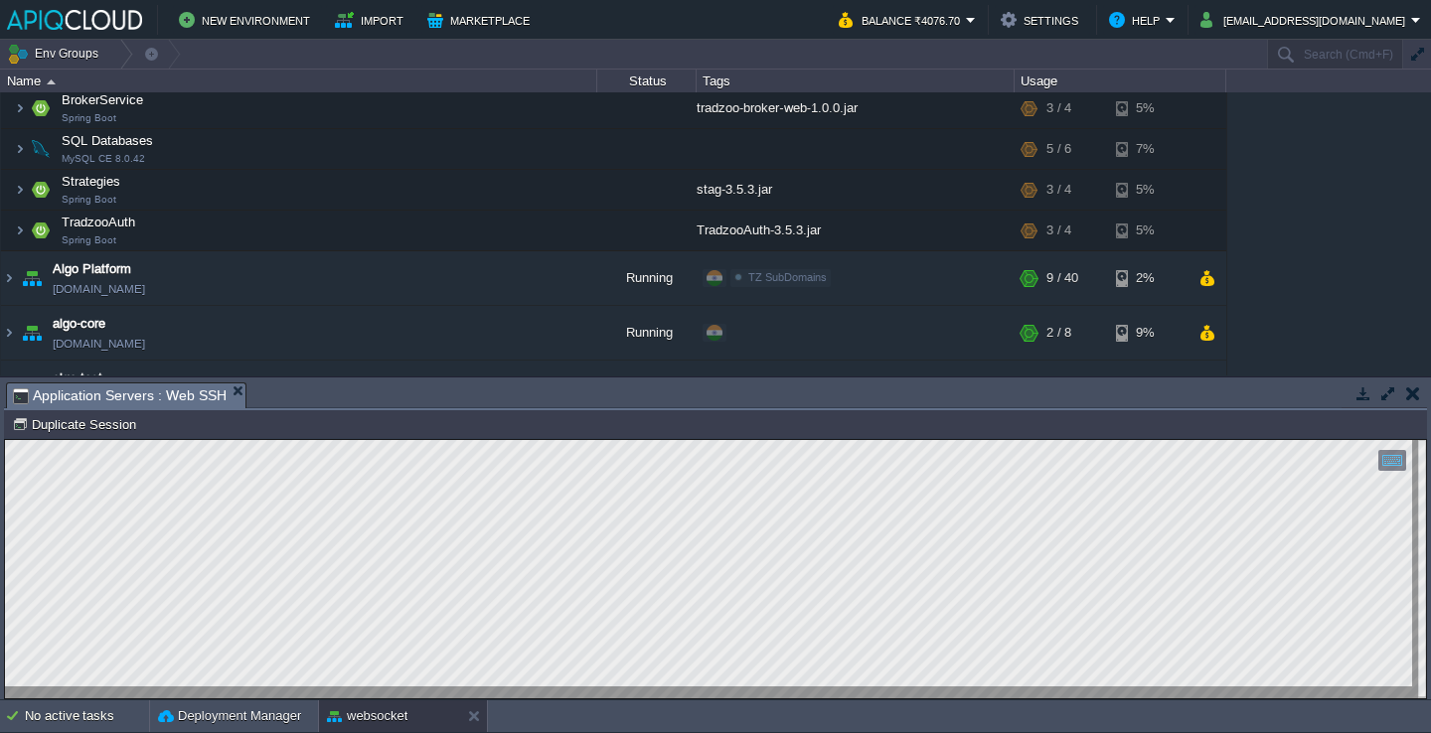
click at [1410, 398] on button "button" at bounding box center [1413, 394] width 14 height 18
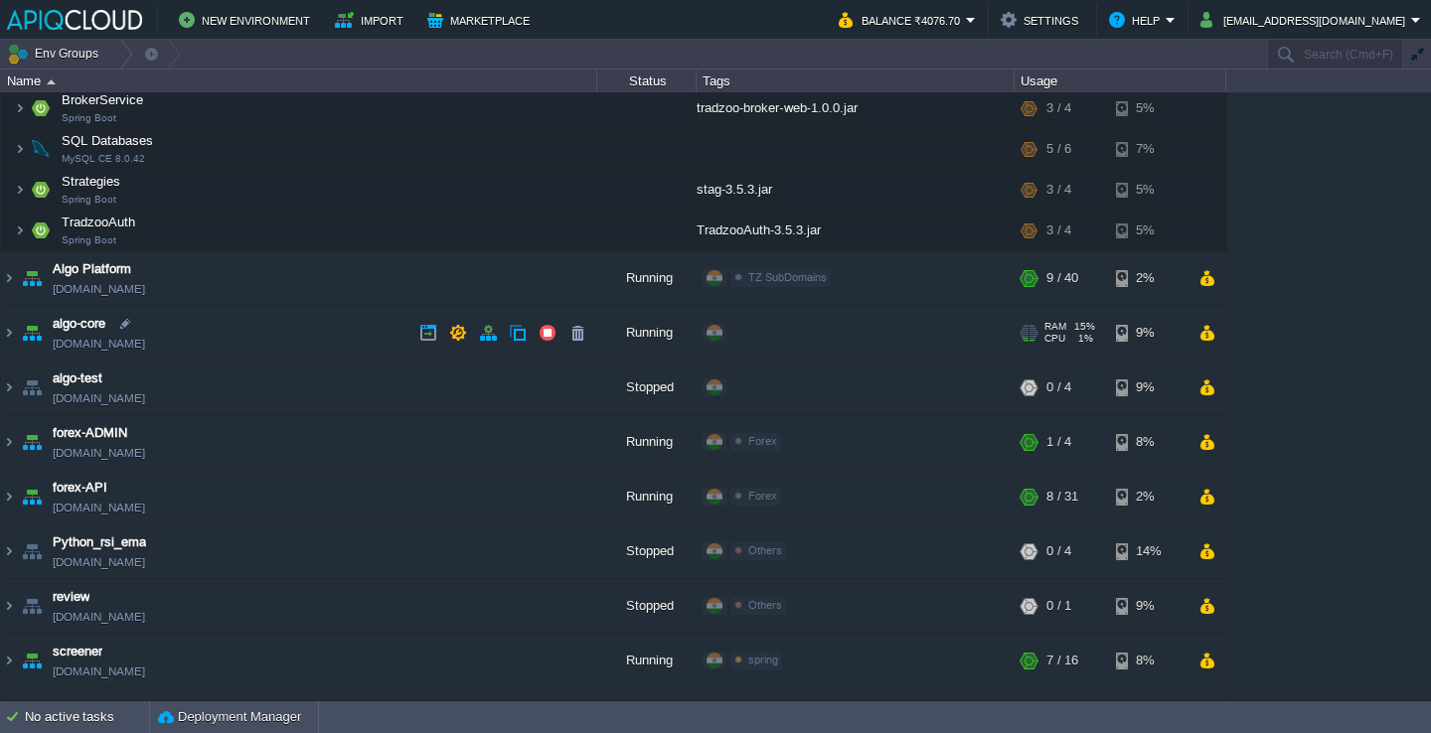
scroll to position [0, 0]
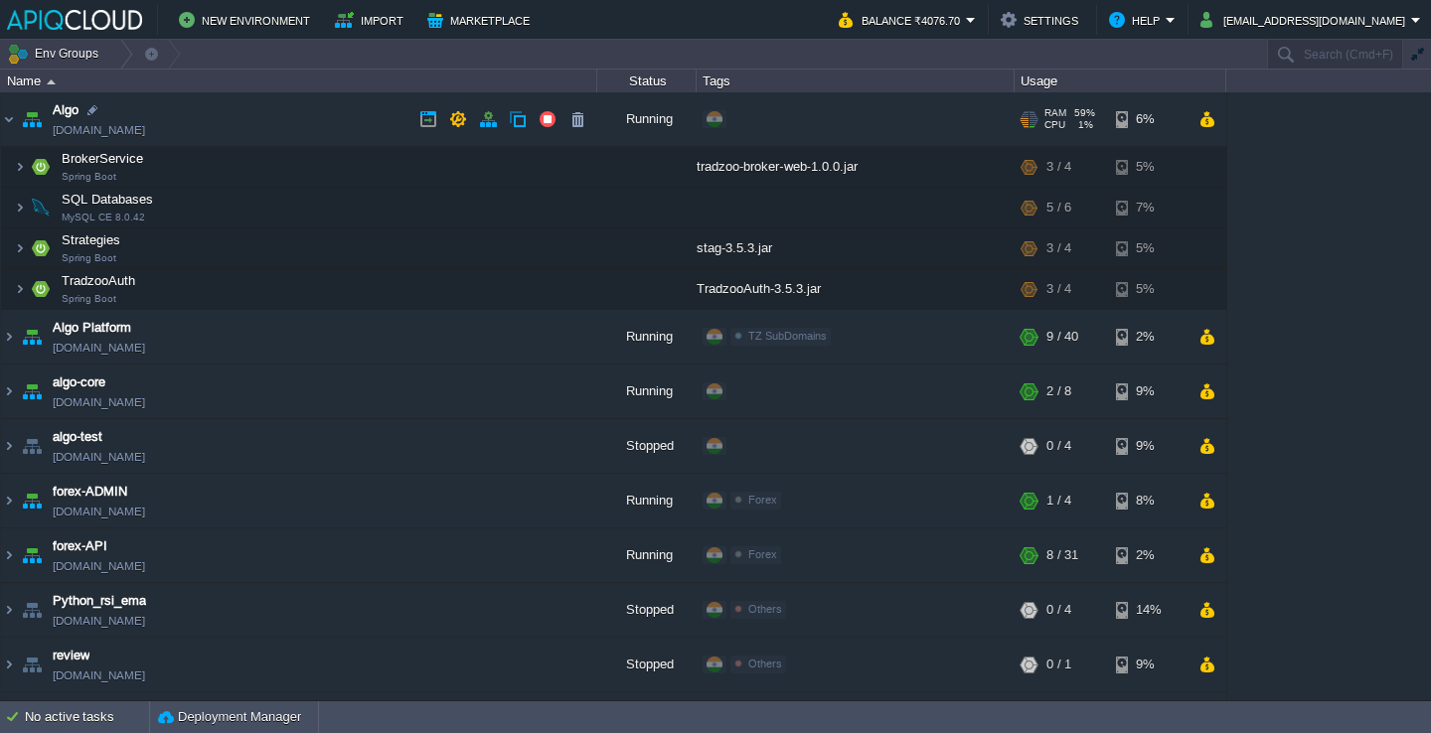
click at [299, 120] on td "Algo [DOMAIN_NAME]" at bounding box center [299, 119] width 596 height 55
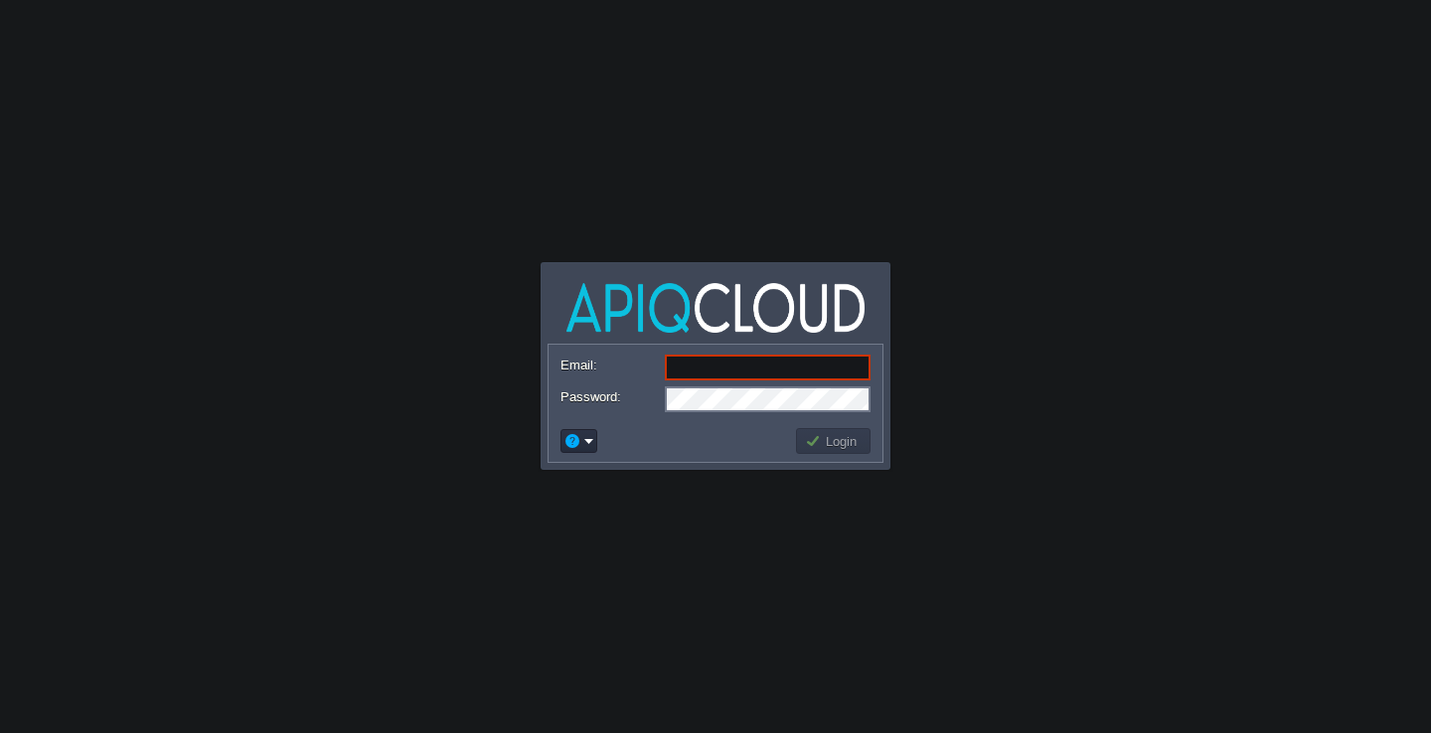
type input "[EMAIL_ADDRESS][DOMAIN_NAME]"
click at [839, 450] on td "Login" at bounding box center [833, 441] width 75 height 26
click at [839, 447] on button "Login" at bounding box center [834, 441] width 58 height 18
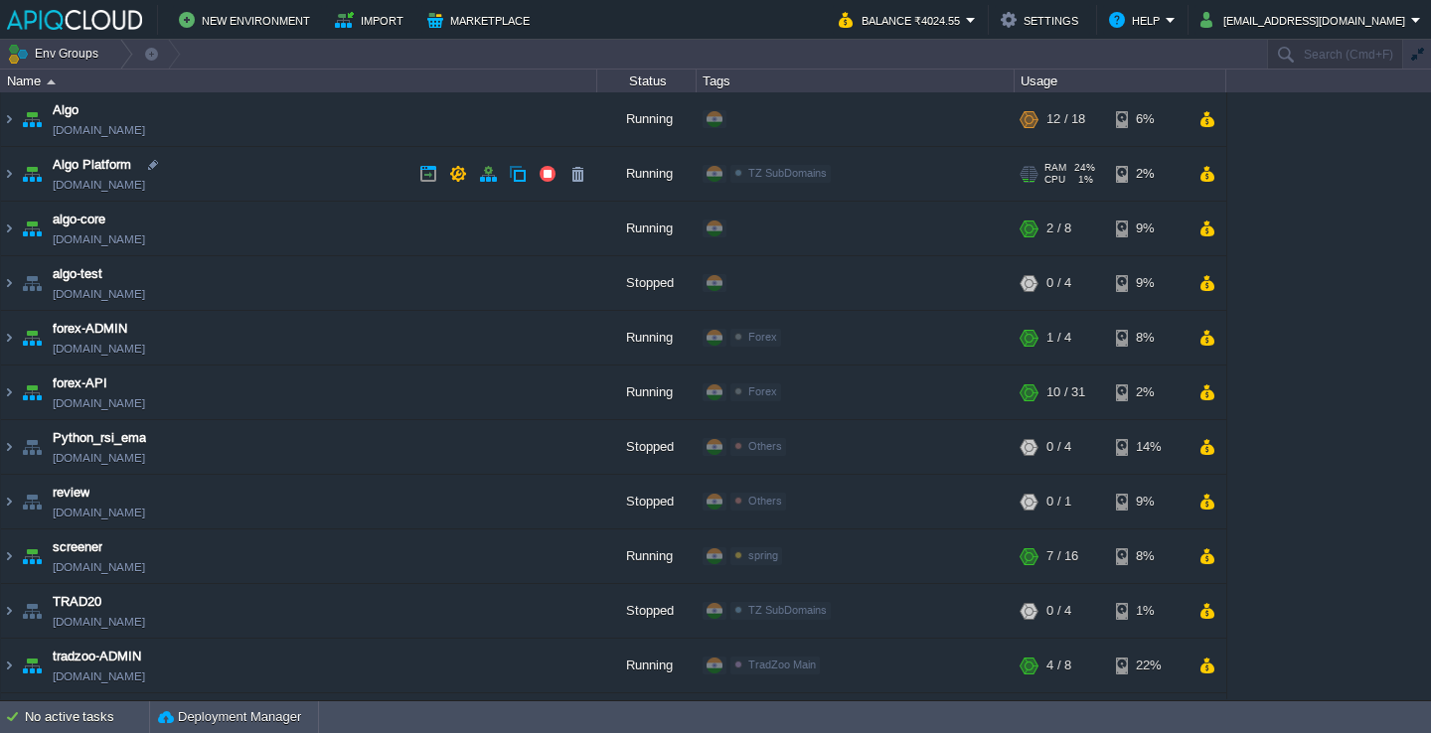
click at [332, 166] on td "Algo Platform [DOMAIN_NAME]" at bounding box center [299, 174] width 596 height 55
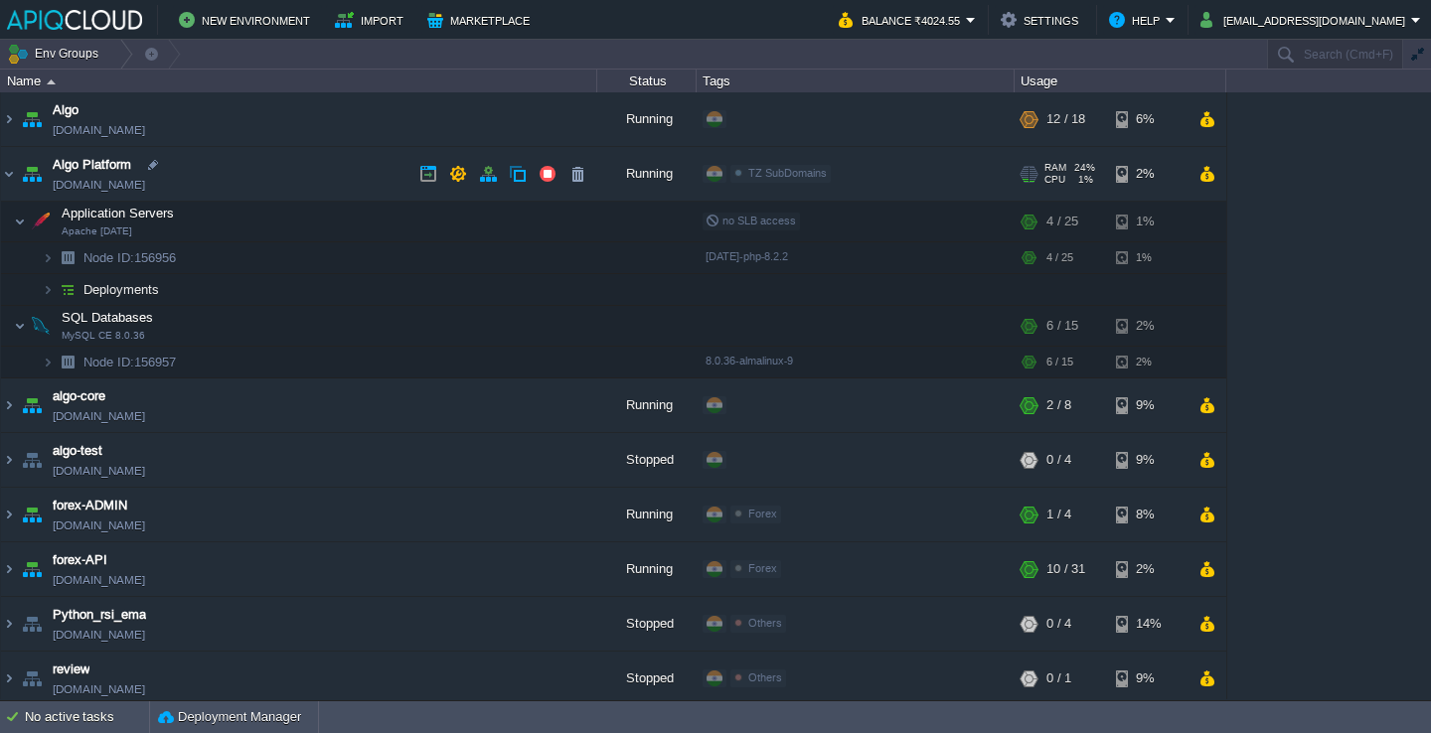
click at [332, 166] on td "Algo Platform [DOMAIN_NAME]" at bounding box center [299, 174] width 596 height 55
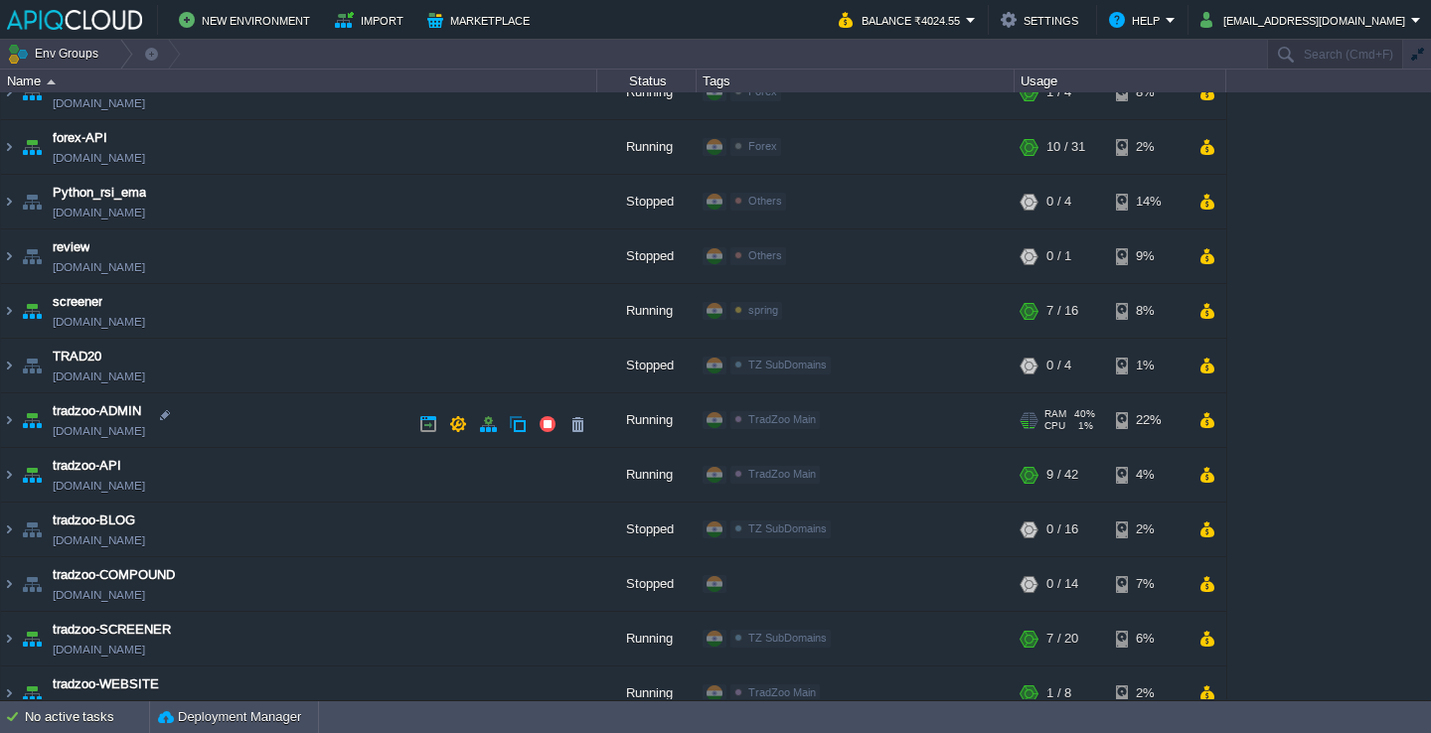
scroll to position [486, 0]
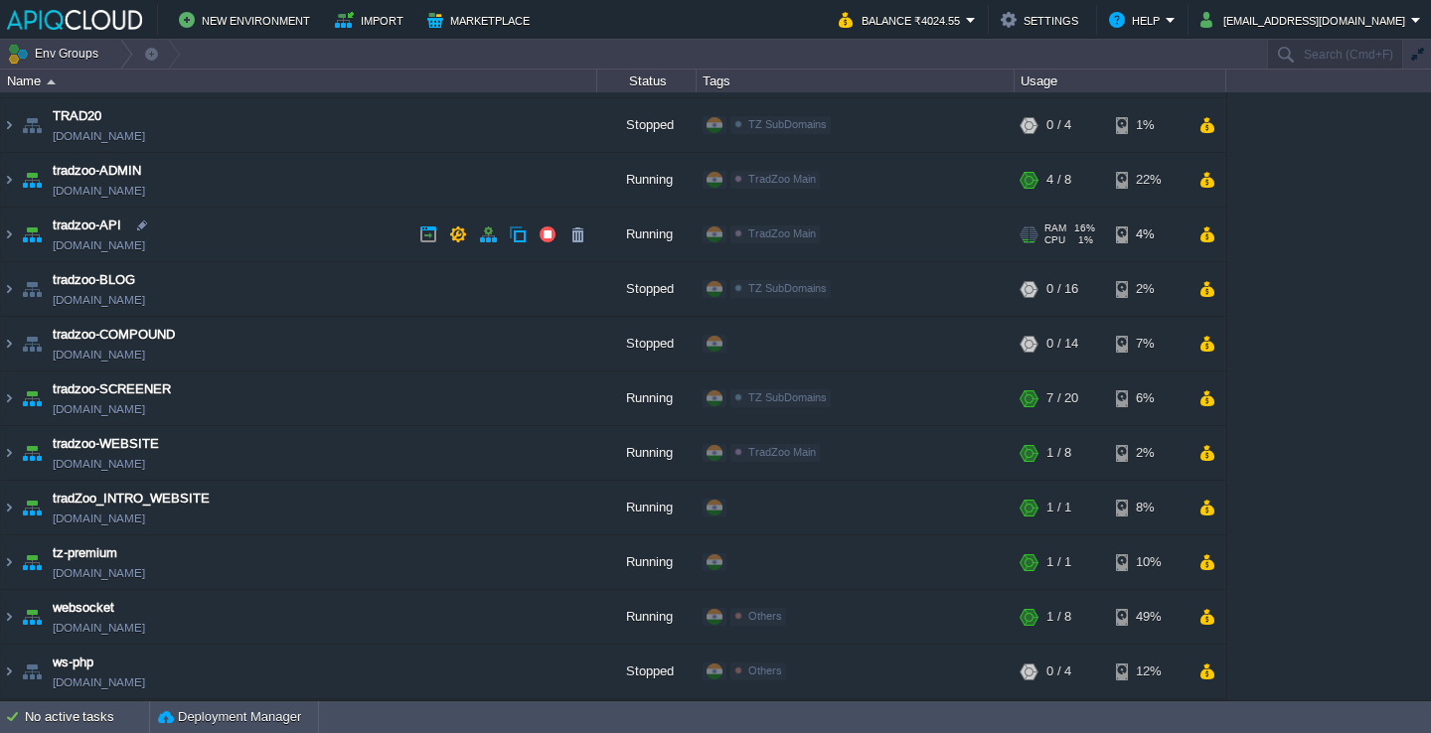
click at [281, 238] on td "tradzoo-API [DOMAIN_NAME]" at bounding box center [299, 235] width 596 height 55
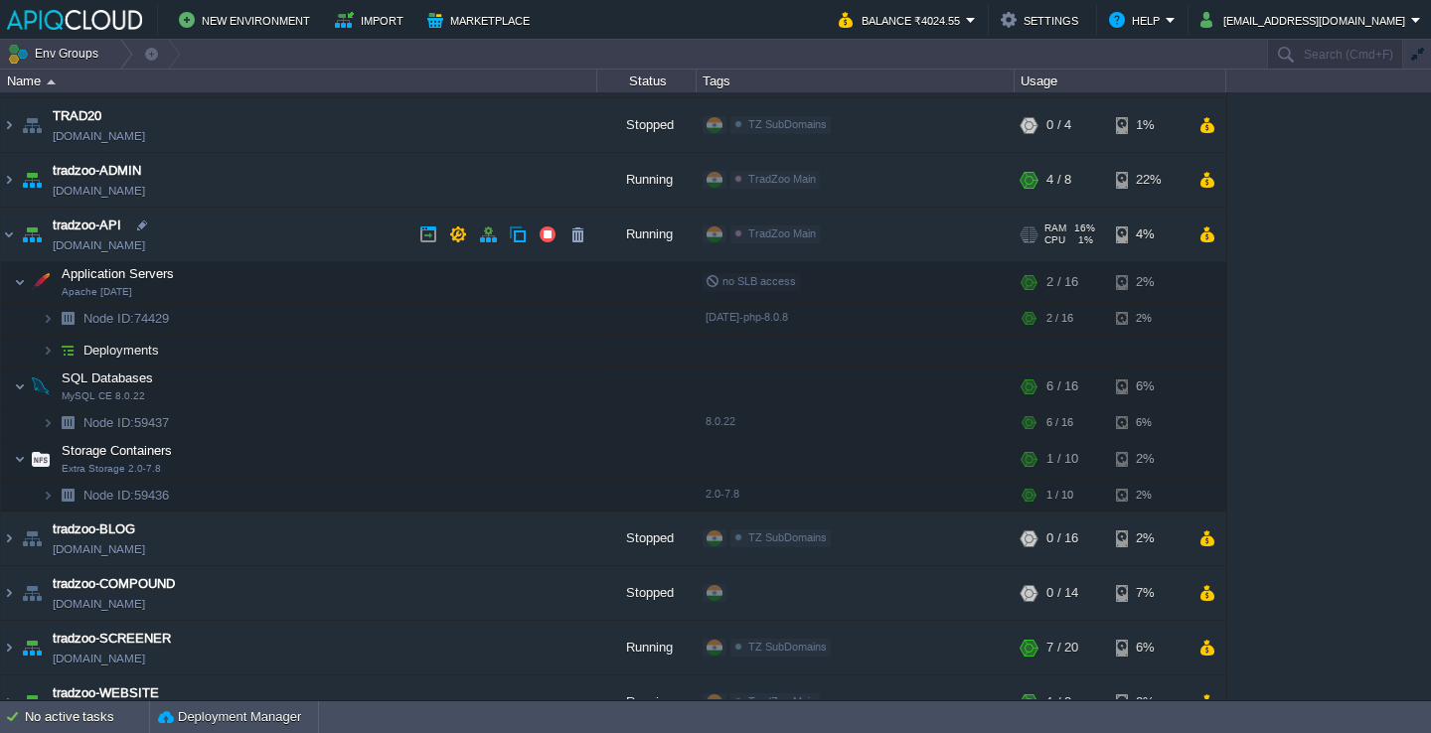
click at [281, 238] on td "tradzoo-API [DOMAIN_NAME]" at bounding box center [299, 235] width 596 height 55
